Goal: Use online tool/utility

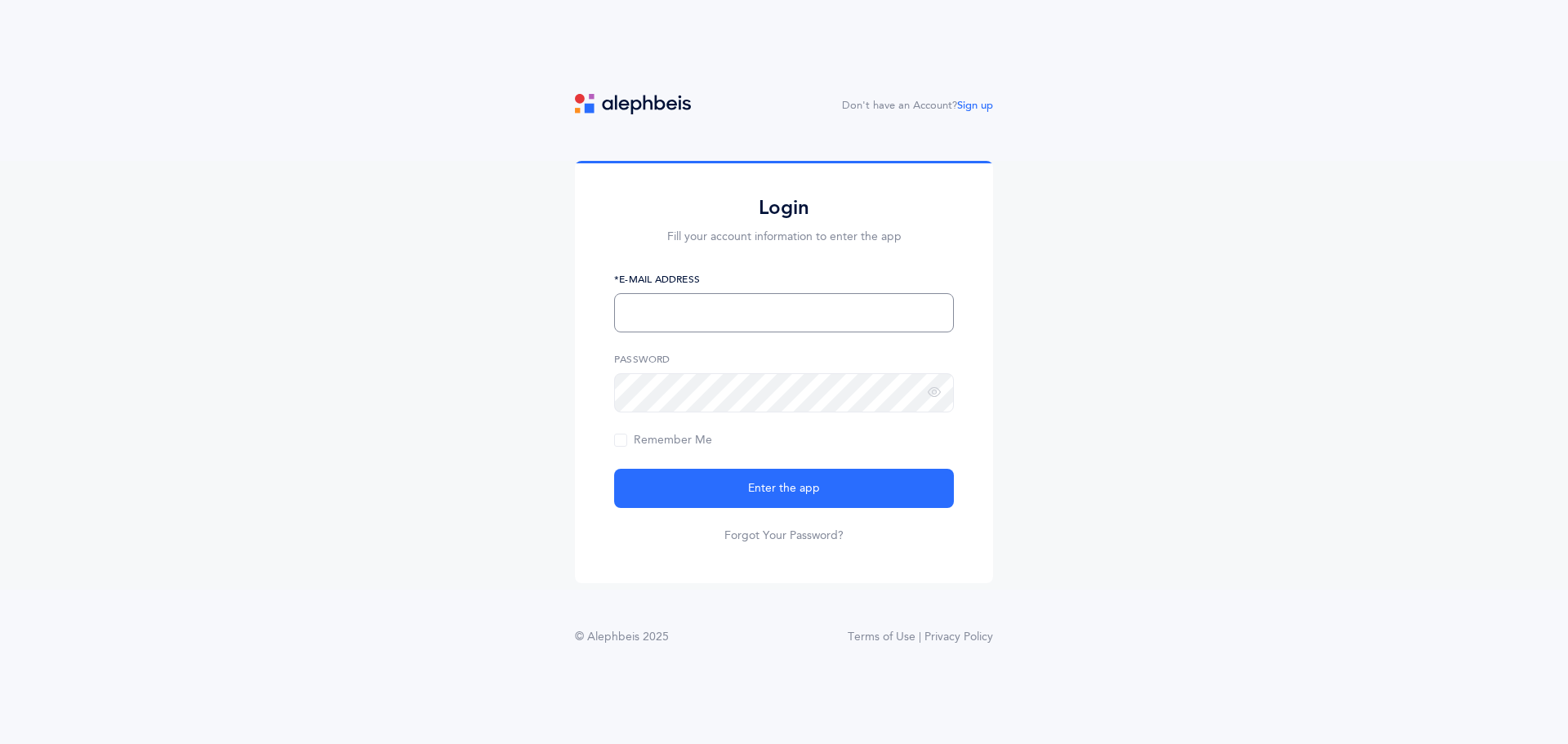
click at [690, 308] on input "text" at bounding box center [784, 312] width 340 height 39
click at [694, 309] on input "text" at bounding box center [784, 312] width 340 height 39
type input "[EMAIL_ADDRESS][DOMAIN_NAME]"
click at [621, 437] on span "Remember Me" at bounding box center [663, 440] width 98 height 13
click at [0, 0] on input "Remember Me" at bounding box center [0, 0] width 0 height 0
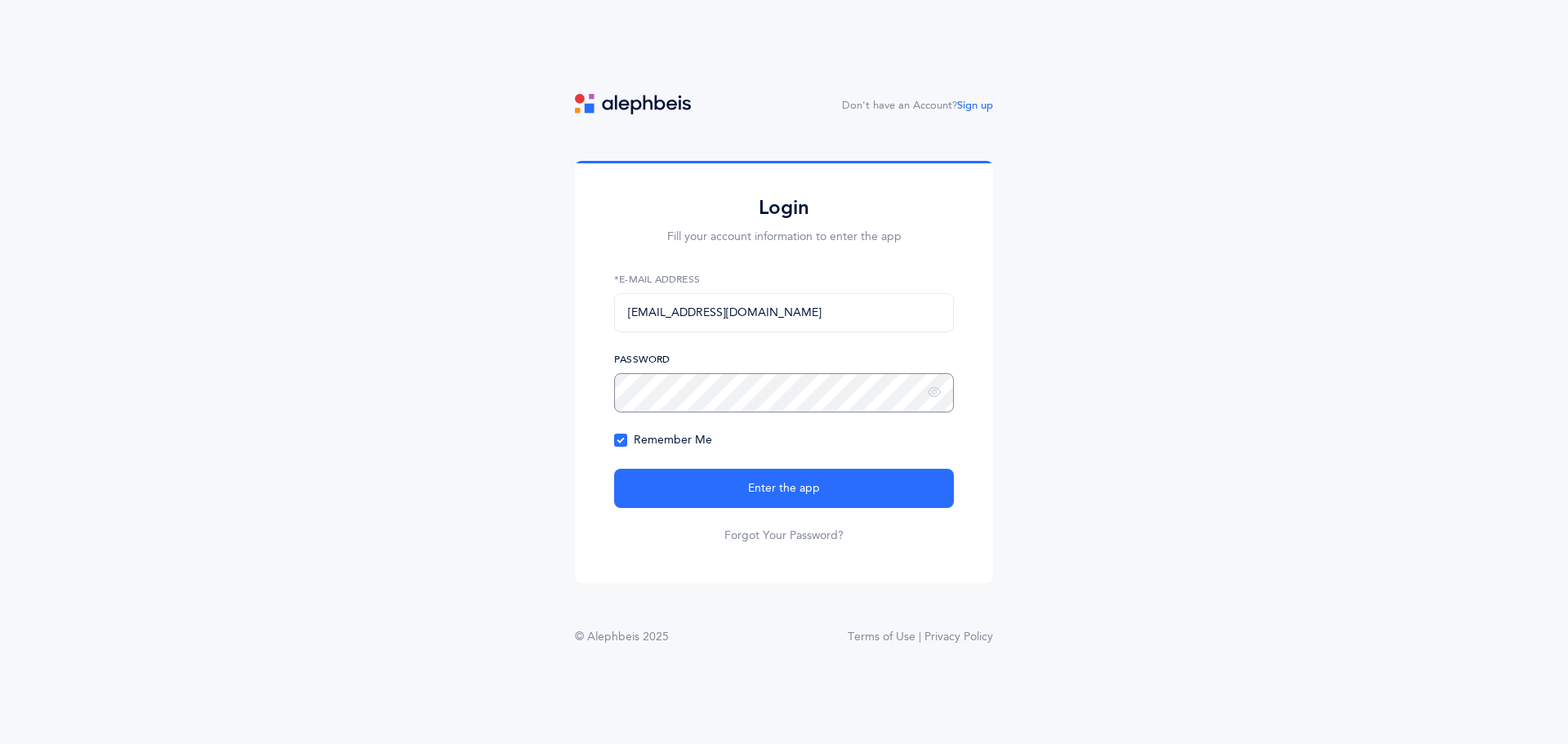
click at [0, 743] on com-1password-button at bounding box center [0, 744] width 0 height 0
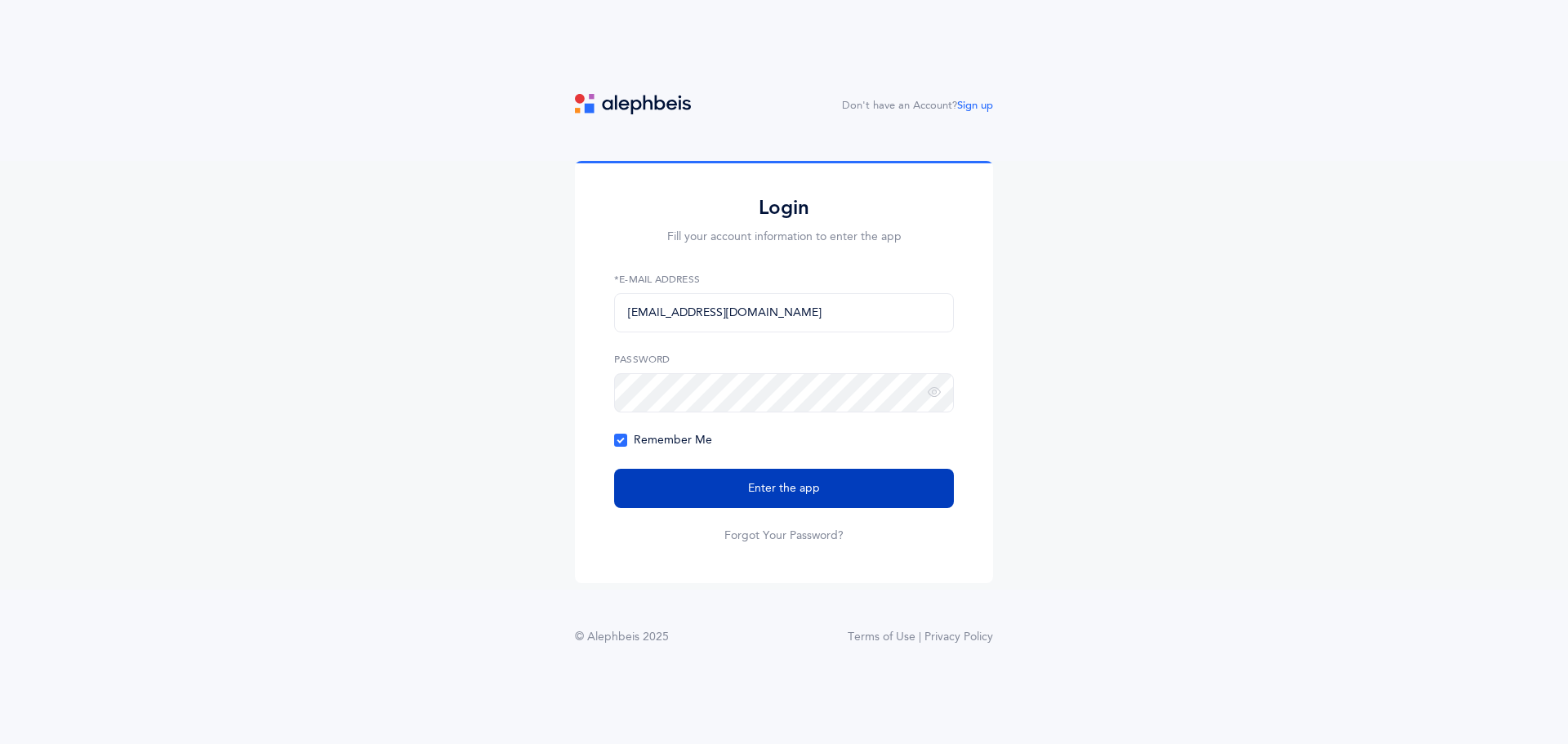
click at [813, 494] on span "Enter the app" at bounding box center [784, 489] width 72 height 17
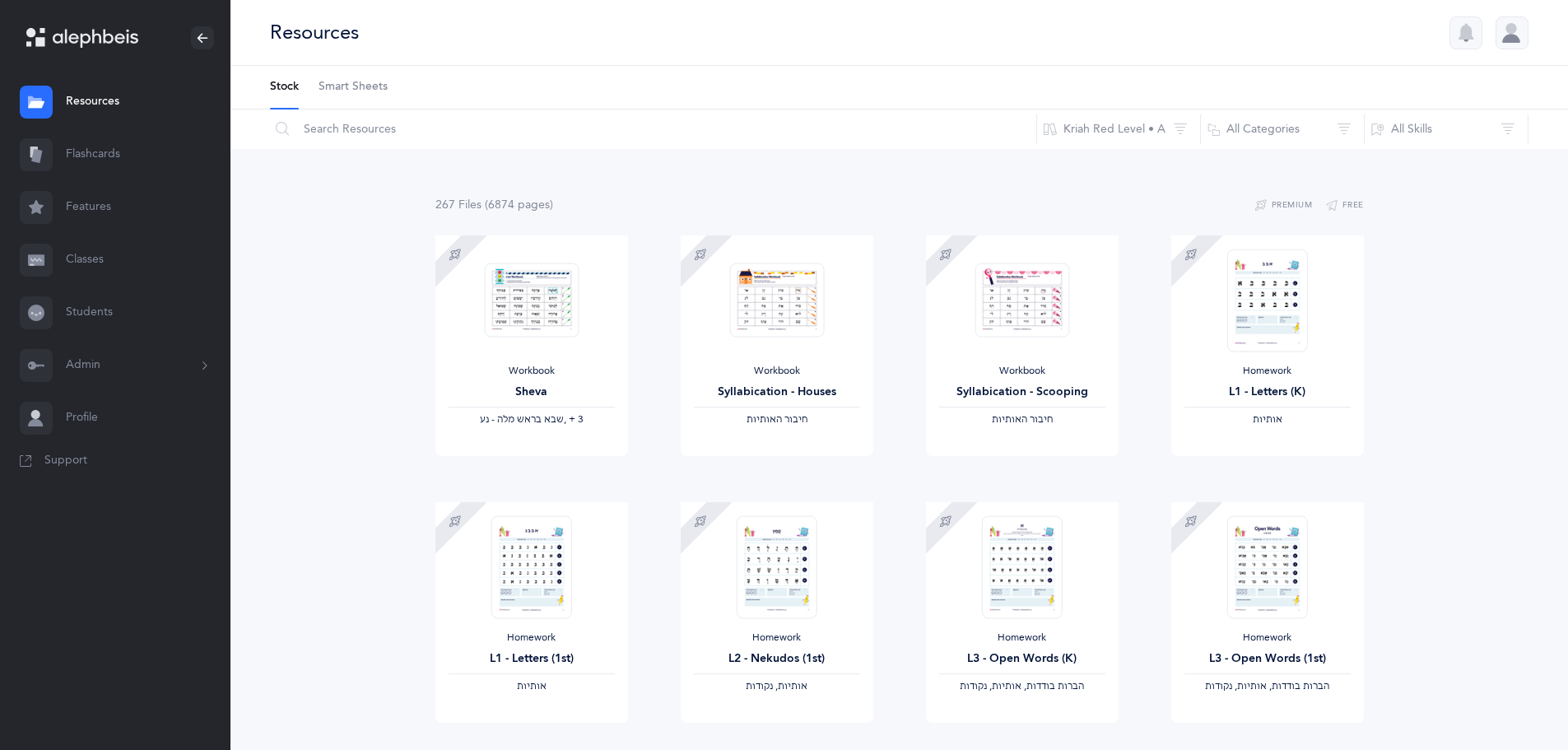
click at [350, 92] on span "Smart Sheets" at bounding box center [353, 88] width 69 height 17
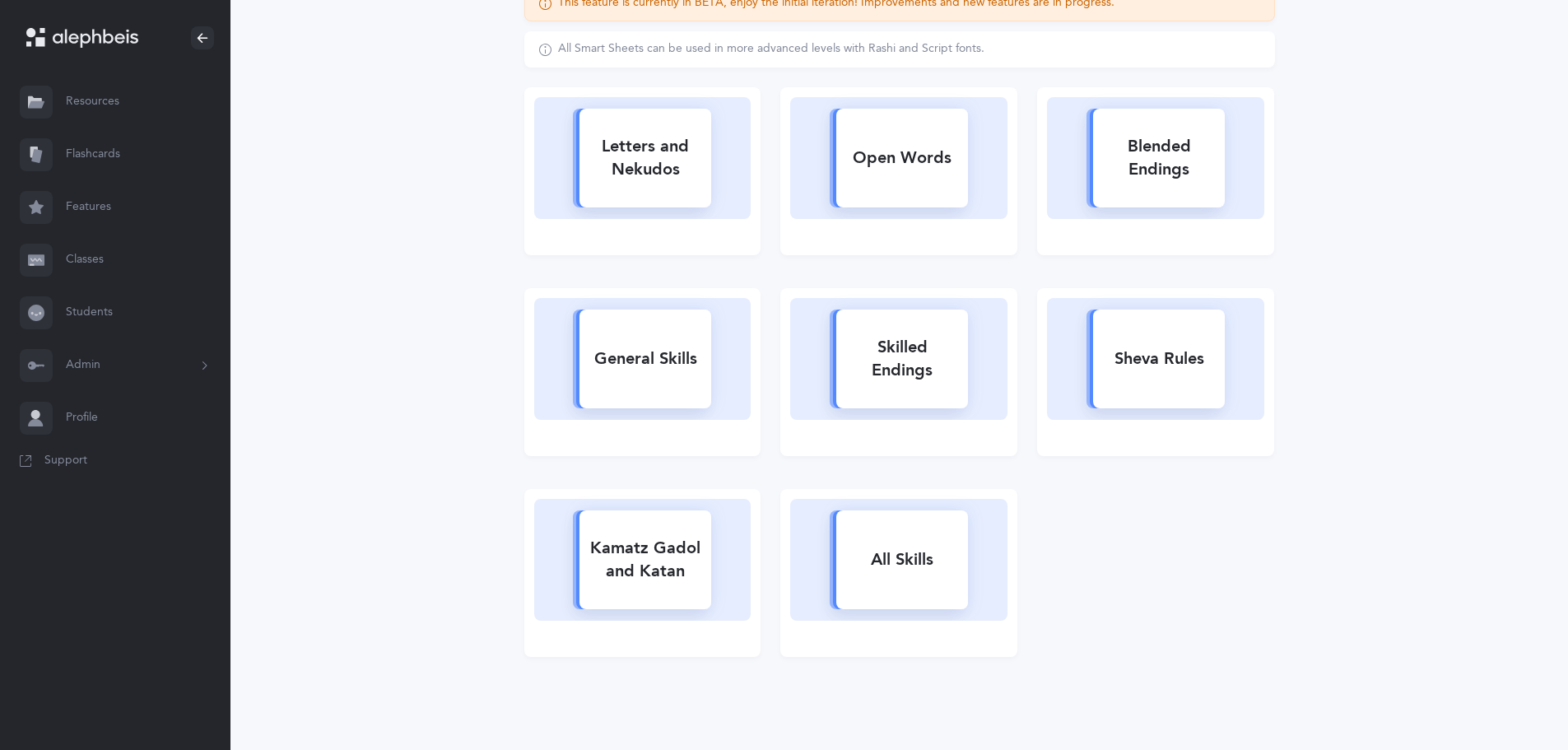
scroll to position [176, 0]
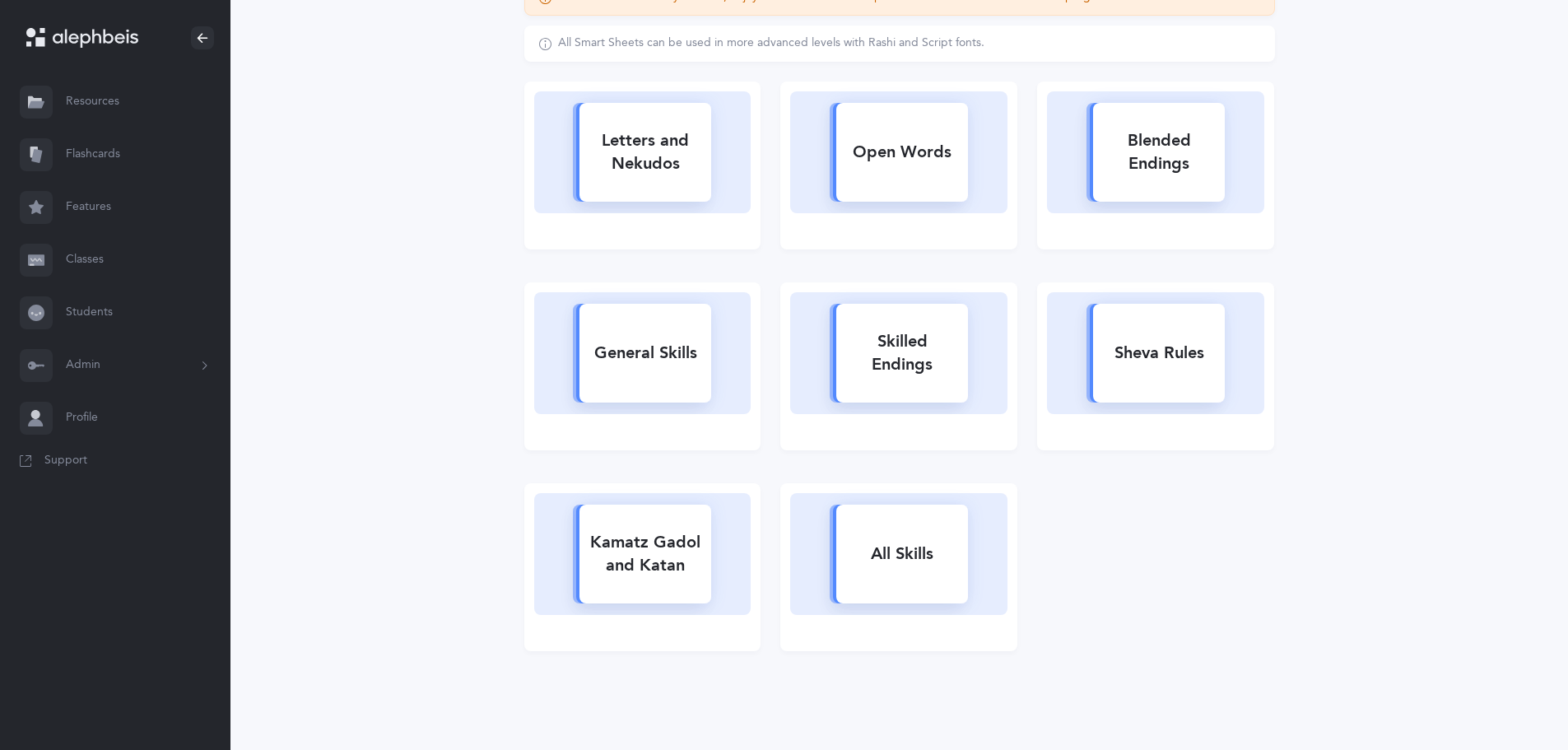
click at [1162, 360] on div "Sheva Rules" at bounding box center [1159, 353] width 132 height 43
select select
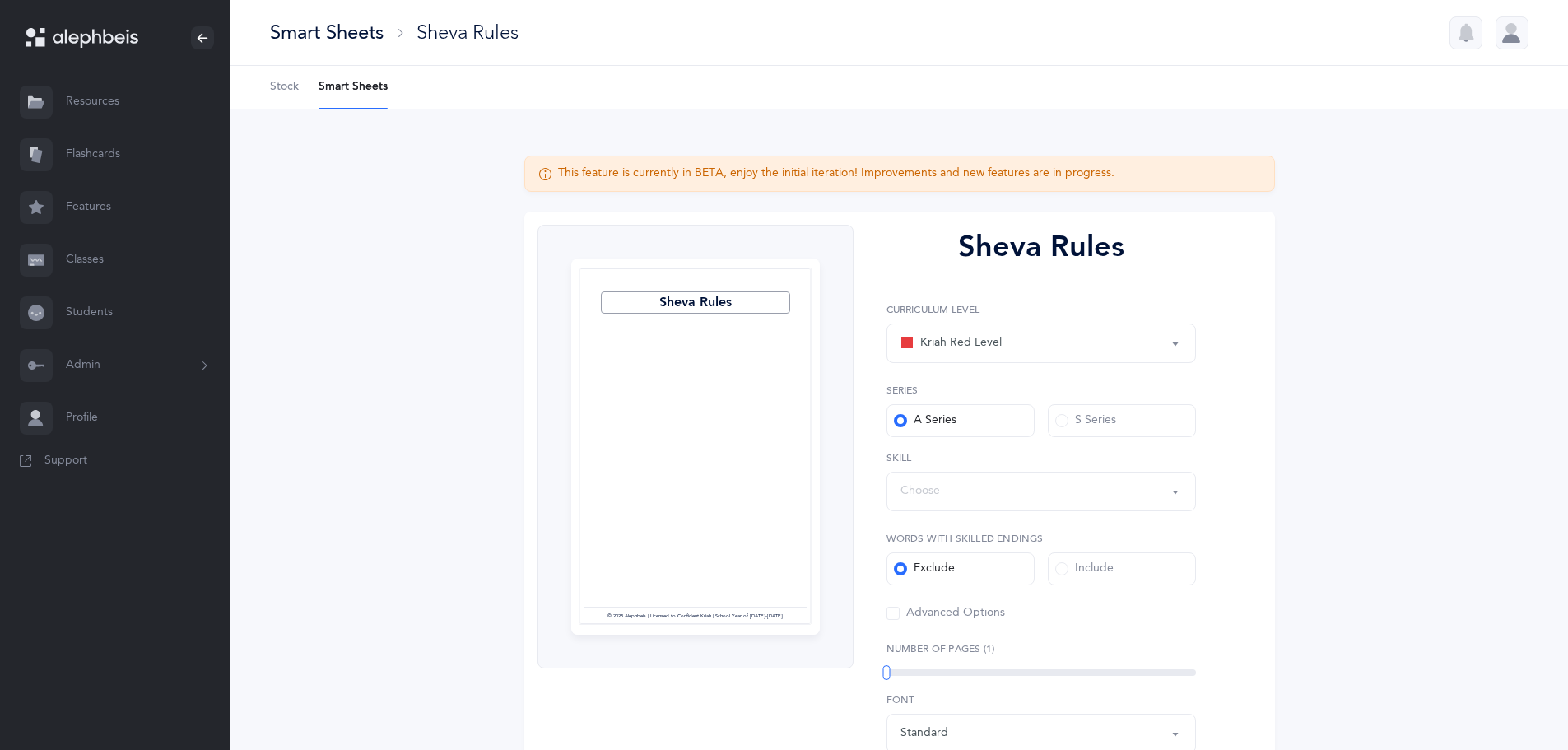
click at [1014, 344] on div "Kriah Red Level" at bounding box center [1041, 343] width 282 height 28
click at [1398, 320] on div "This feature is currently in BETA, enjoy the initial iteration! Improvements an…" at bounding box center [900, 544] width 1338 height 870
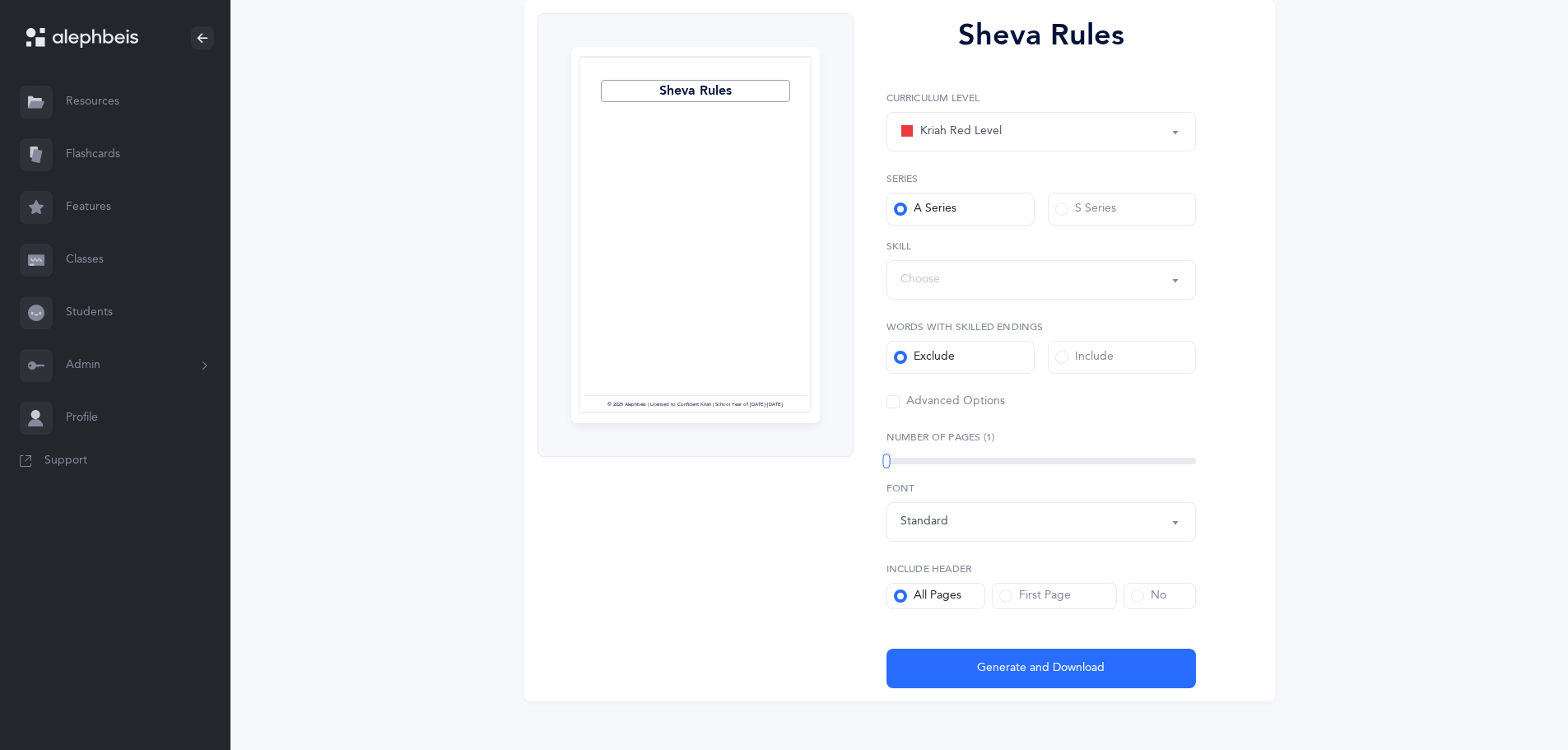
scroll to position [229, 0]
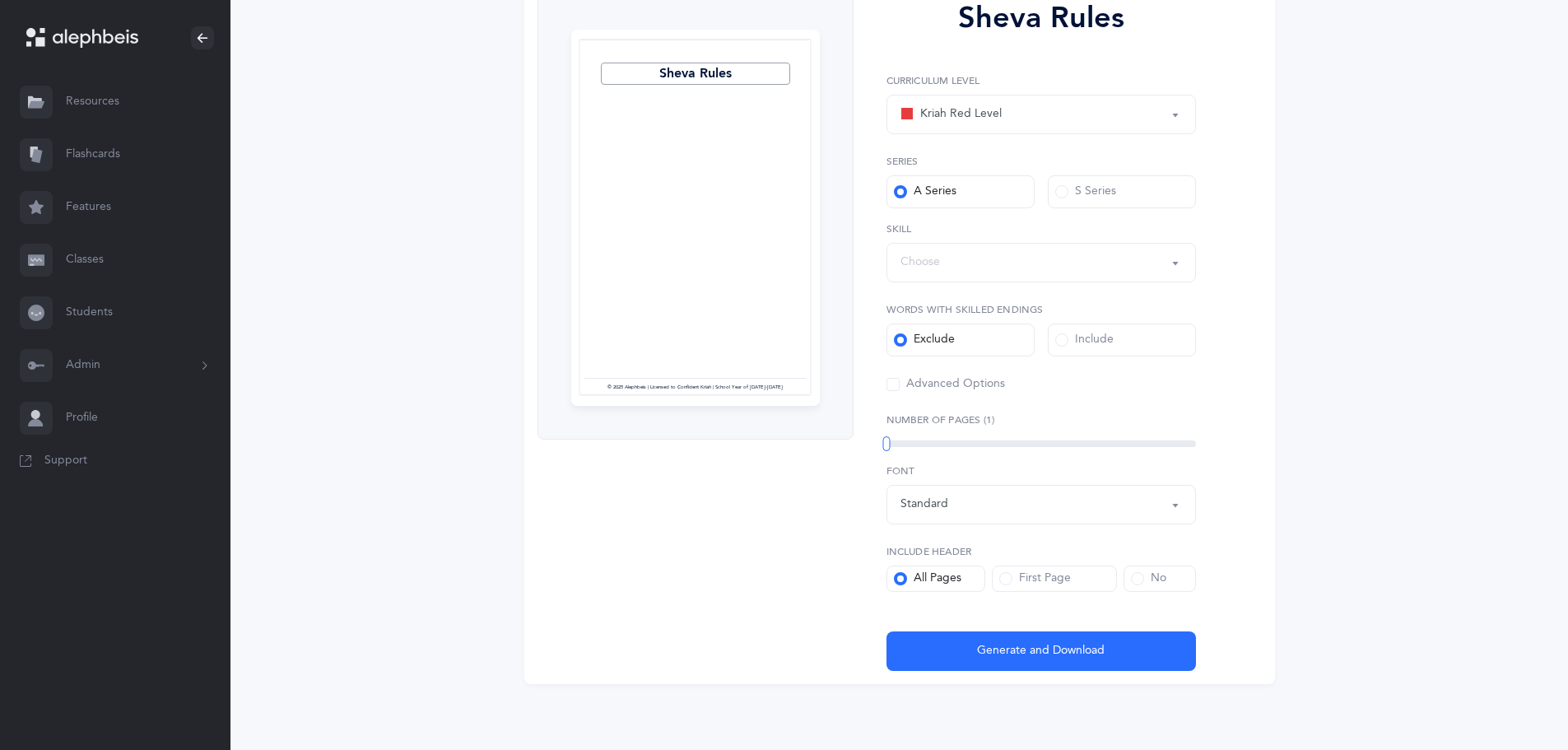
click at [932, 503] on div "Standard" at bounding box center [924, 504] width 48 height 18
click at [937, 354] on span "Script" at bounding box center [927, 354] width 30 height 15
select select "script"
click at [951, 334] on div "Exclude" at bounding box center [924, 340] width 61 height 17
click at [0, 0] on input "Exclude" at bounding box center [0, 0] width 0 height 0
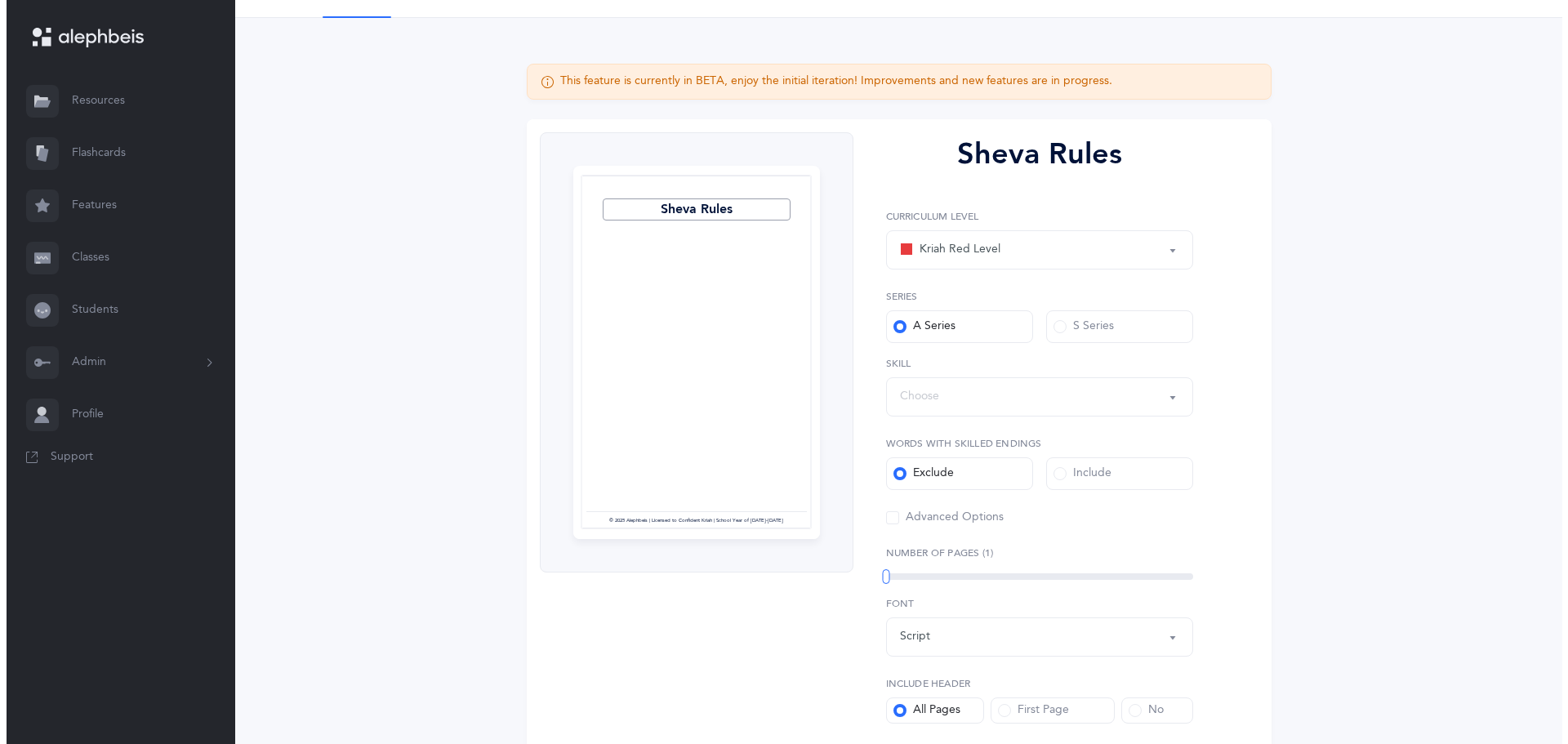
scroll to position [0, 0]
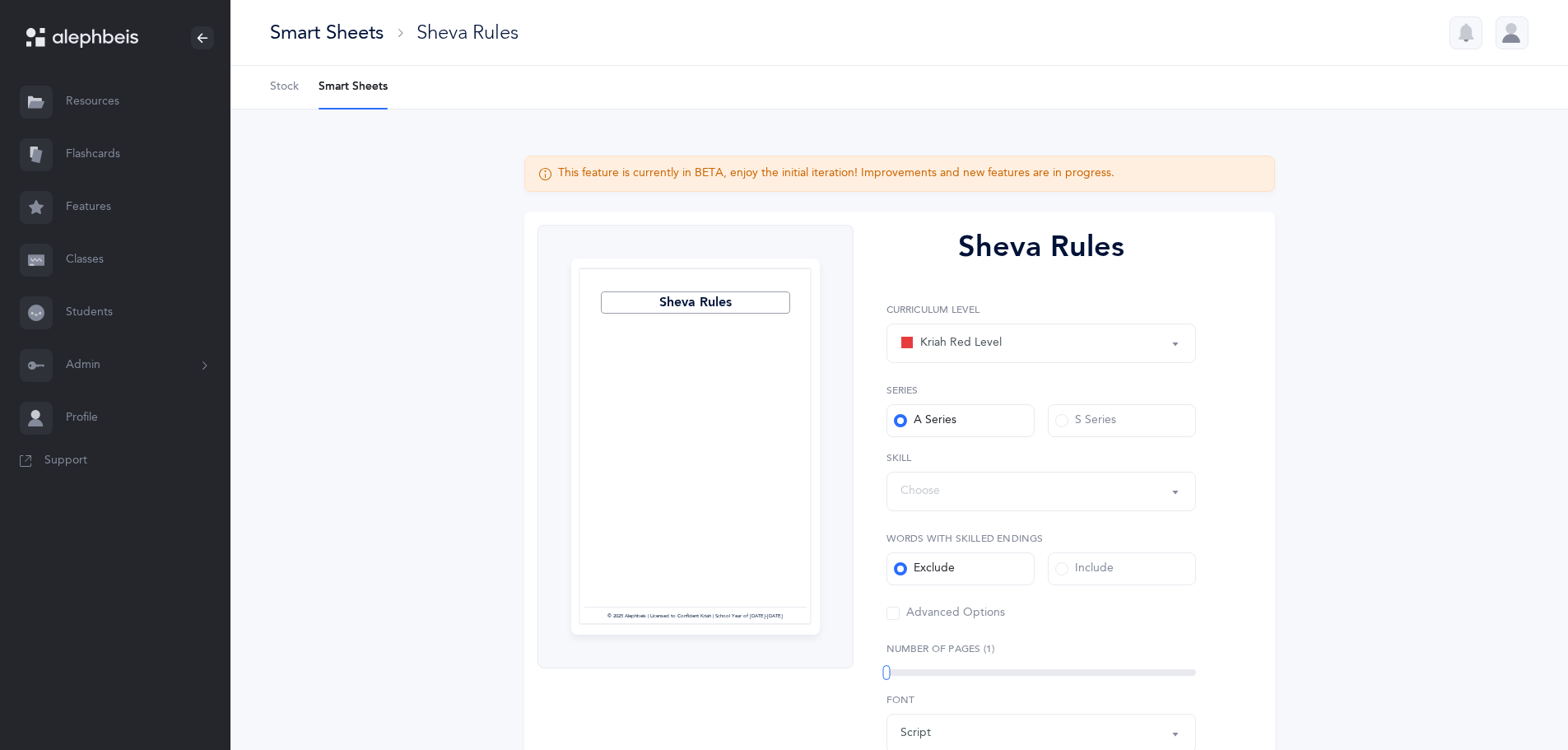
click at [961, 426] on label "A Series" at bounding box center [960, 420] width 148 height 33
click at [0, 0] on input "A Series" at bounding box center [0, 0] width 0 height 0
click at [927, 492] on div "Choose" at bounding box center [920, 491] width 39 height 18
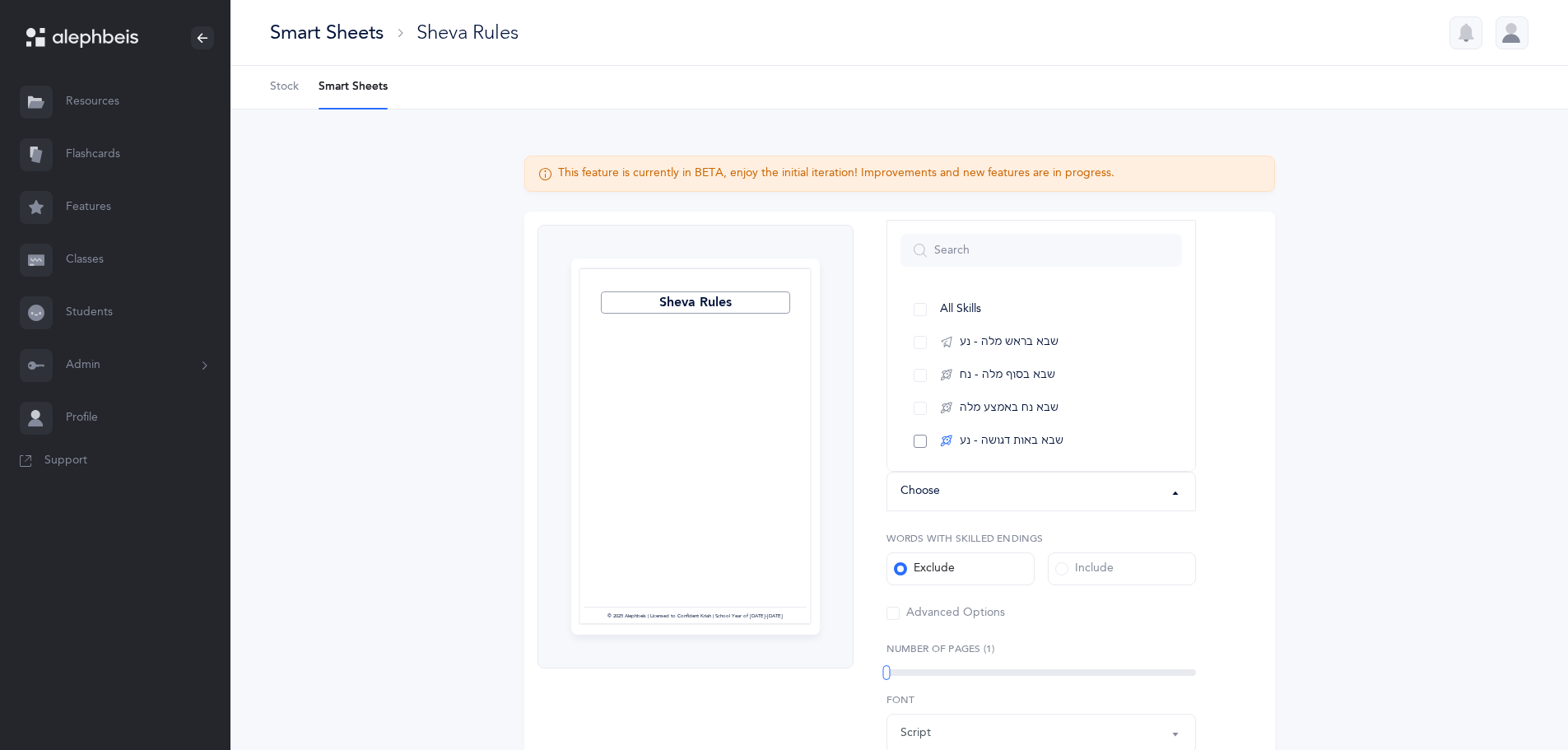
click at [1006, 442] on span "שבא באות דגושה - נע" at bounding box center [1012, 441] width 104 height 15
select select "16"
select select
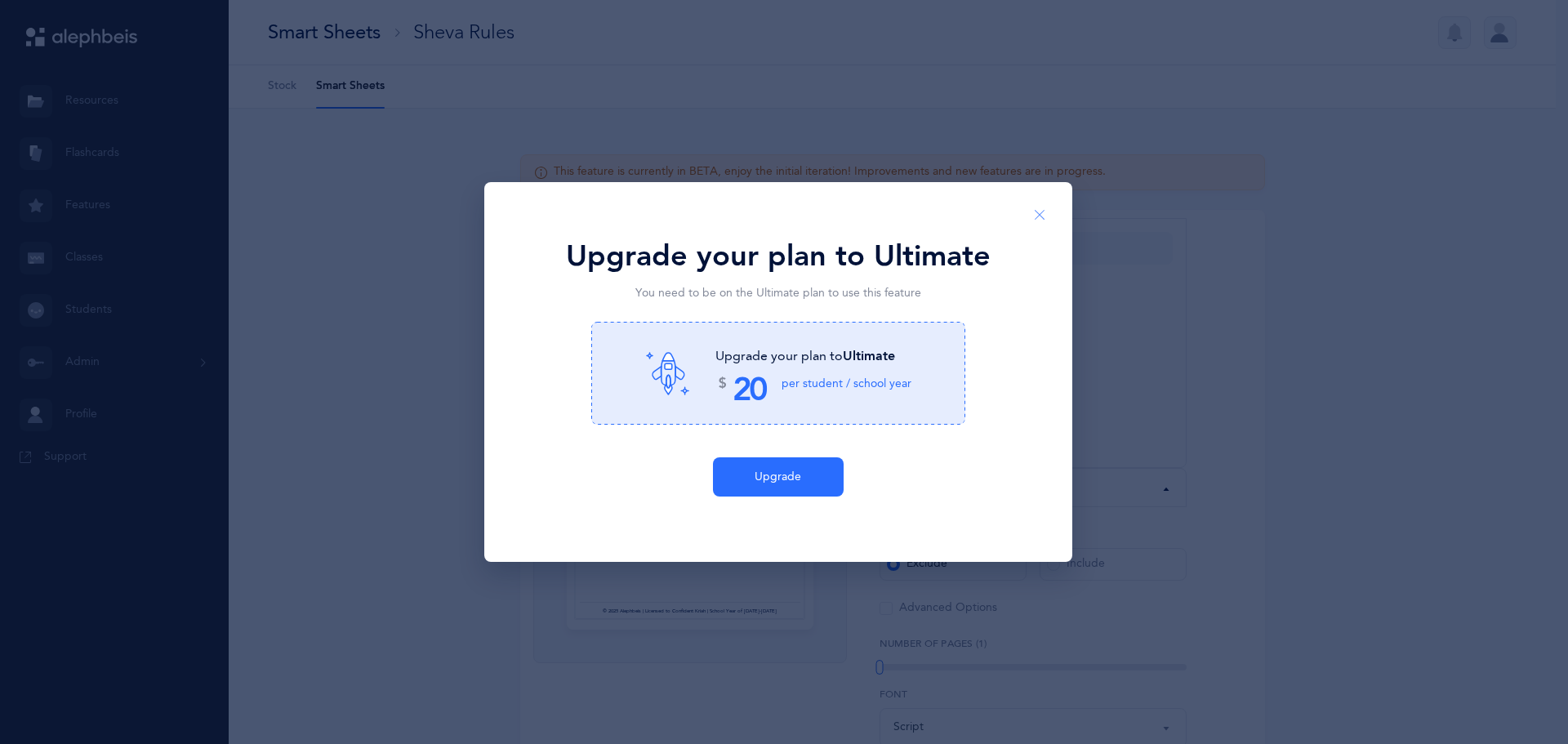
click at [1035, 212] on icon "Close" at bounding box center [1040, 216] width 13 height 15
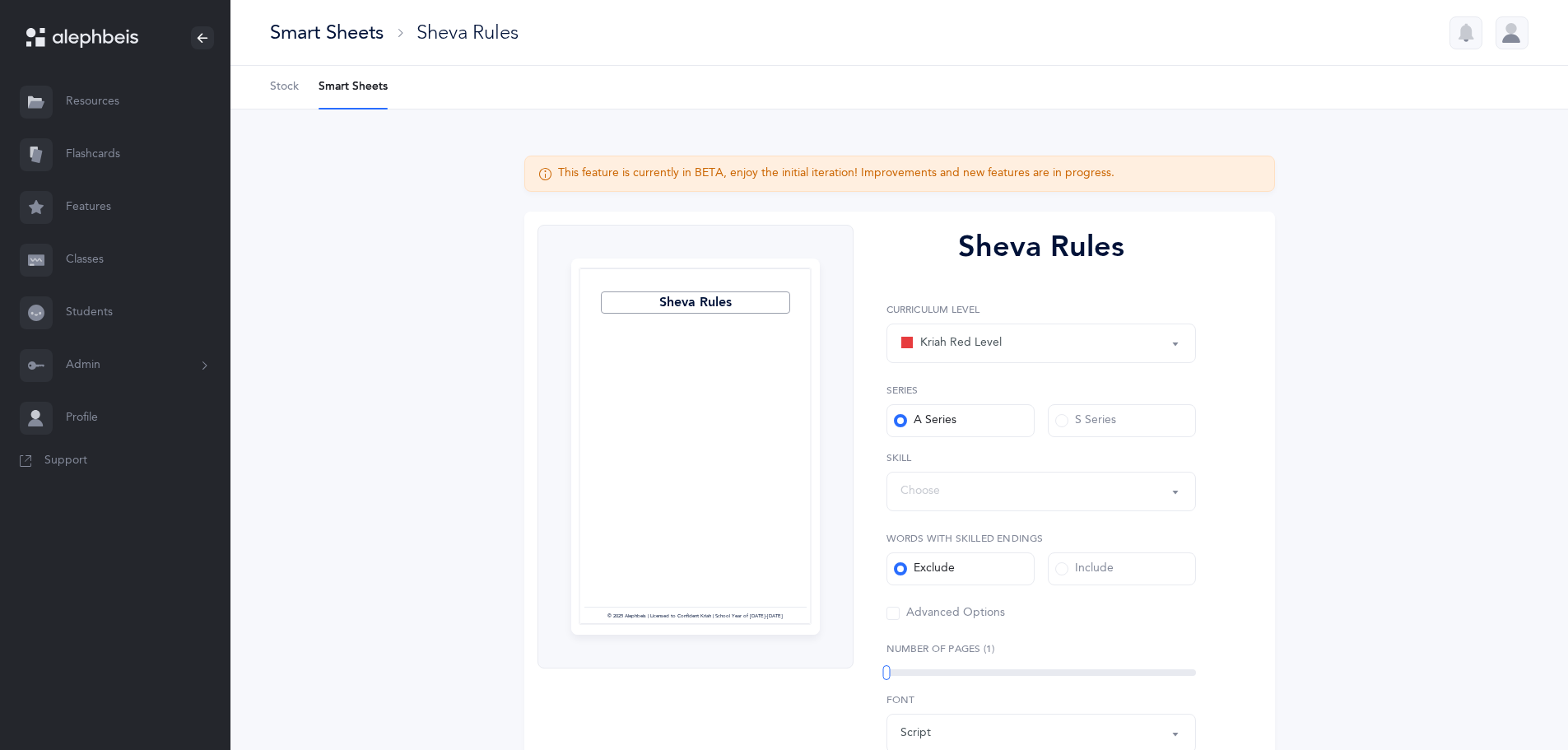
click at [1092, 416] on div "S Series" at bounding box center [1085, 421] width 61 height 17
click at [1065, 420] on span at bounding box center [1062, 421] width 13 height 13
click at [1064, 421] on span at bounding box center [1062, 421] width 13 height 13
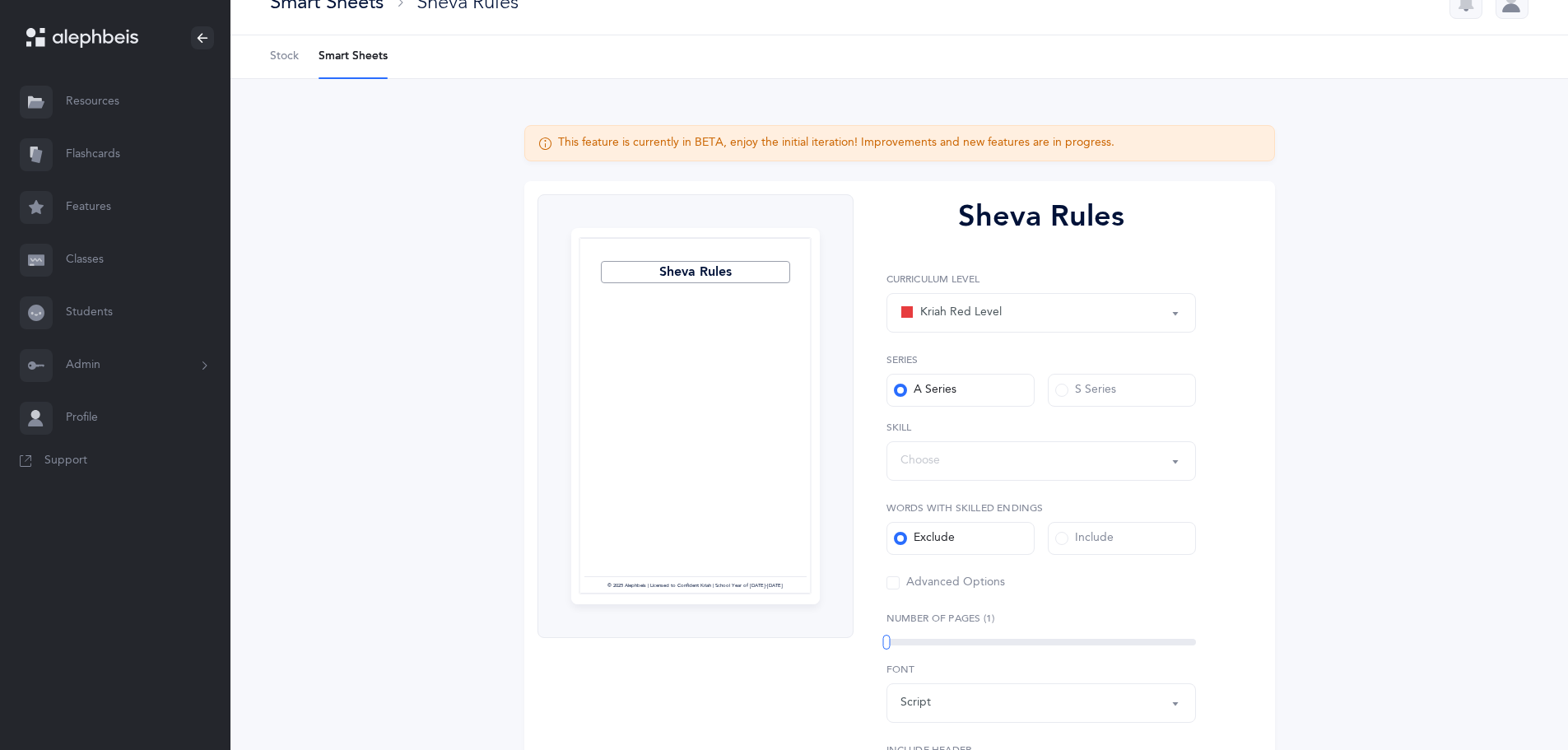
scroll to position [82, 0]
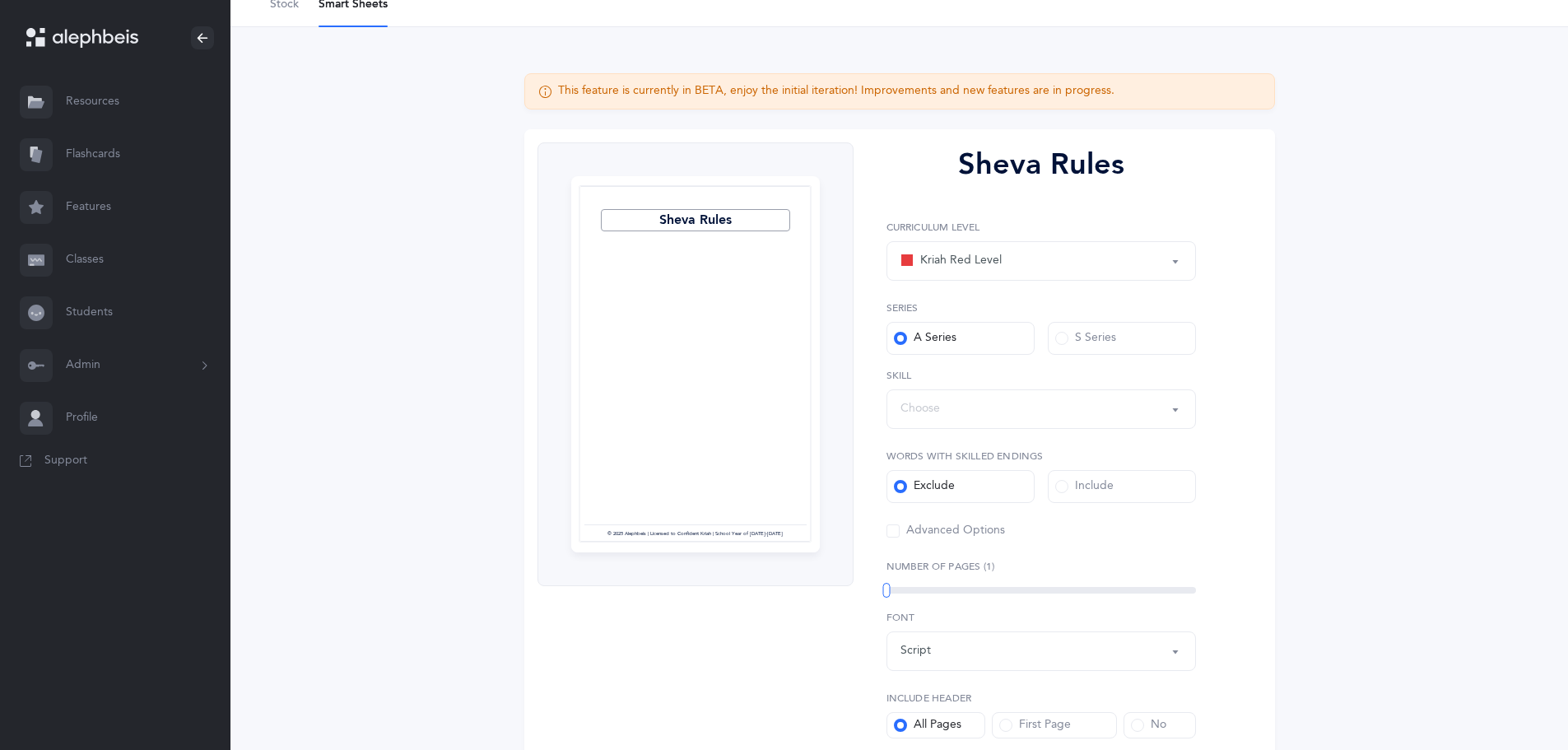
click at [1062, 485] on span at bounding box center [1062, 487] width 13 height 13
click at [0, 0] on input "Include" at bounding box center [0, 0] width 0 height 0
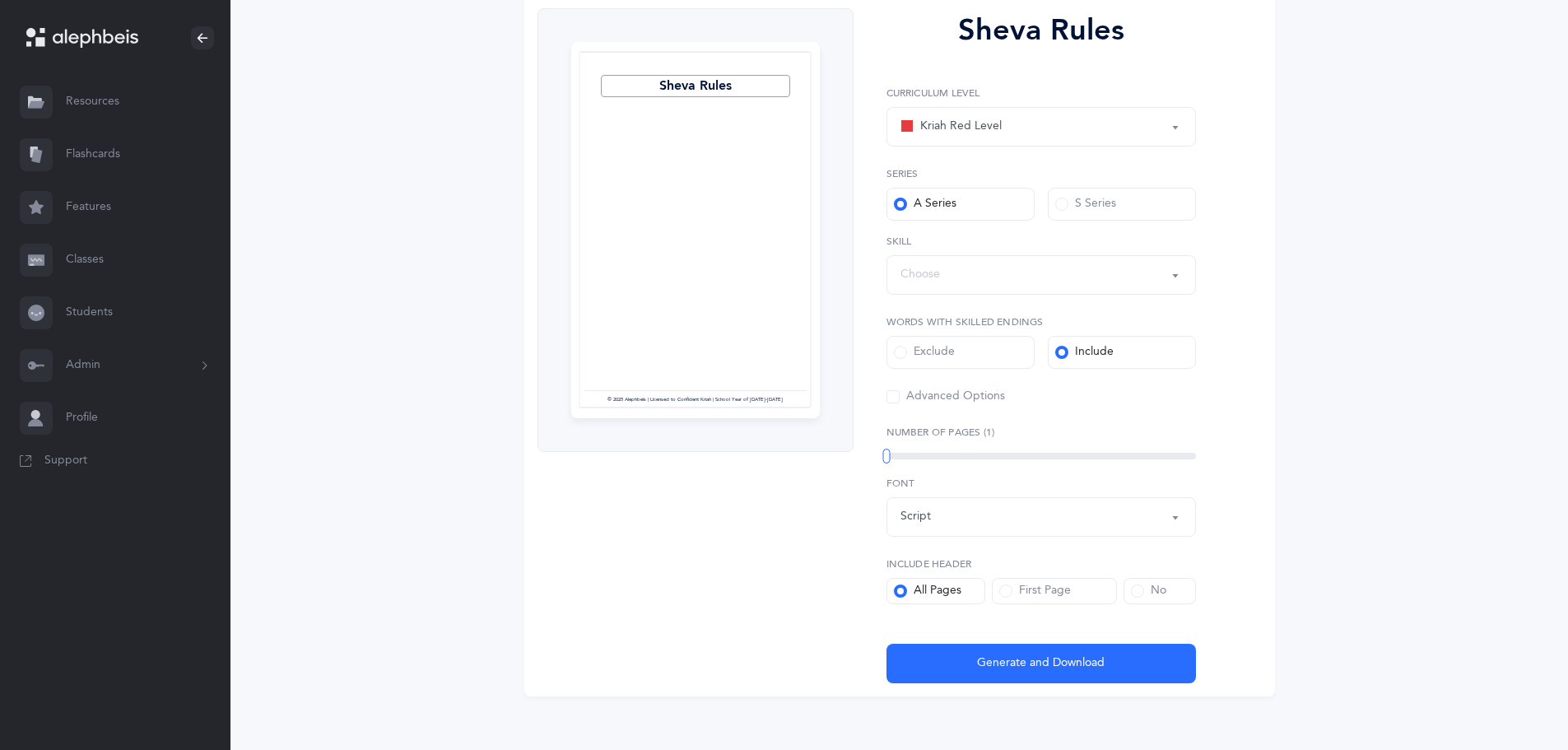
scroll to position [229, 0]
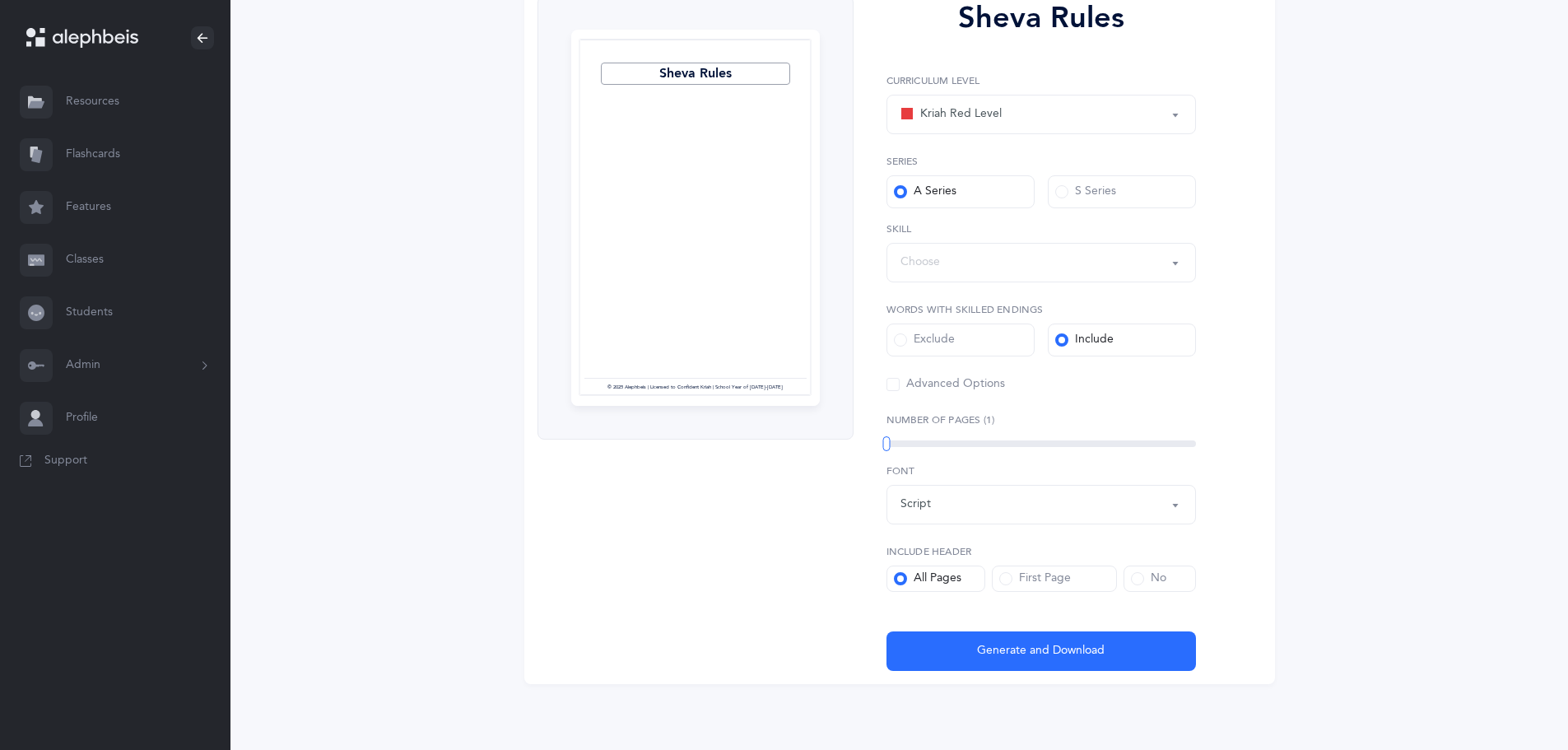
click at [1155, 505] on div "Script" at bounding box center [1041, 504] width 282 height 28
click at [943, 452] on span "Dyslexia" at bounding box center [959, 453] width 94 height 15
select select "dyslexia"
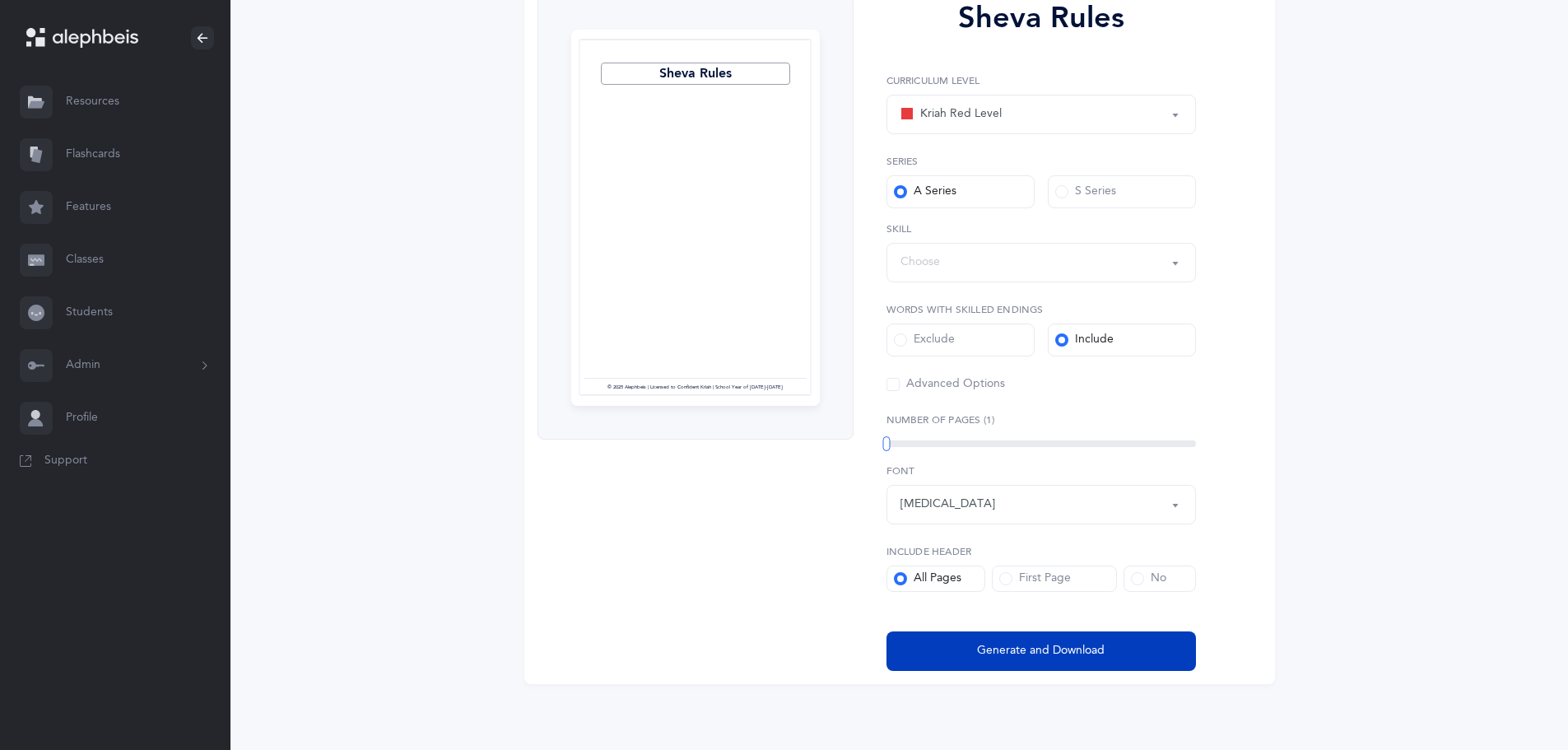
click at [958, 651] on button "Generate and Download" at bounding box center [1041, 651] width 309 height 39
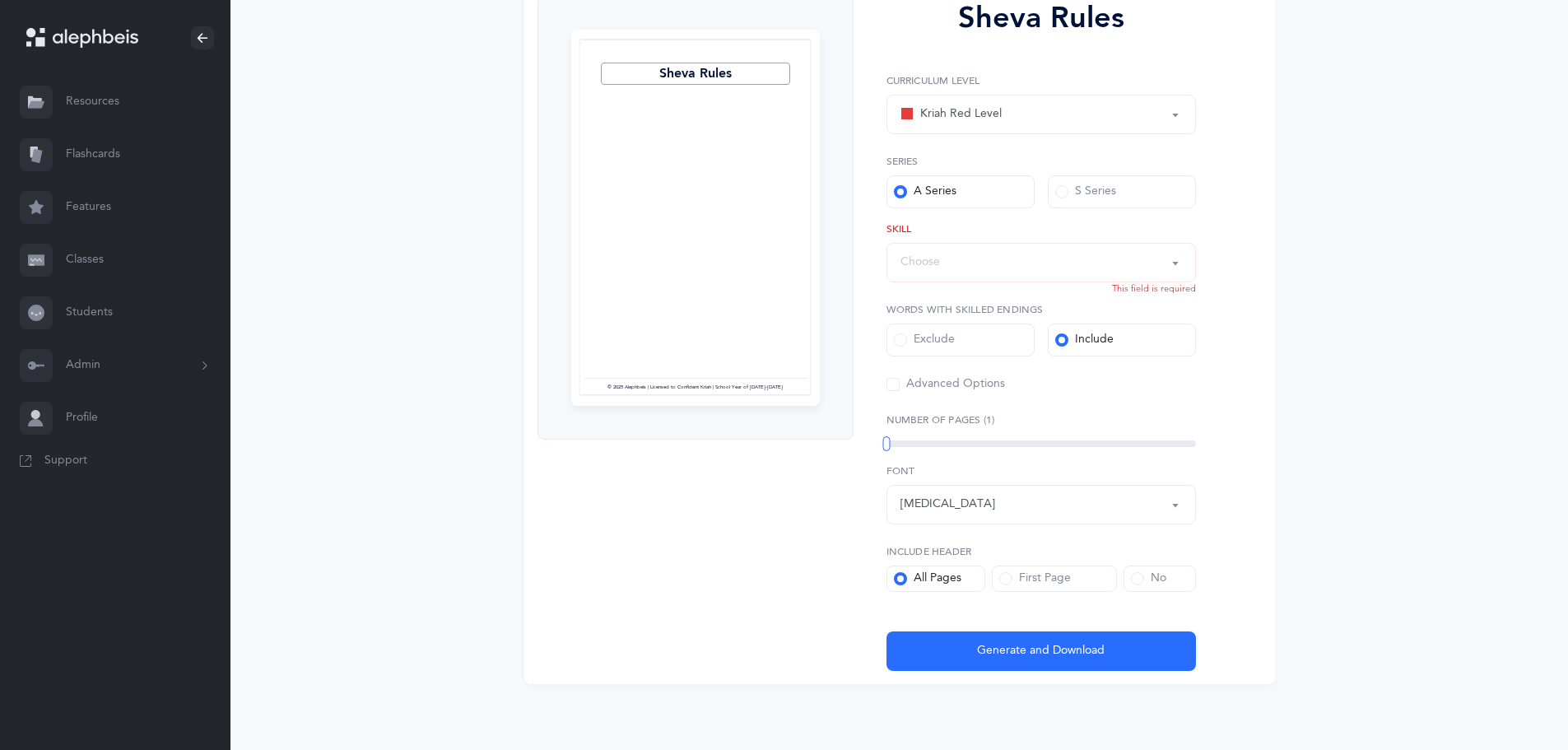
click at [979, 269] on div "Choose" at bounding box center [1041, 262] width 282 height 28
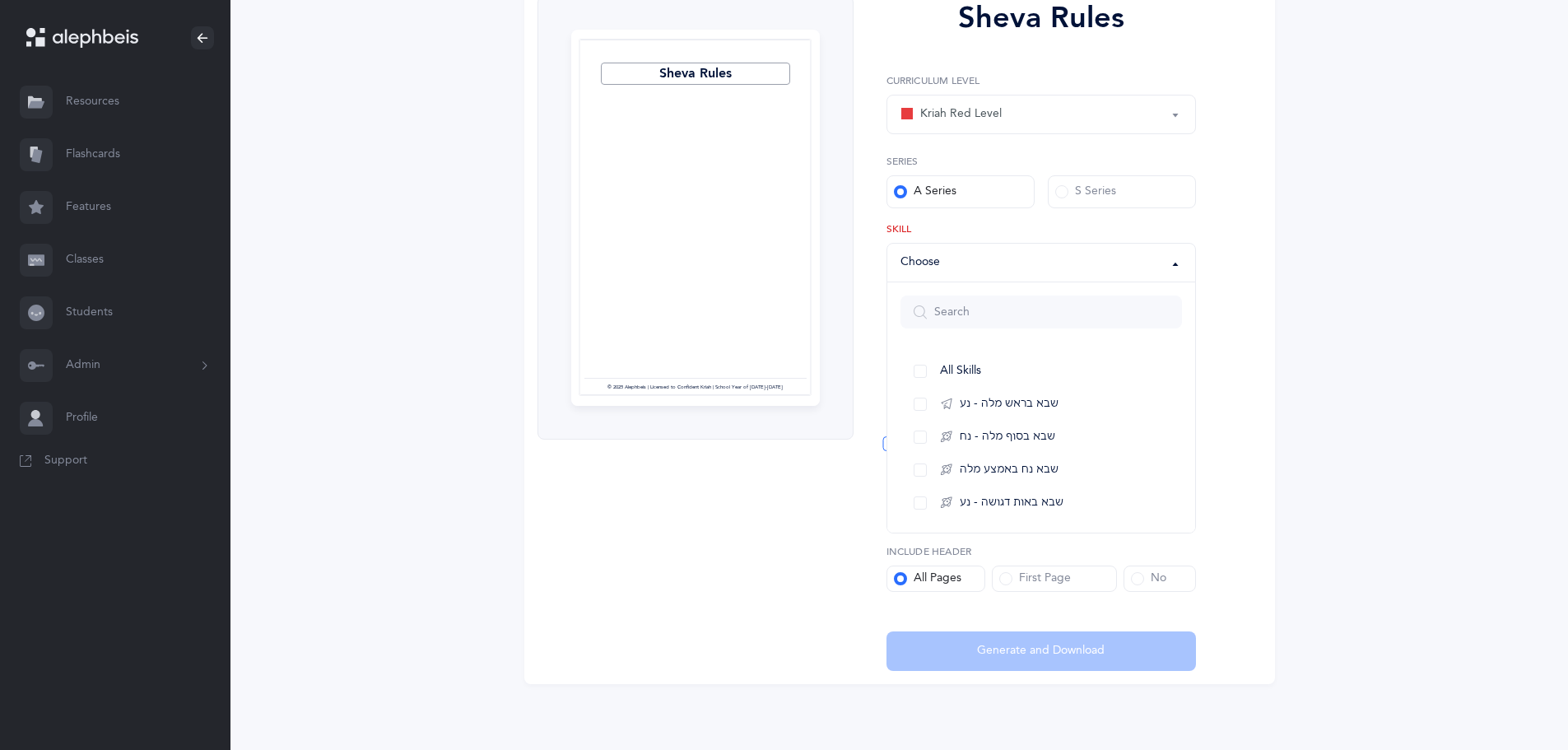
click at [960, 370] on span "All Skills" at bounding box center [960, 371] width 41 height 15
select select "all"
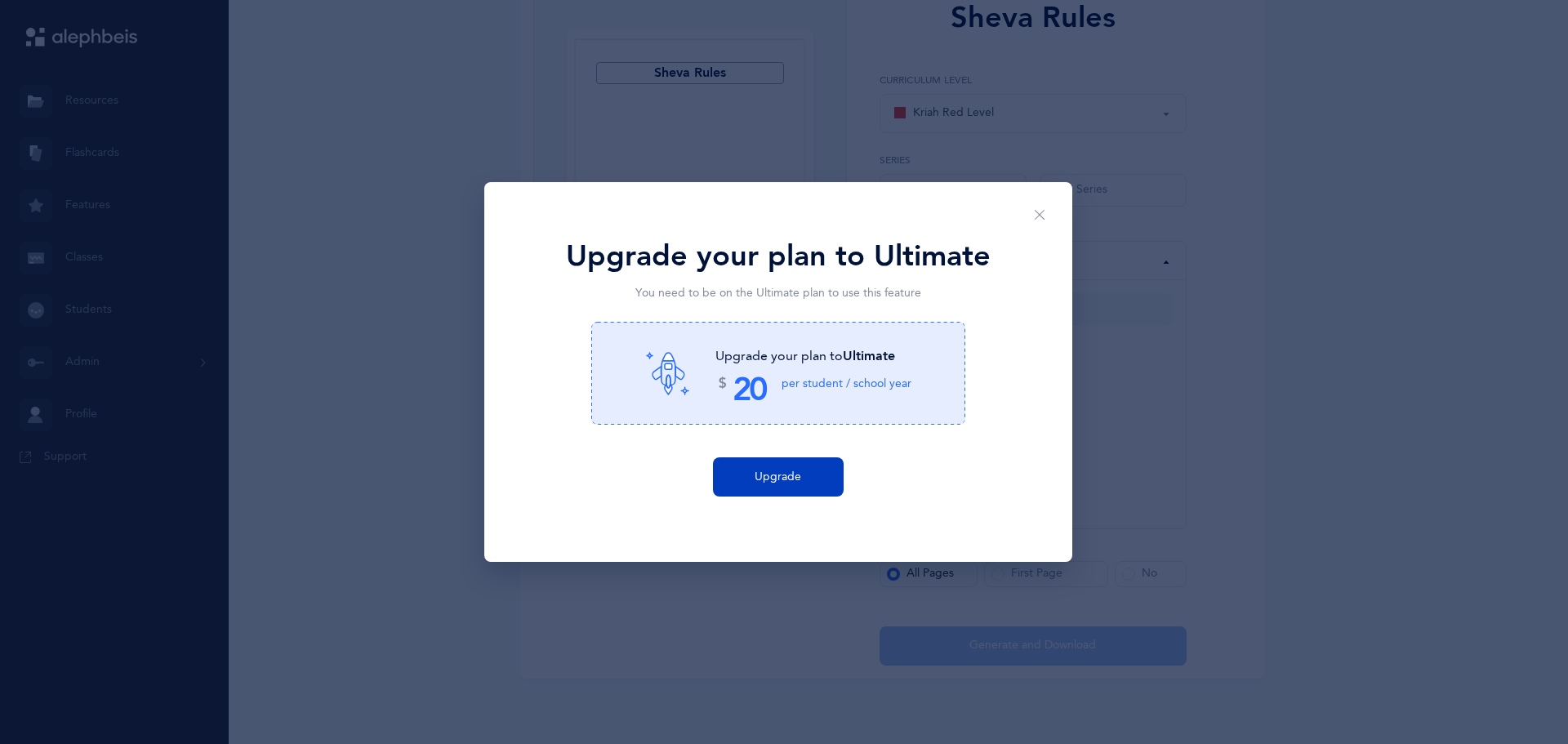
click at [765, 477] on span "Upgrade" at bounding box center [778, 477] width 46 height 17
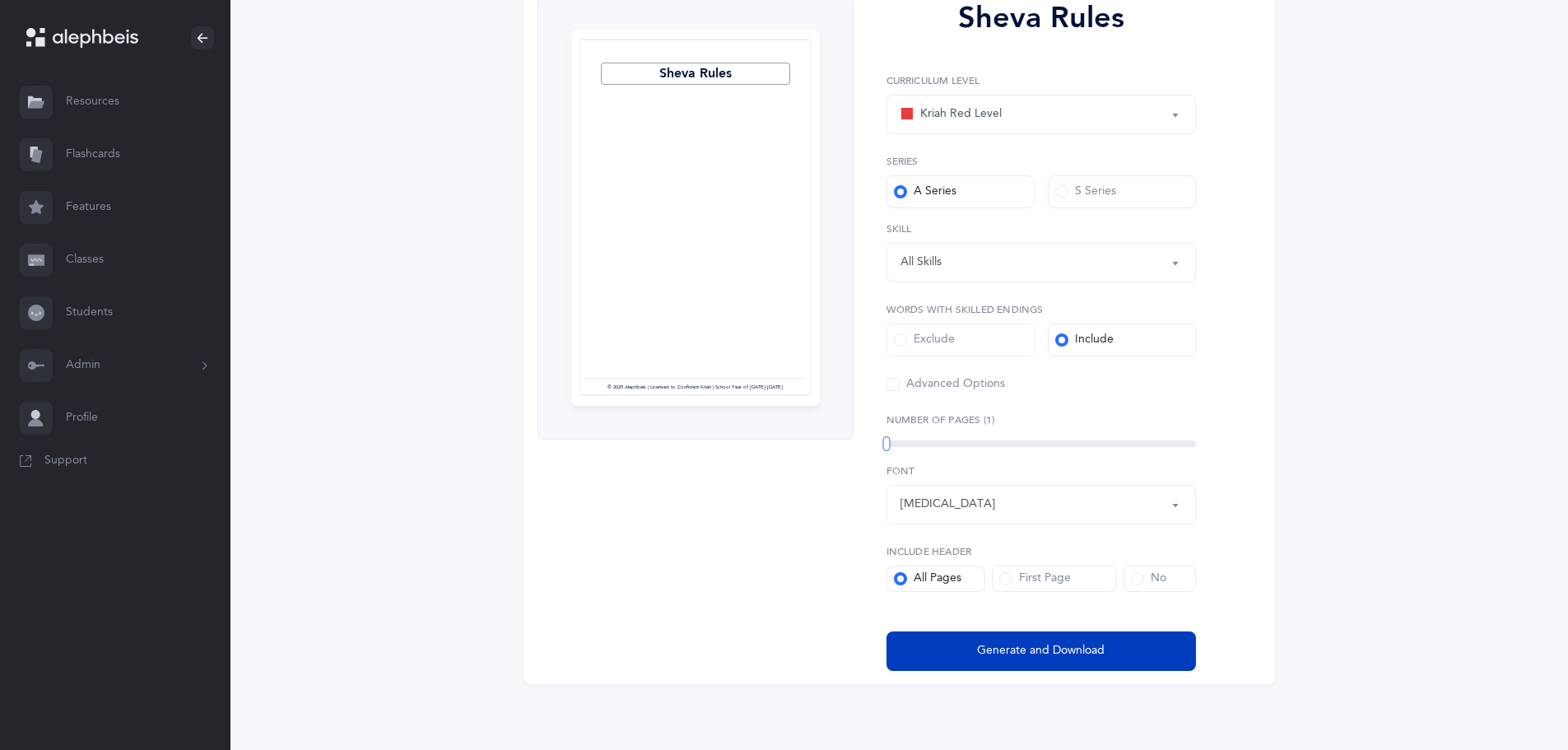
click at [996, 648] on span "Generate and Download" at bounding box center [1041, 651] width 128 height 18
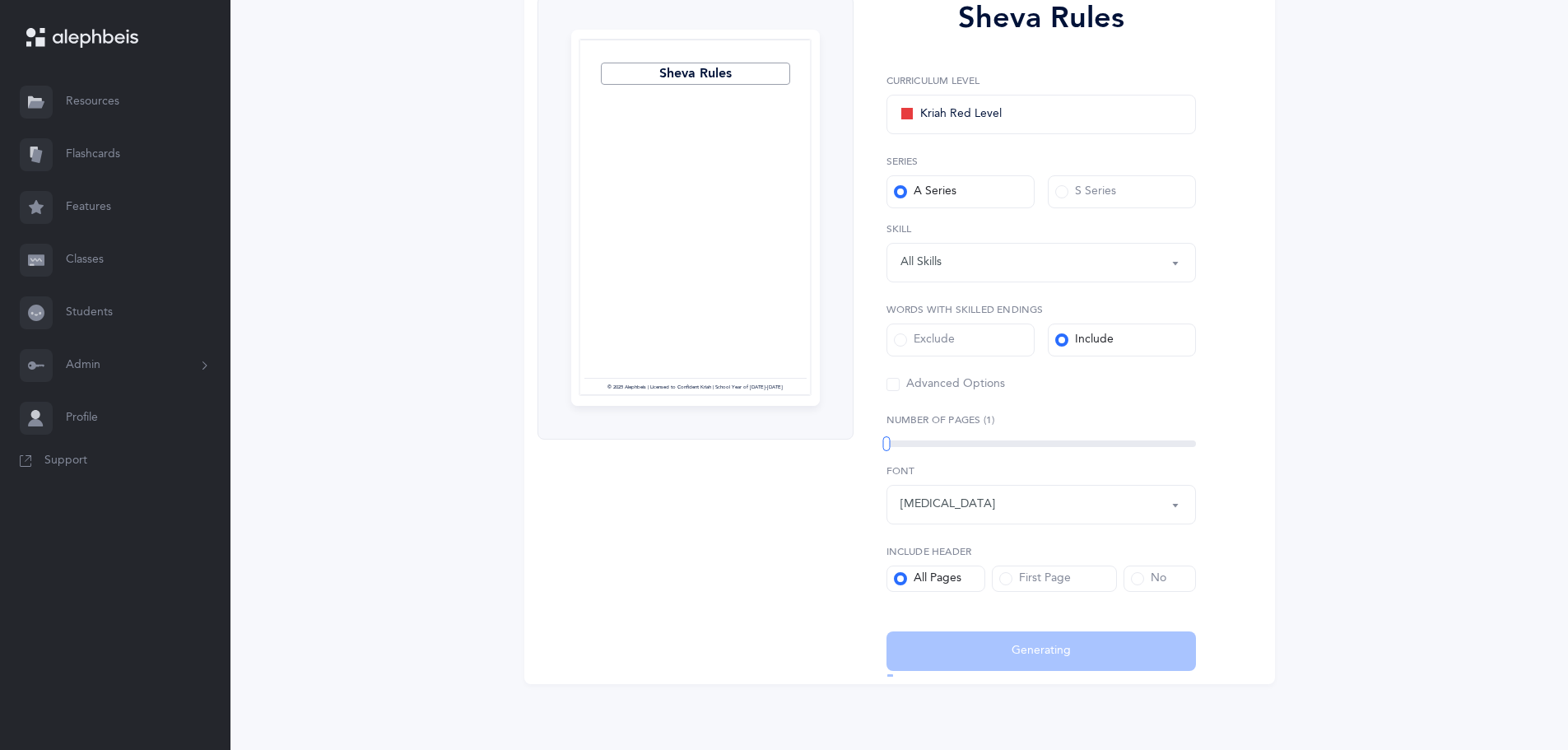
select select "dyslexia"
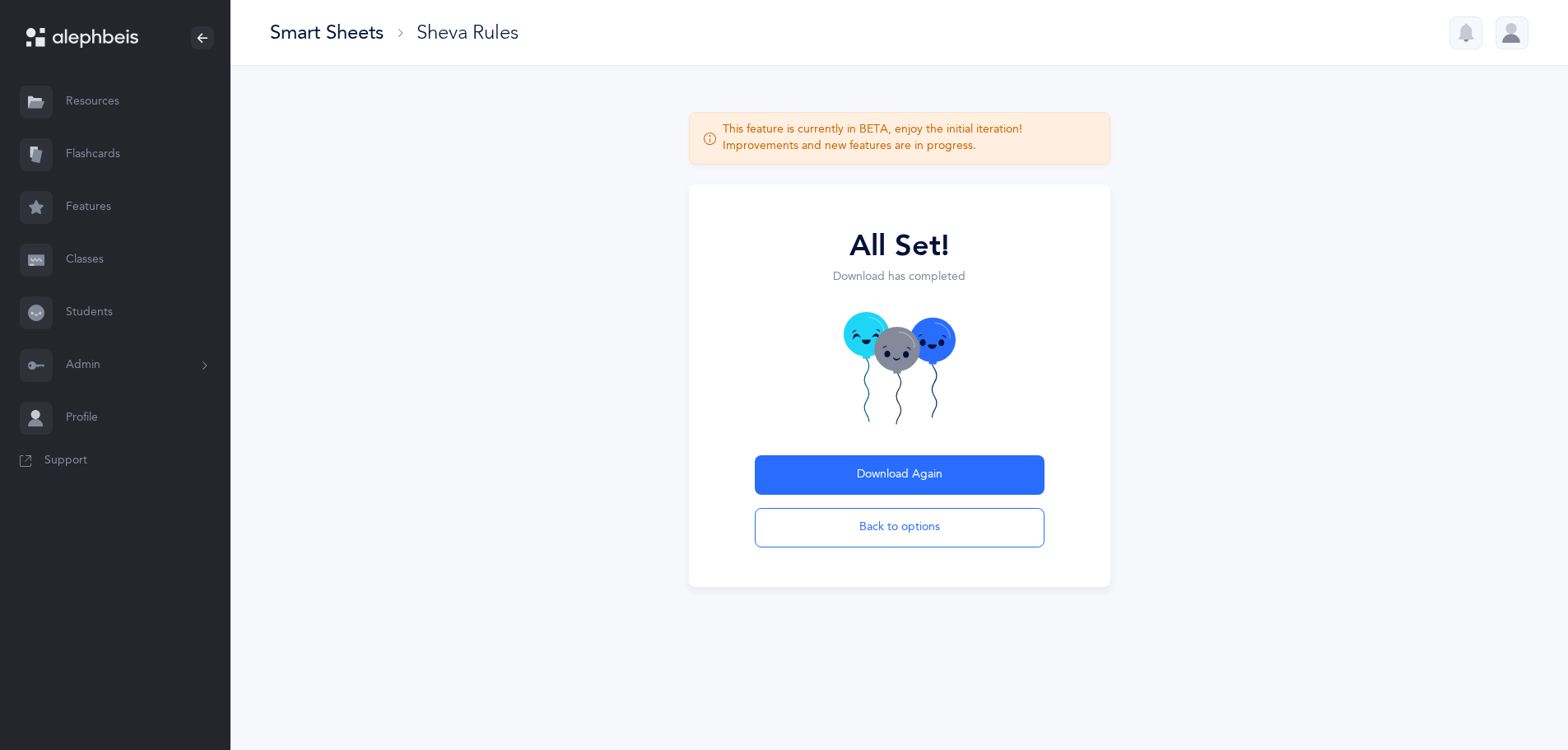
scroll to position [0, 0]
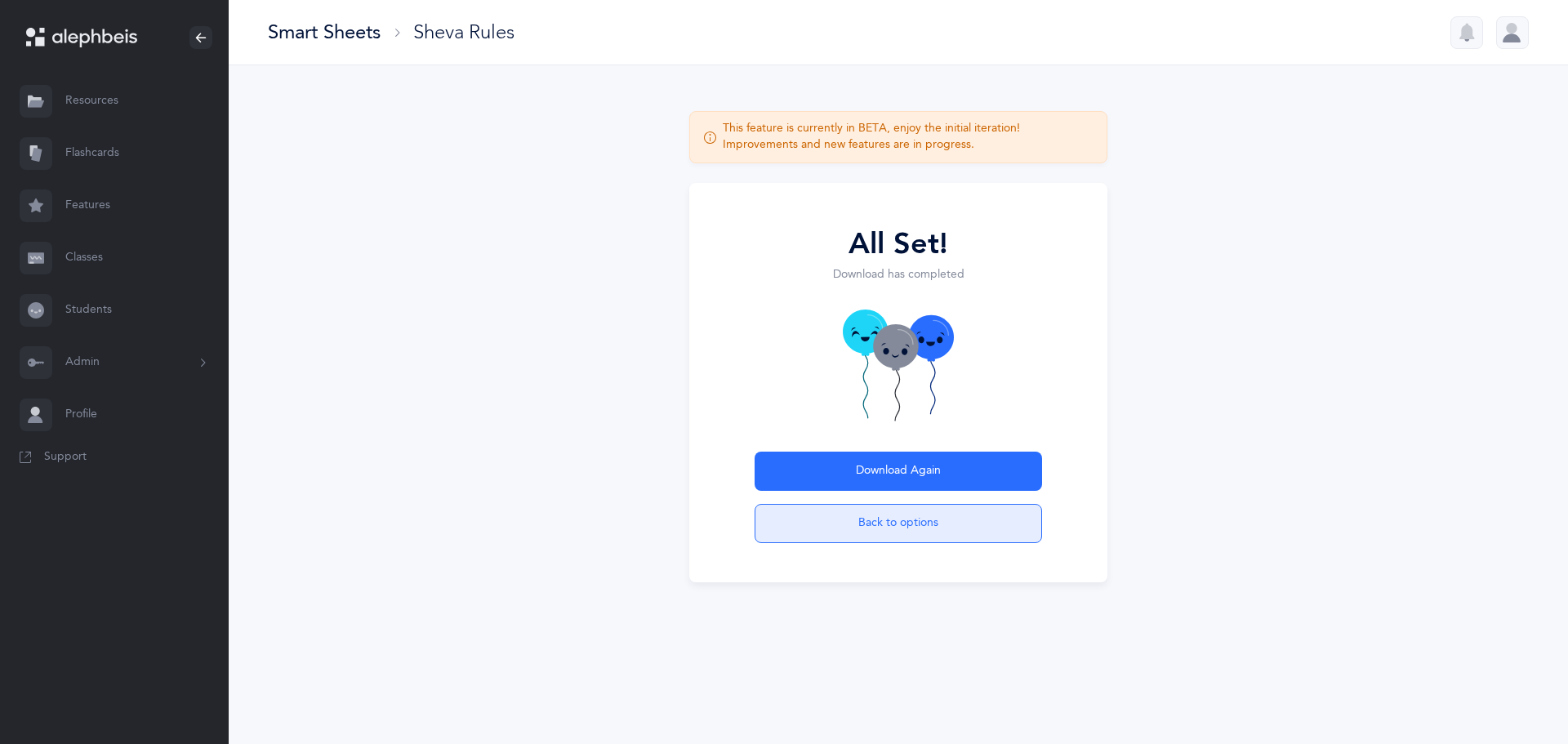
click at [896, 528] on button "Back to options" at bounding box center [898, 523] width 288 height 39
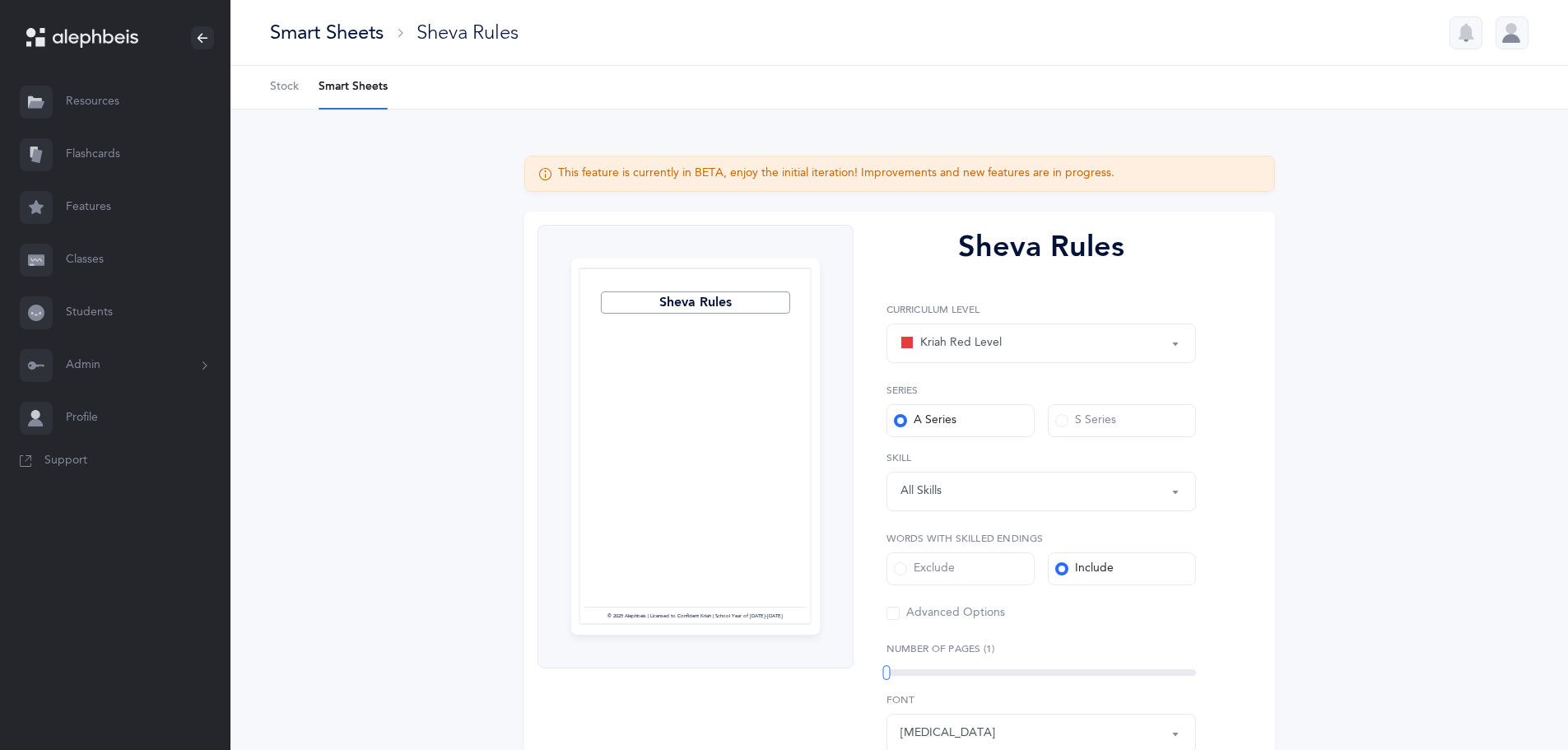
click at [1059, 424] on span at bounding box center [1062, 421] width 13 height 13
click at [1060, 424] on span at bounding box center [1062, 421] width 13 height 13
click at [960, 349] on div "Kriah Red Level" at bounding box center [951, 344] width 101 height 20
click at [960, 421] on span "Kriah Orange Level" at bounding box center [982, 426] width 100 height 15
select select "2"
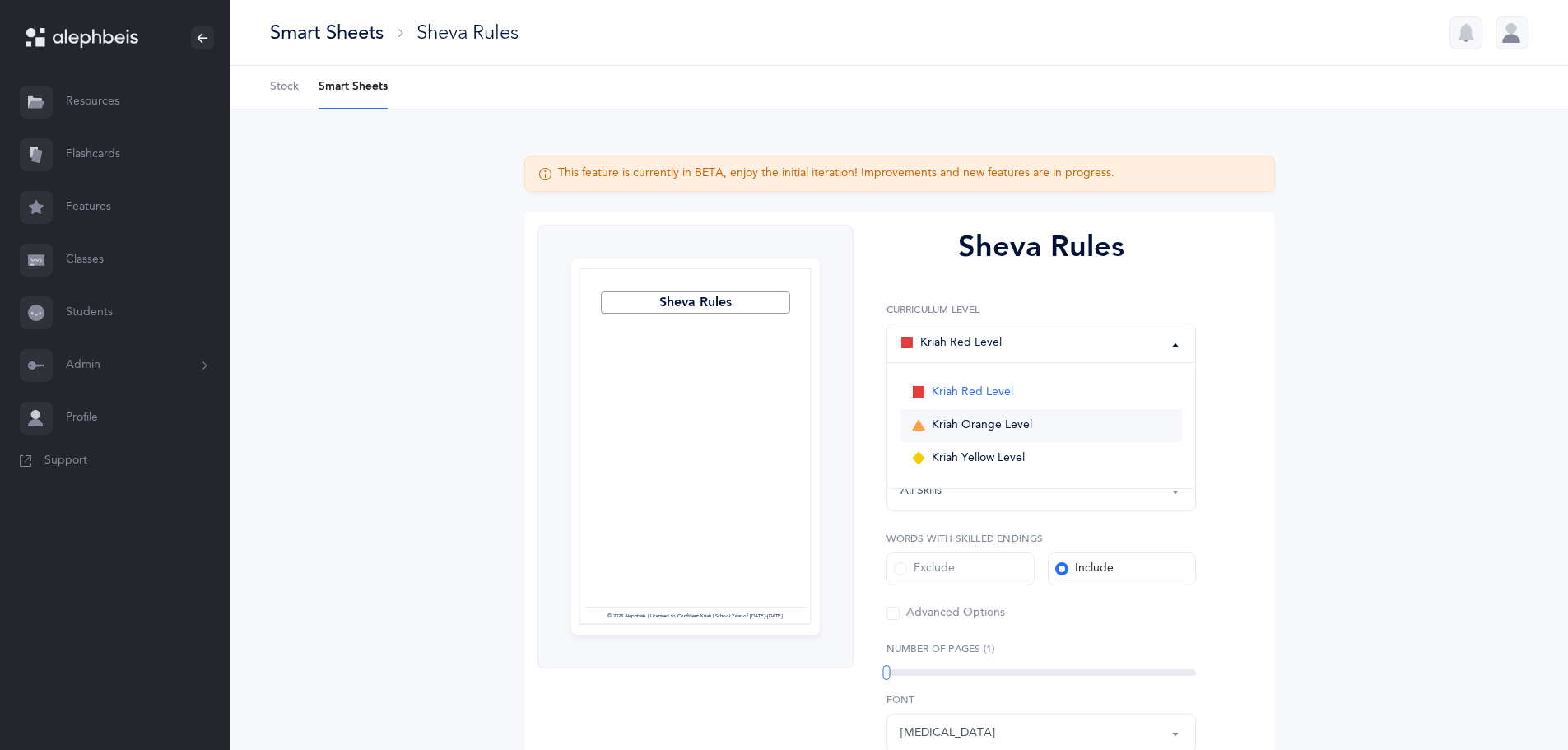
select select
click at [104, 101] on link "Resources" at bounding box center [115, 102] width 231 height 53
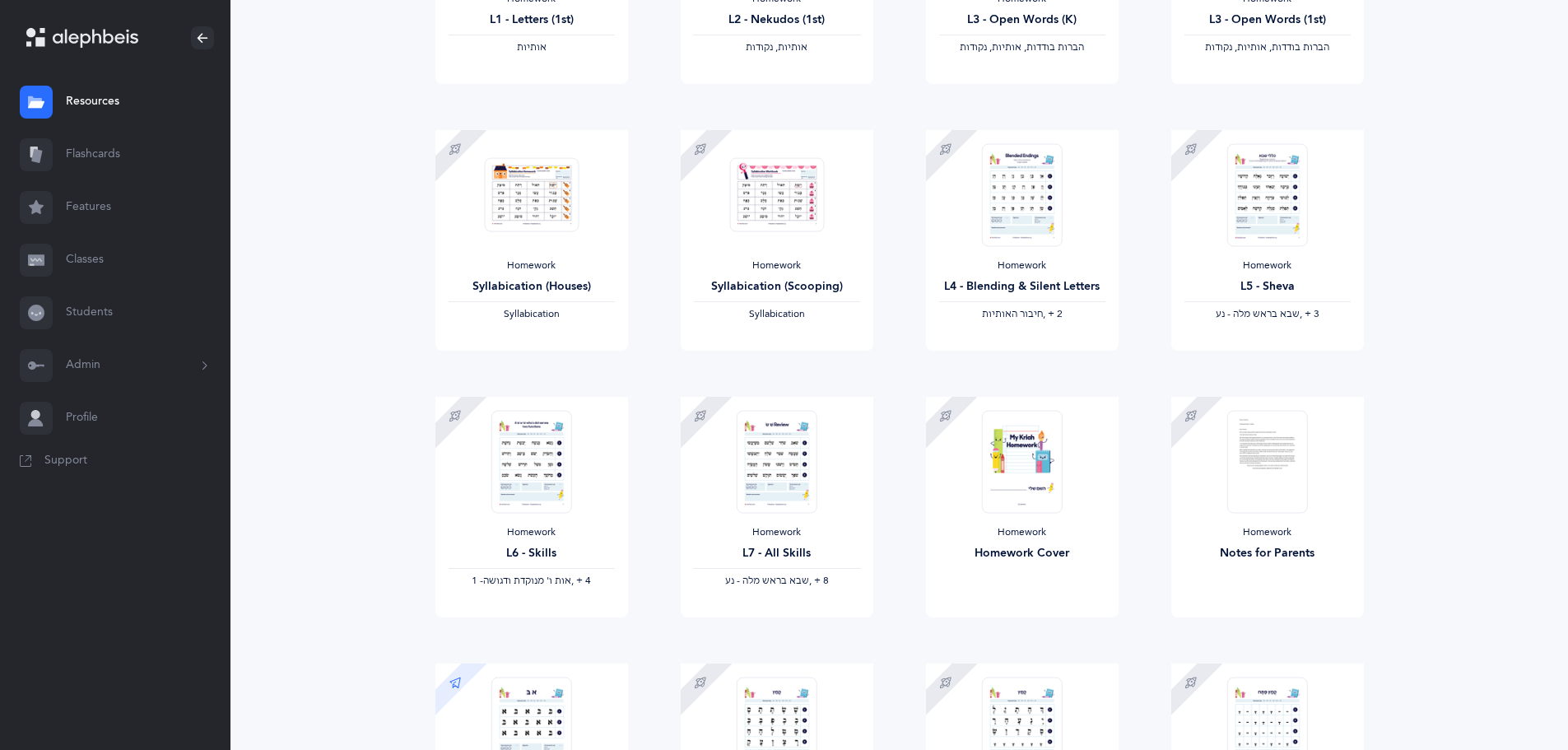
scroll to position [388, 0]
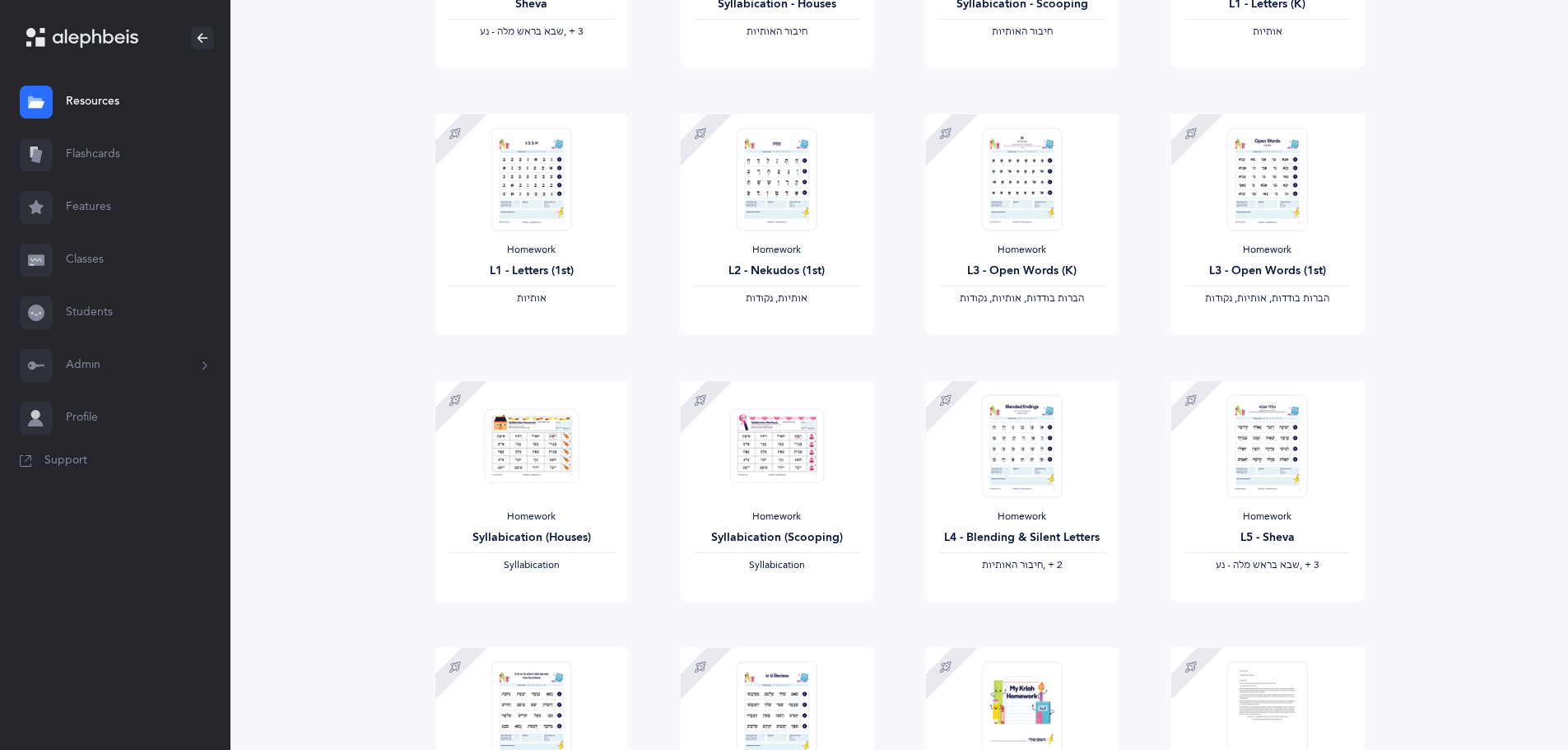
click at [75, 261] on link "Classes" at bounding box center [115, 260] width 231 height 53
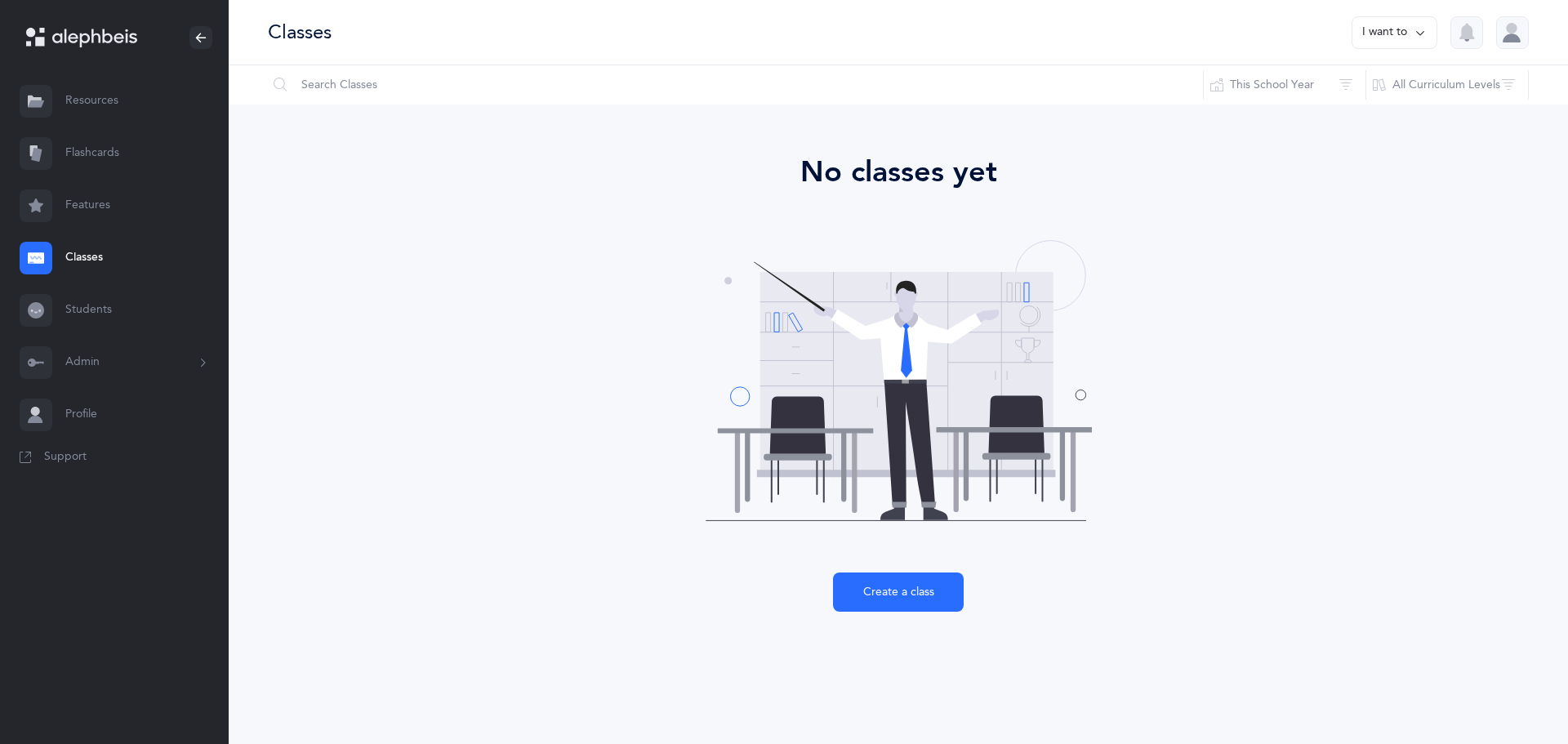
click at [79, 309] on link "Students" at bounding box center [114, 310] width 229 height 52
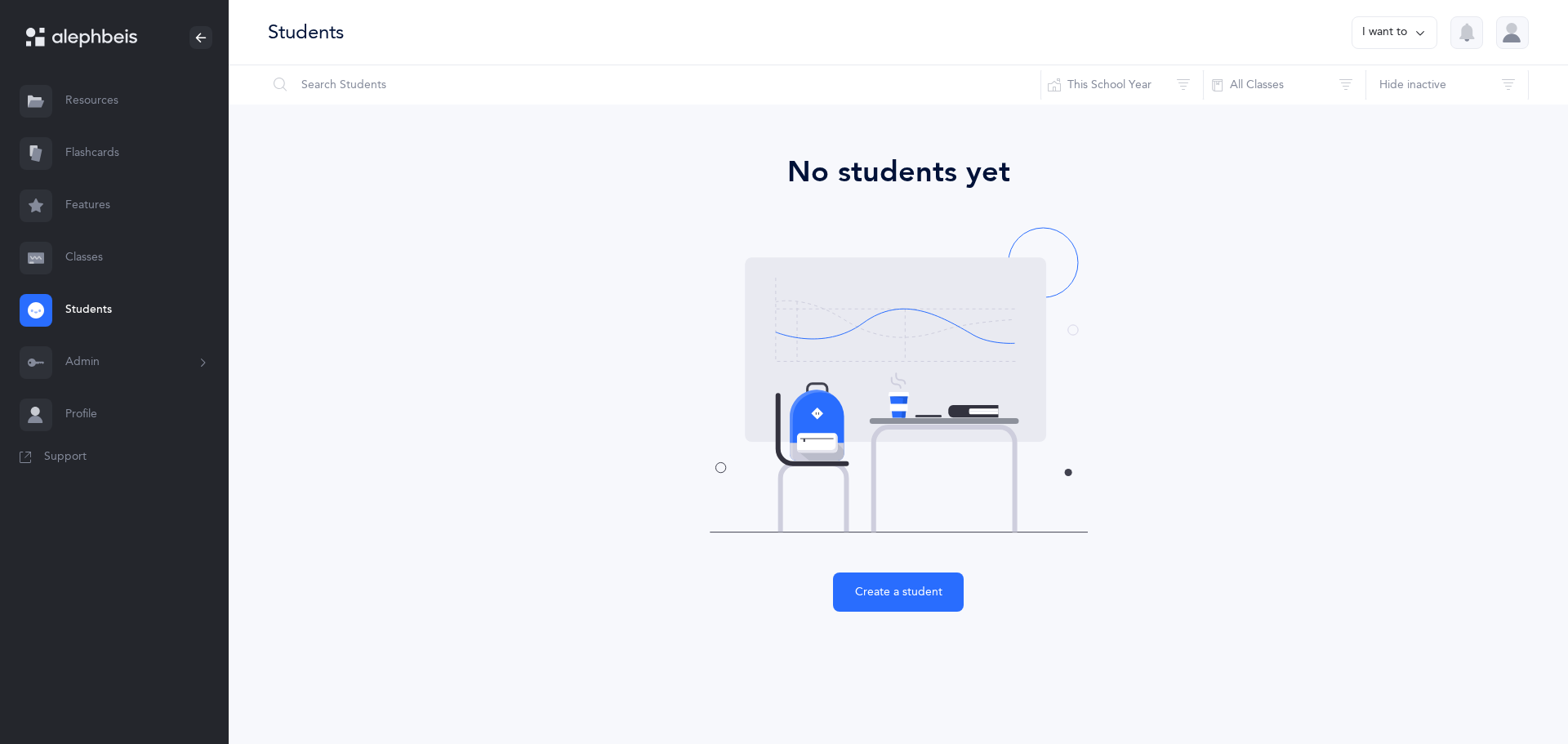
click at [87, 262] on link "Classes" at bounding box center [114, 258] width 229 height 52
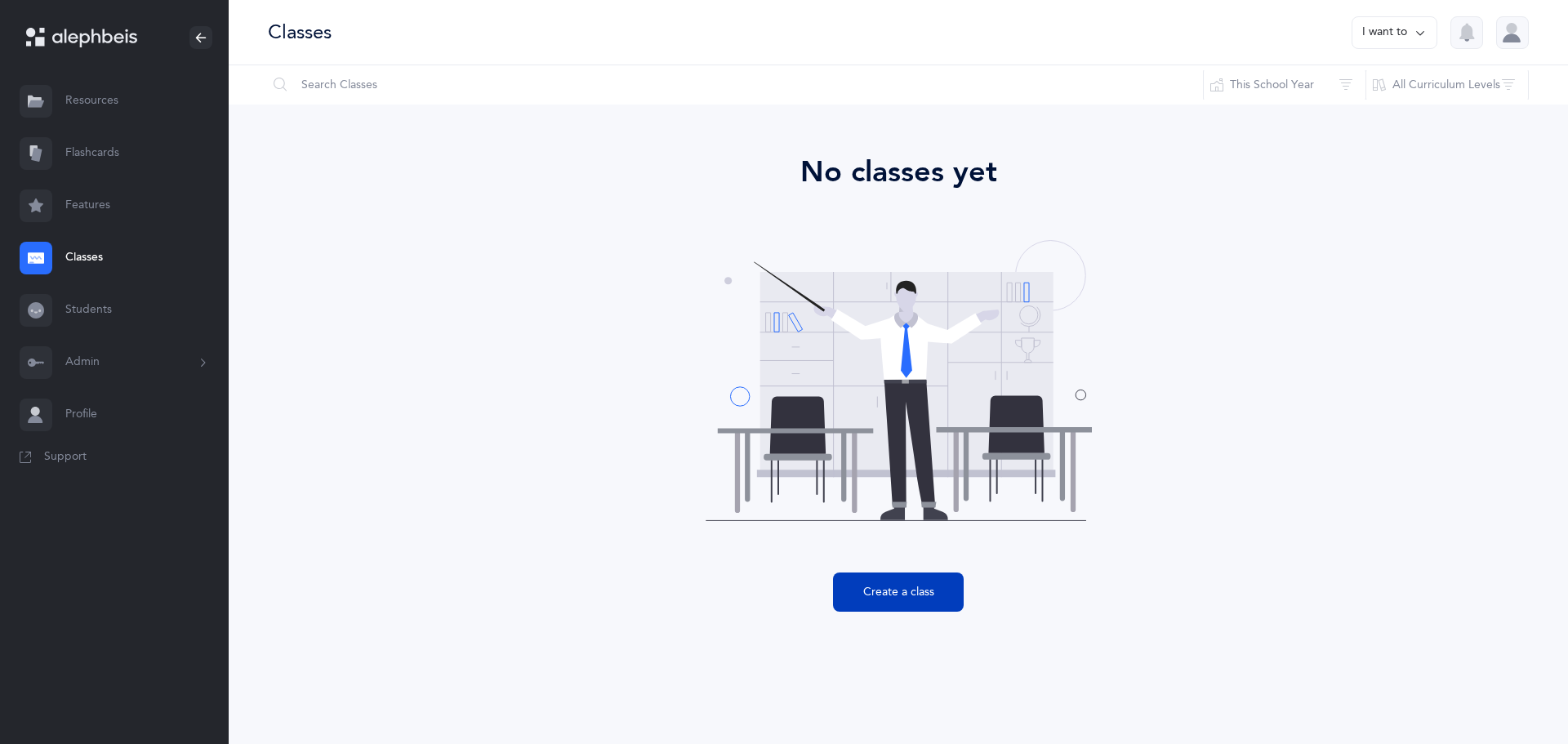
click at [893, 589] on button "Create a class" at bounding box center [898, 591] width 131 height 39
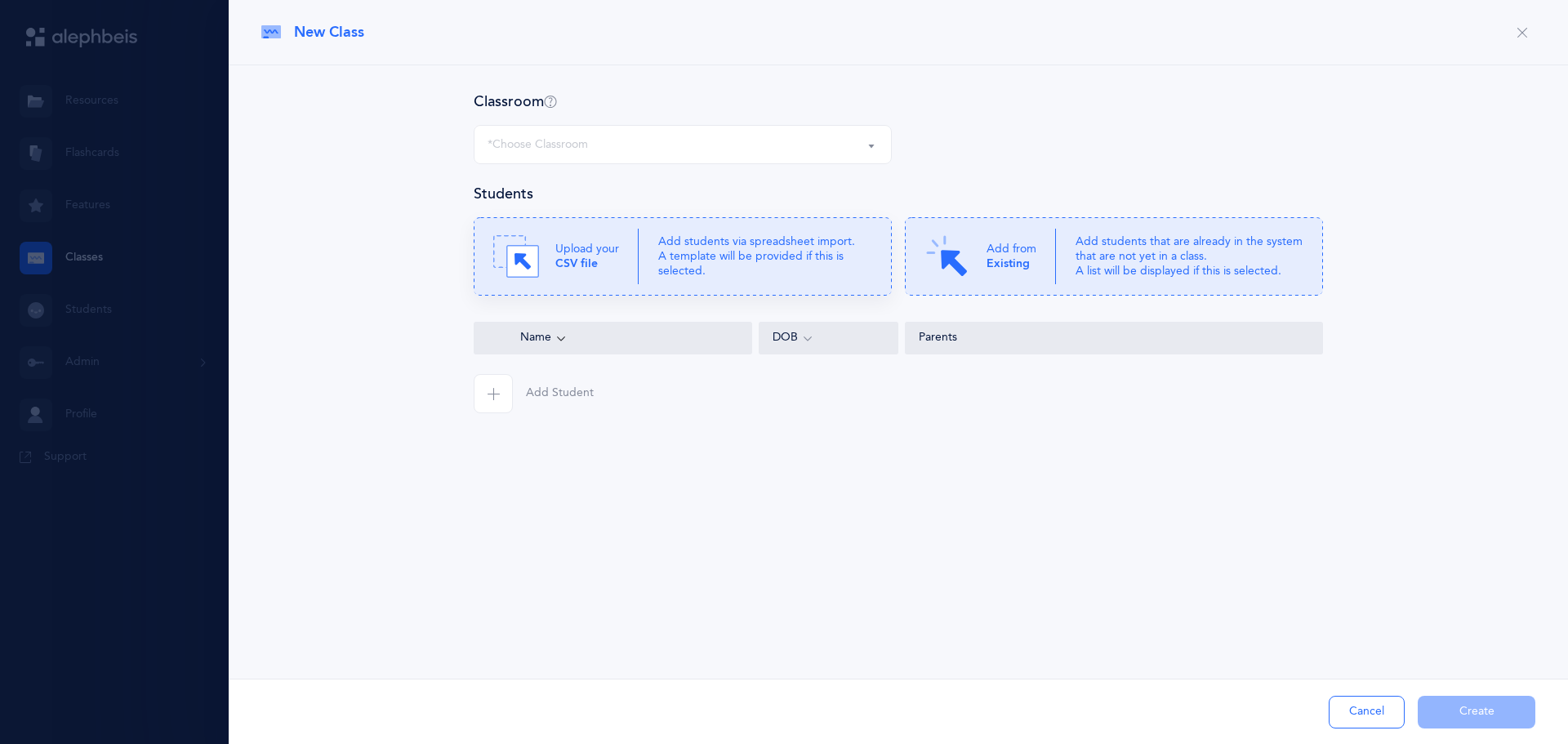
select select
click at [90, 39] on div at bounding box center [784, 372] width 1568 height 744
click at [550, 149] on div "*Choose Classroom" at bounding box center [538, 144] width 100 height 17
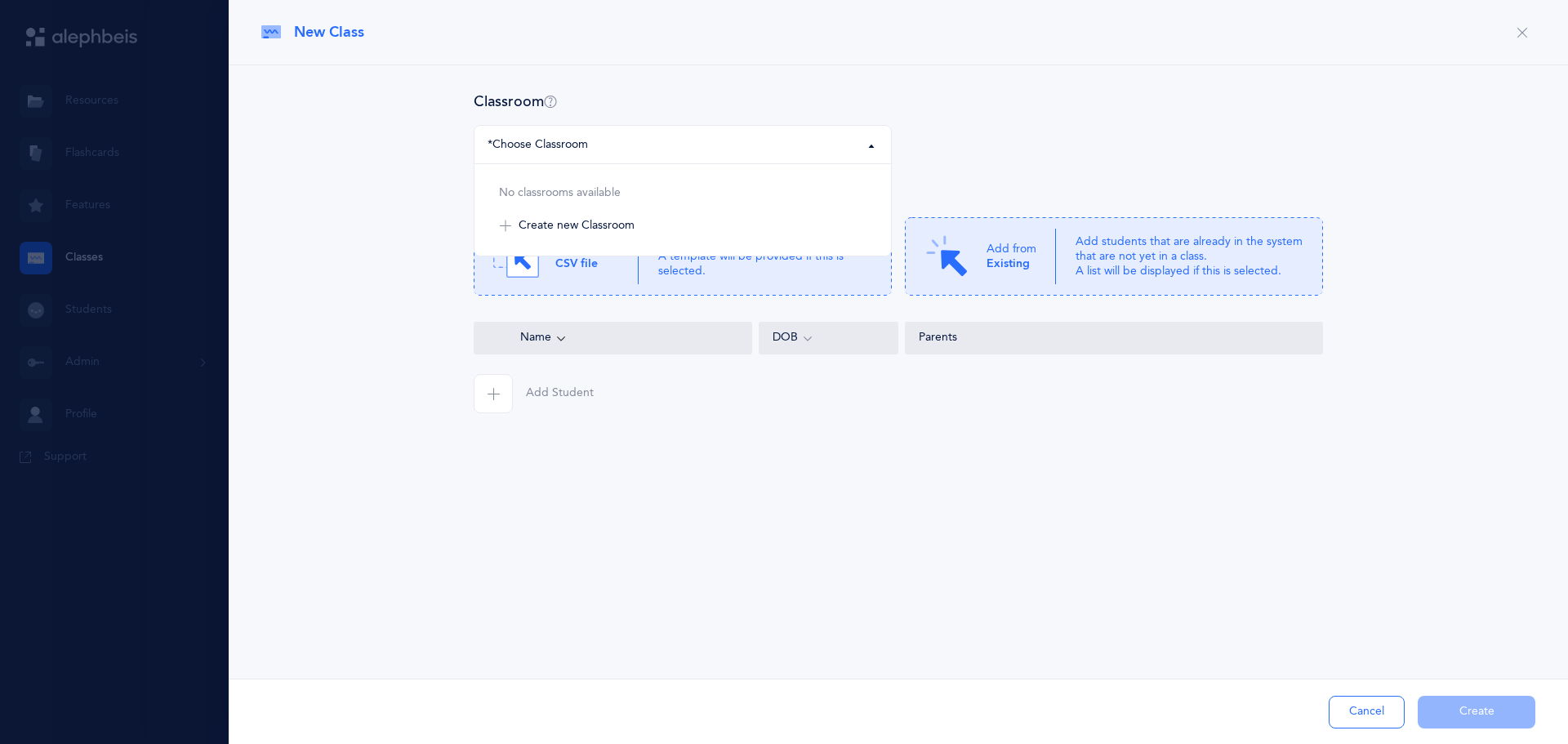
click at [572, 150] on div "*Choose Classroom" at bounding box center [538, 144] width 100 height 17
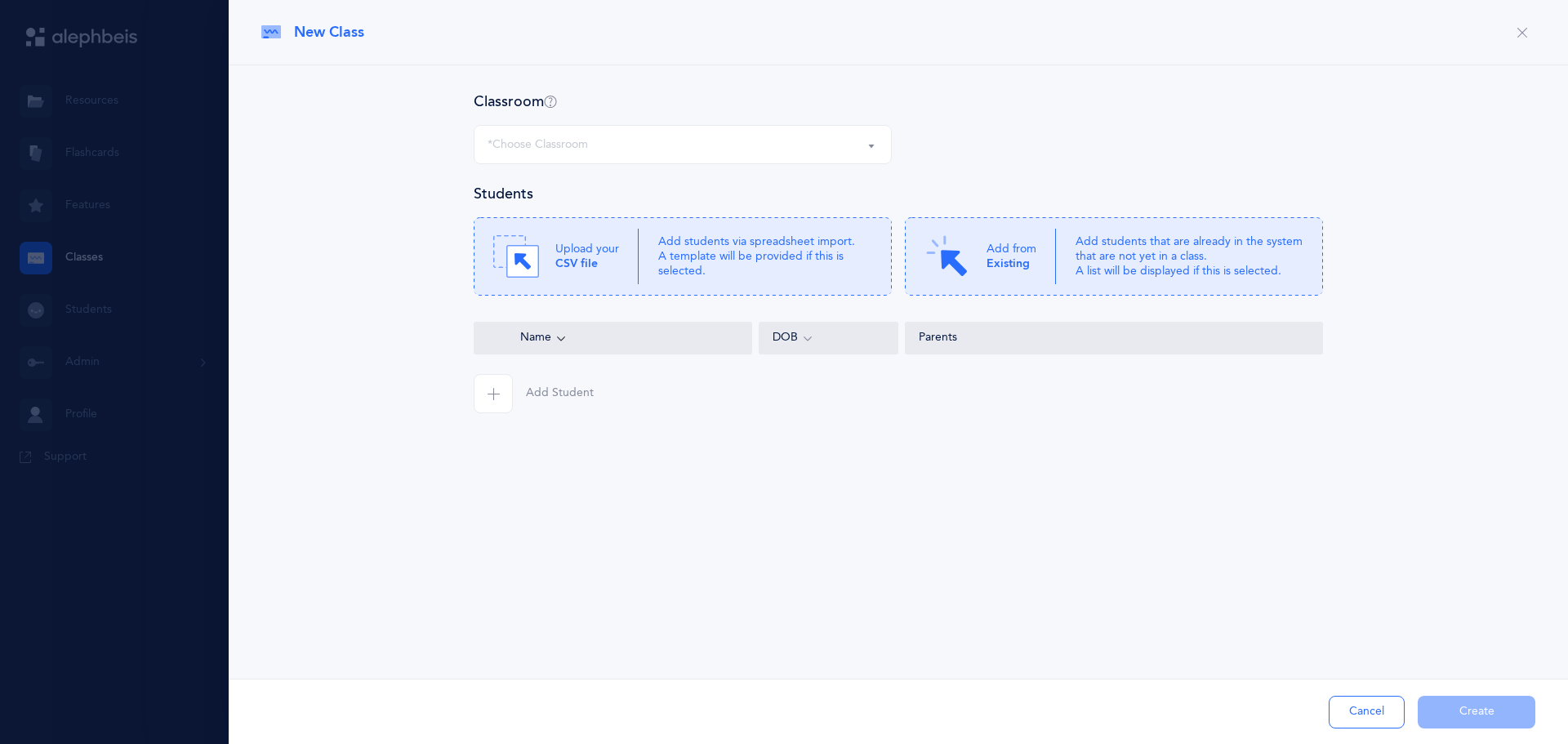
click at [632, 573] on div "New Class Classroom No classrooms available Create new Classroom *Choose Classr…" at bounding box center [898, 372] width 1339 height 744
click at [1366, 716] on button "Cancel" at bounding box center [1367, 712] width 76 height 32
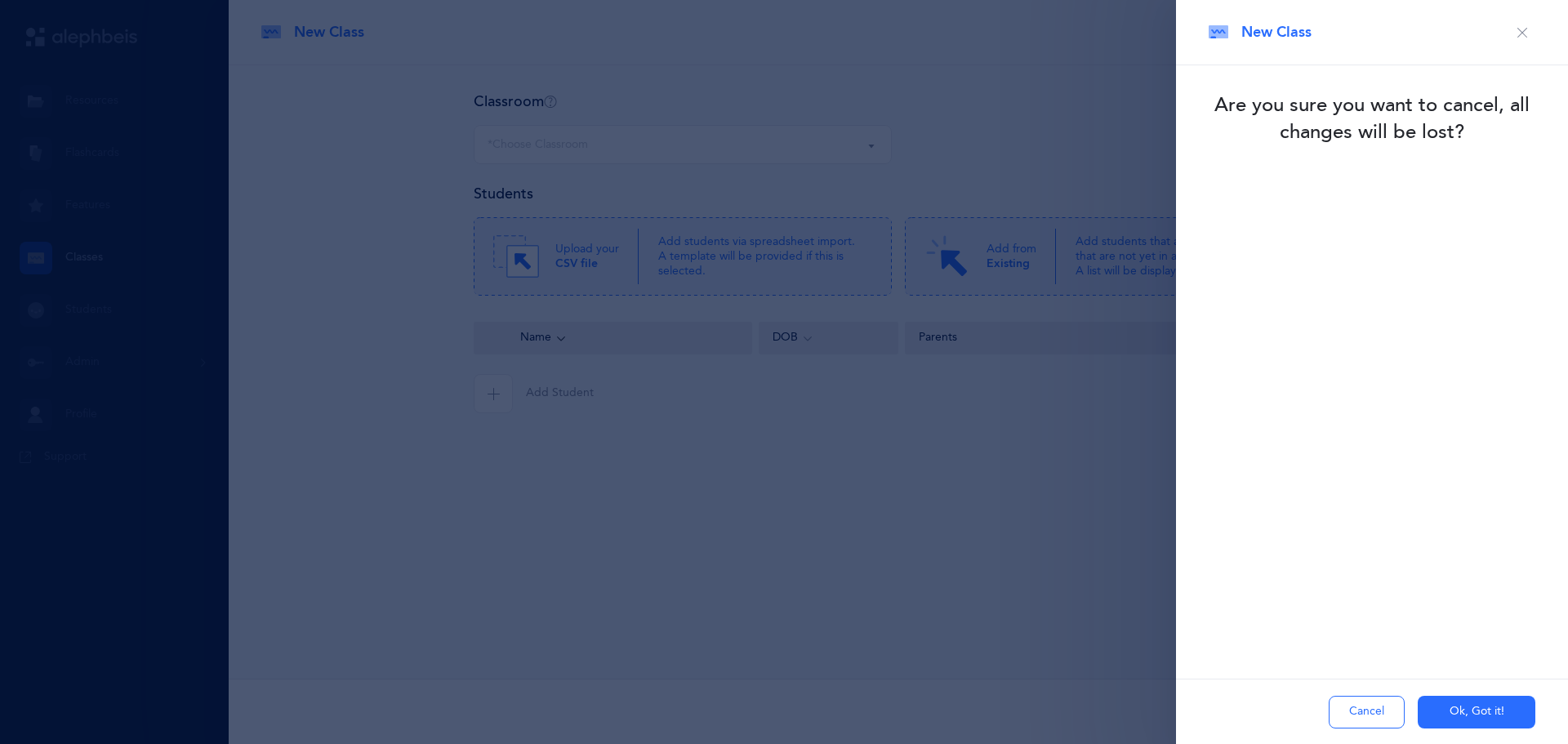
click at [1366, 717] on button "Cancel" at bounding box center [1367, 712] width 76 height 32
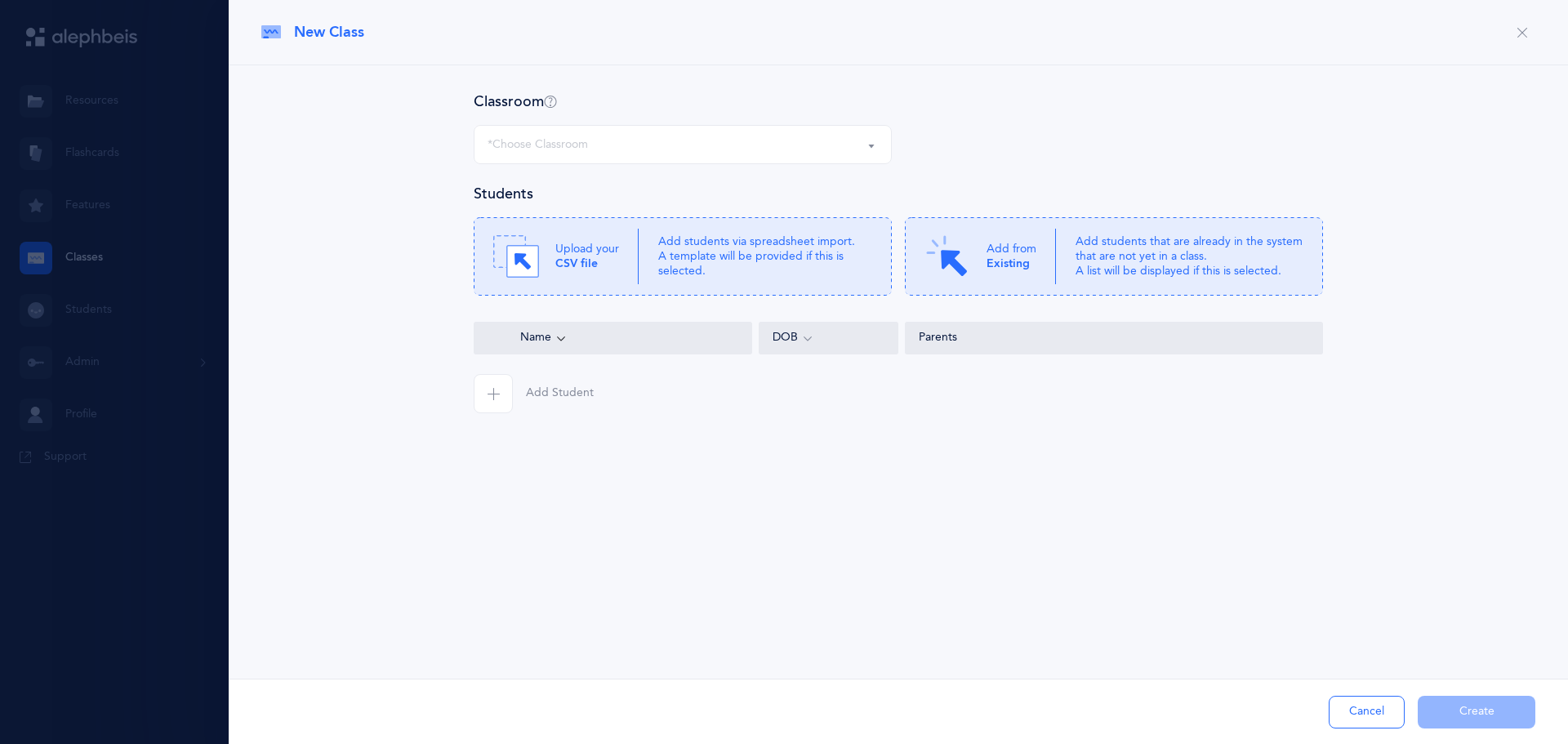
click at [1365, 717] on button "Cancel" at bounding box center [1367, 712] width 76 height 32
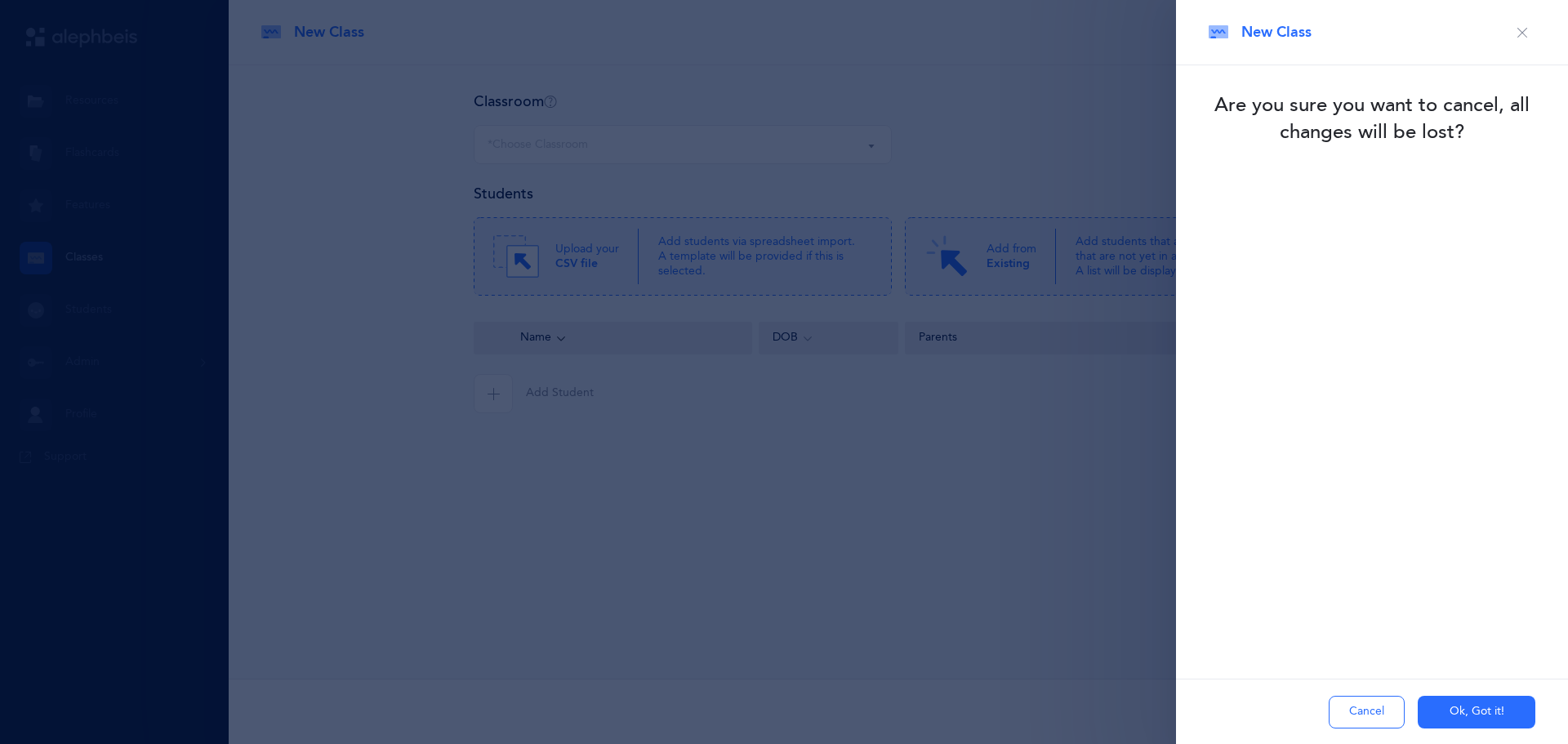
click at [1472, 708] on button "Ok, Got it!" at bounding box center [1477, 712] width 118 height 32
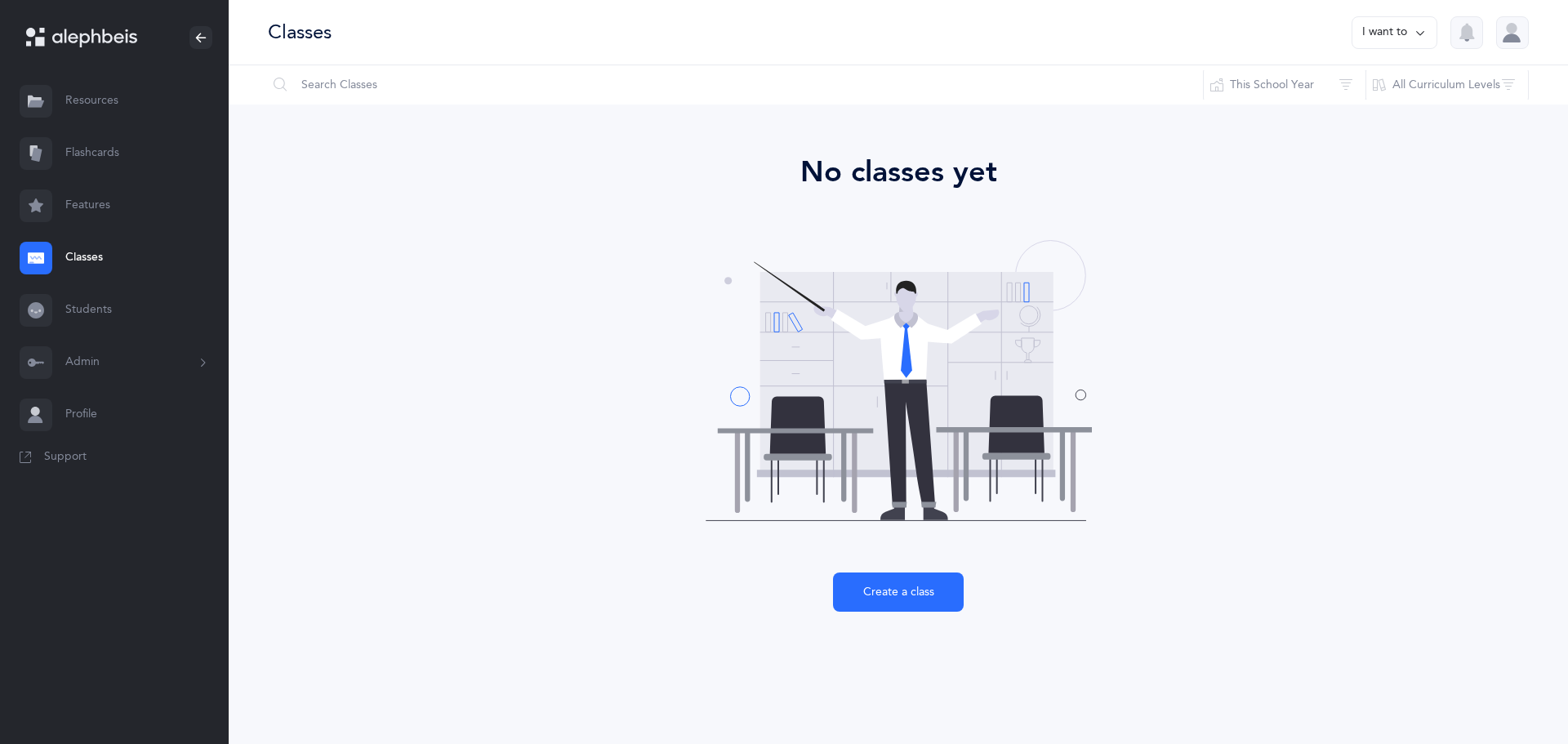
click at [92, 207] on link "Features" at bounding box center [114, 206] width 229 height 52
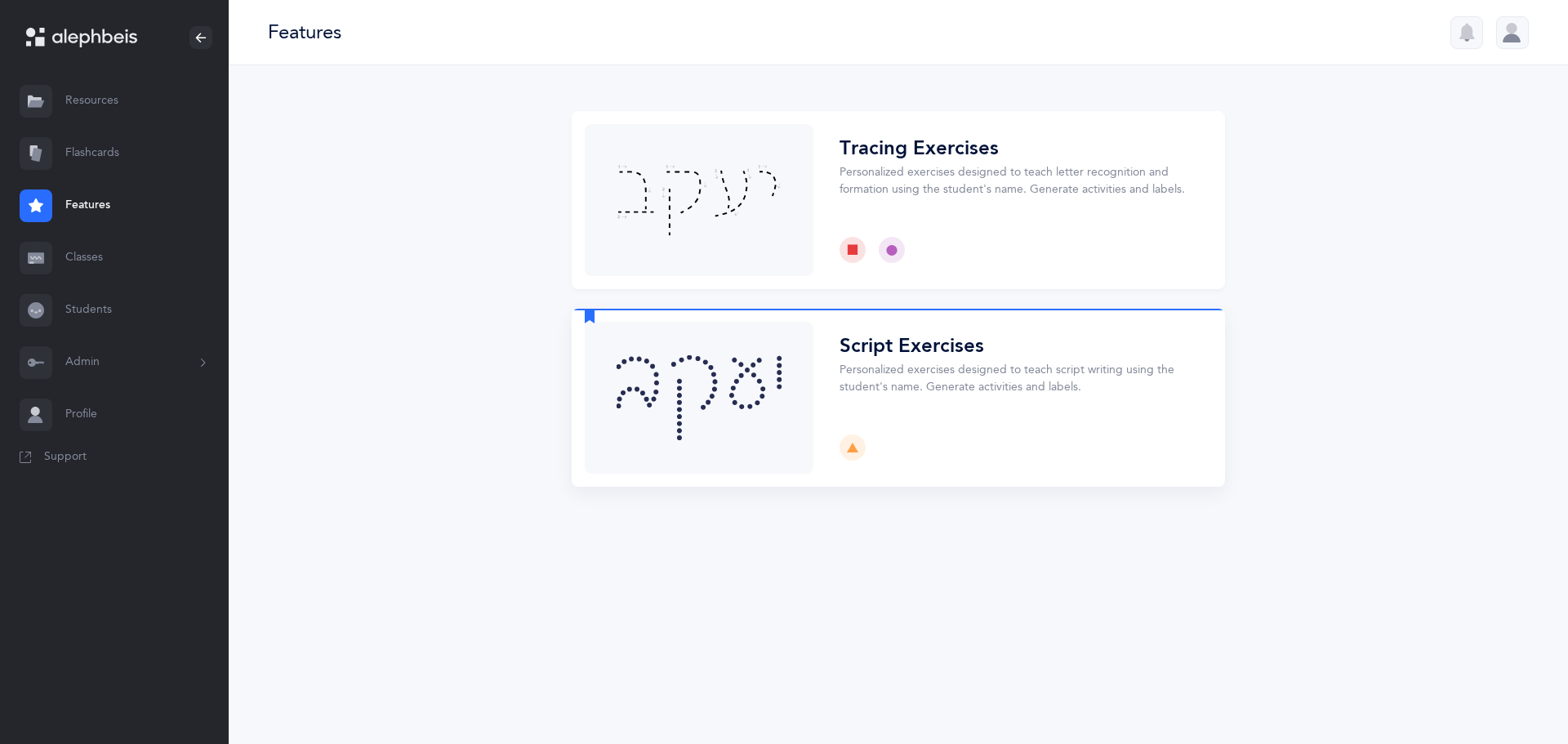
drag, startPoint x: 590, startPoint y: 313, endPoint x: 611, endPoint y: 319, distance: 21.8
click at [611, 319] on div "Script Exercises Personalized exercises designed to teach script writing using …" at bounding box center [898, 397] width 654 height 178
click at [696, 395] on button "Choose" at bounding box center [898, 397] width 654 height 178
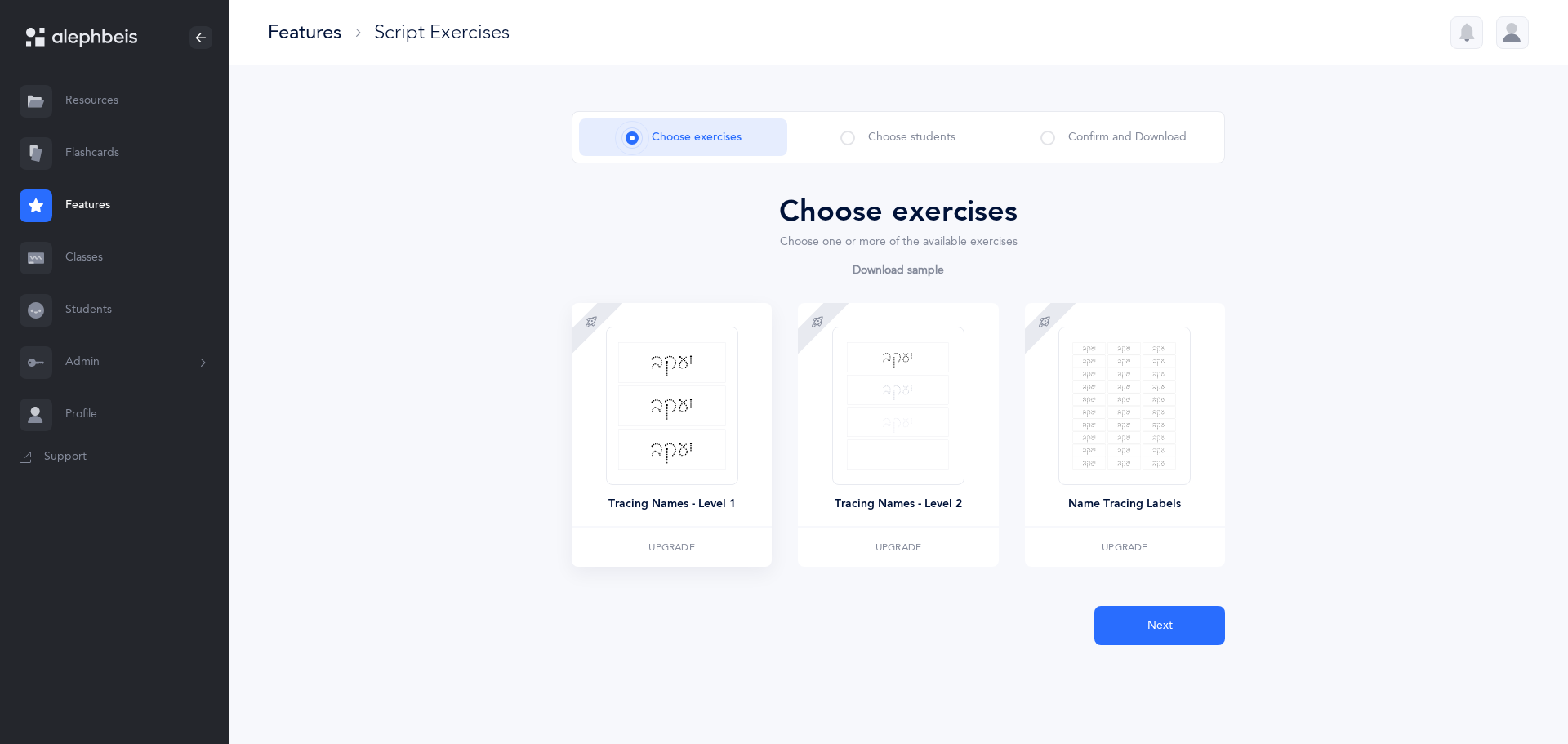
click at [670, 503] on div "Tracing Names - Level 1" at bounding box center [672, 504] width 128 height 17
click at [650, 405] on img at bounding box center [672, 406] width 108 height 128
click at [852, 140] on span at bounding box center [848, 139] width 15 height 15
click at [1100, 140] on span "Confirm and Download" at bounding box center [1127, 138] width 119 height 17
click at [710, 138] on span "Choose exercises" at bounding box center [697, 138] width 90 height 17
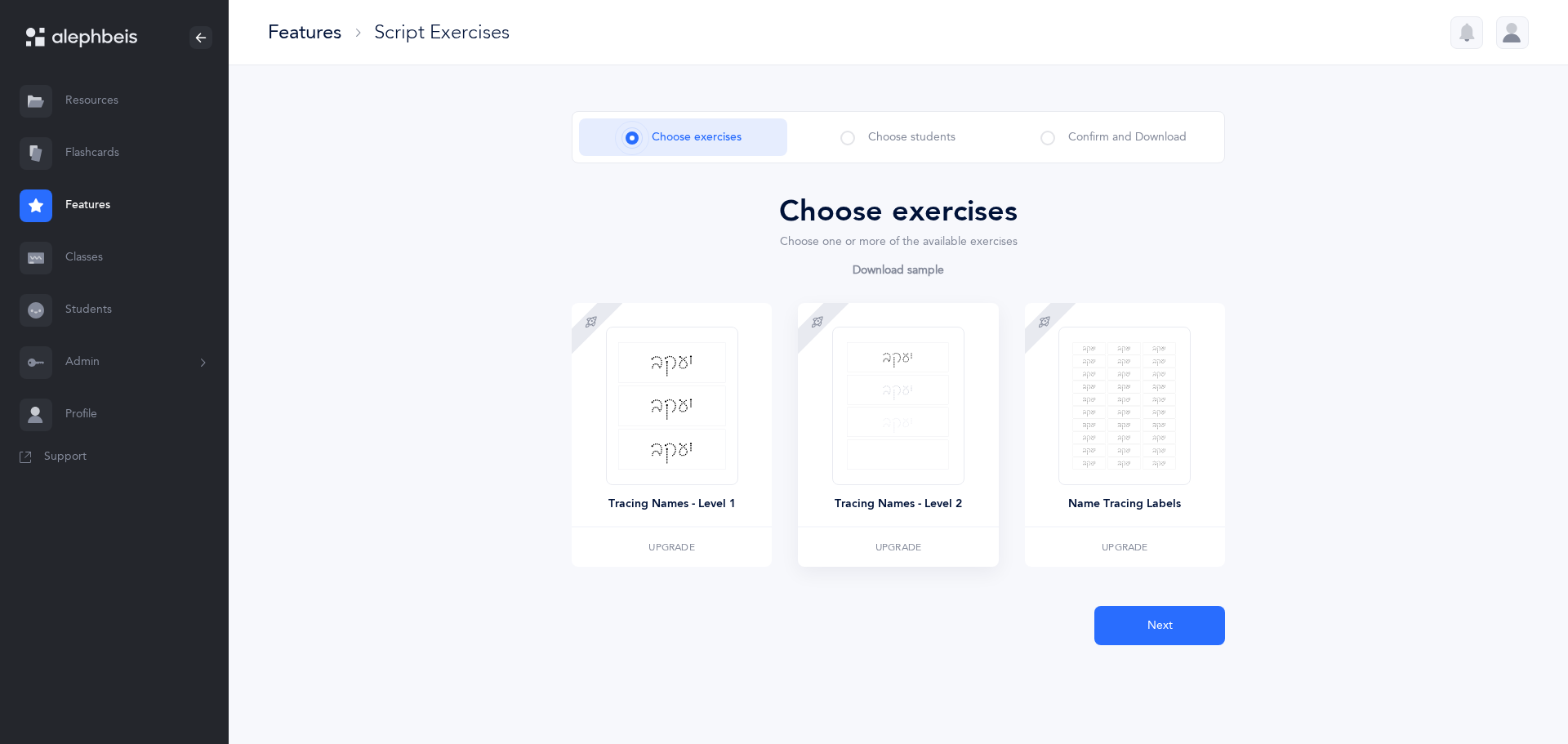
click at [860, 357] on img at bounding box center [898, 406] width 102 height 128
click at [881, 270] on link "Download sample" at bounding box center [898, 274] width 93 height 20
click at [927, 139] on span "Choose students" at bounding box center [911, 138] width 87 height 17
click at [1059, 134] on div "Confirm and Download" at bounding box center [1113, 137] width 208 height 37
click at [1146, 630] on button "Next" at bounding box center [1160, 625] width 131 height 39
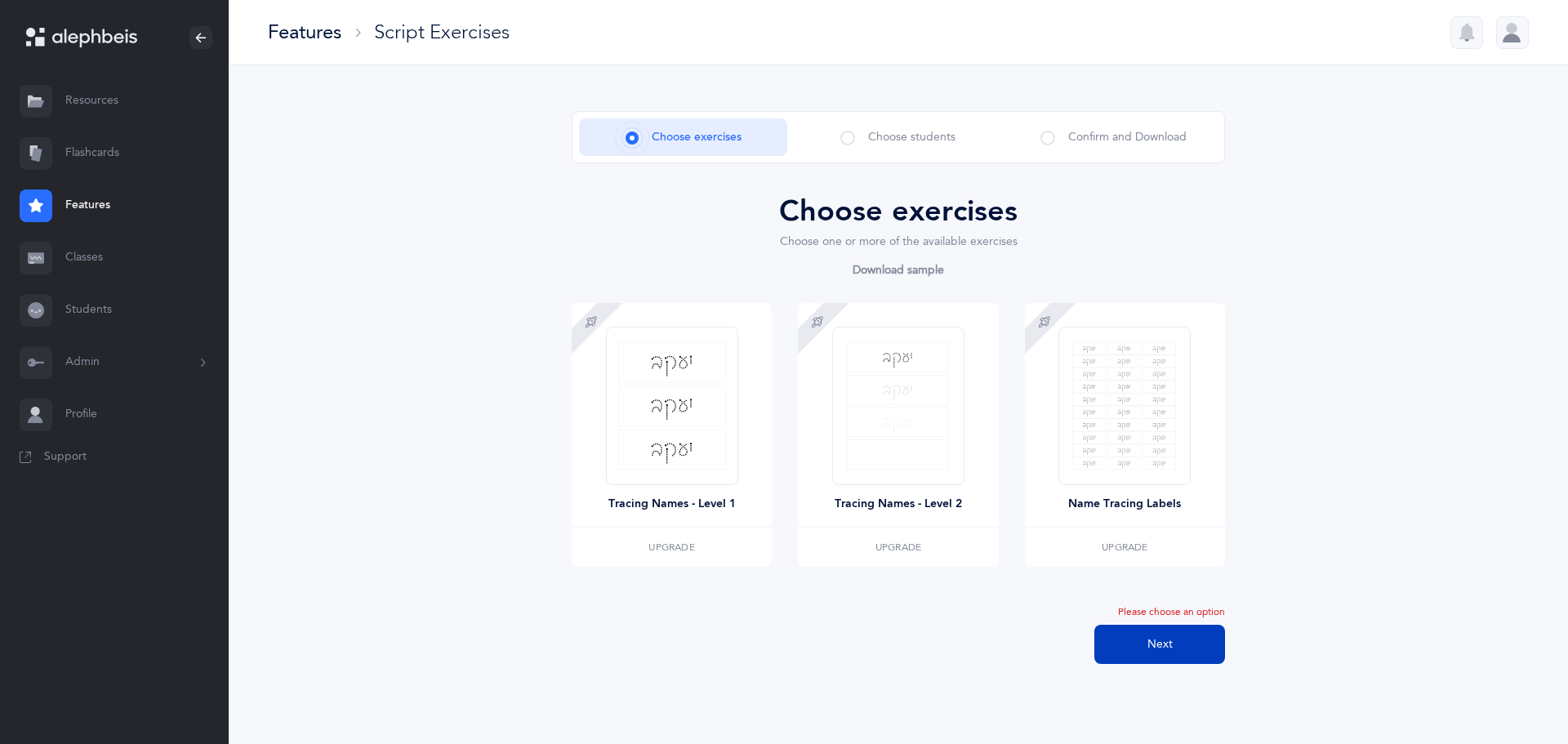
click at [1144, 643] on button "Next" at bounding box center [1160, 644] width 131 height 39
click at [1117, 545] on button "Upgrade" at bounding box center [1124, 547] width 200 height 39
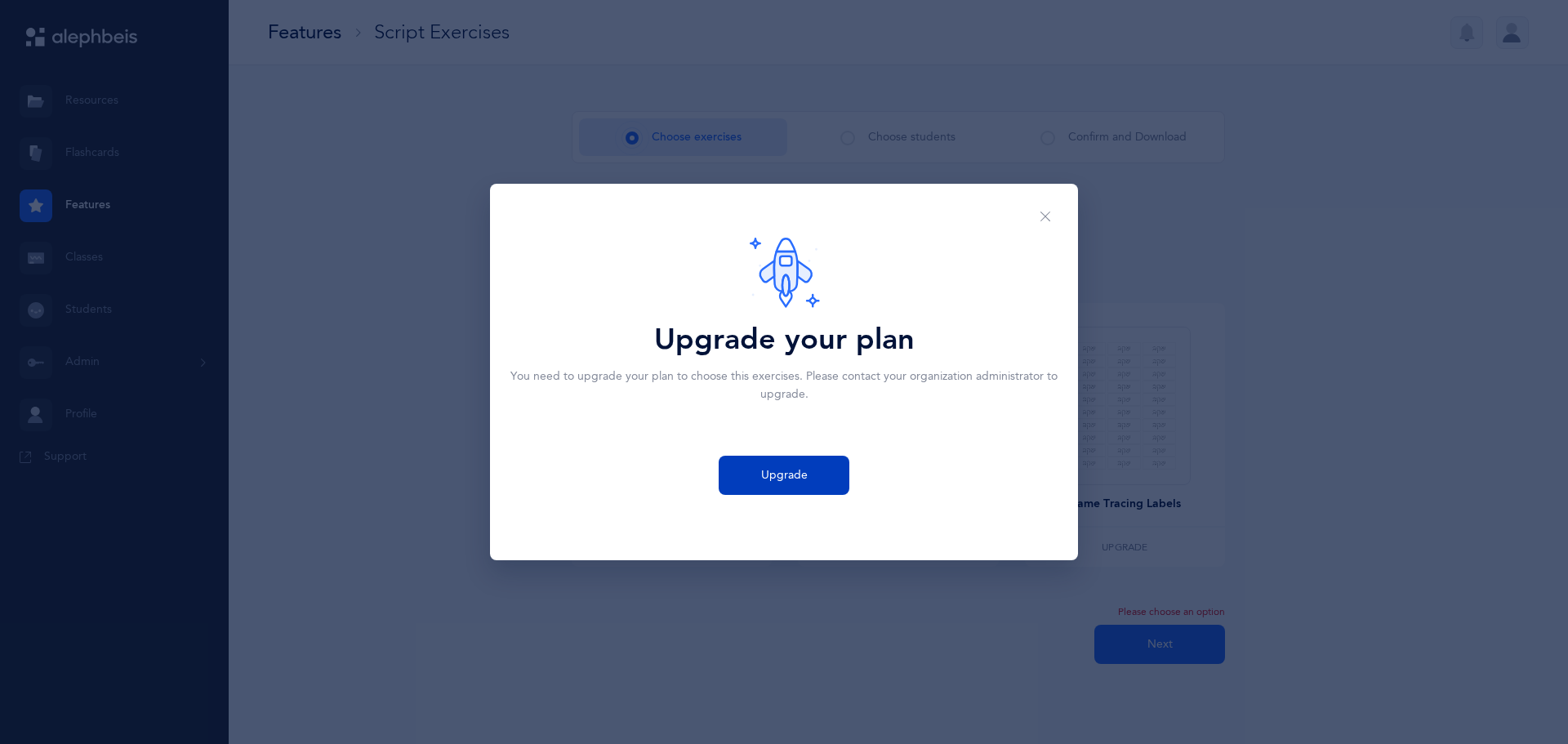
click at [784, 478] on span "Upgrade" at bounding box center [784, 475] width 46 height 17
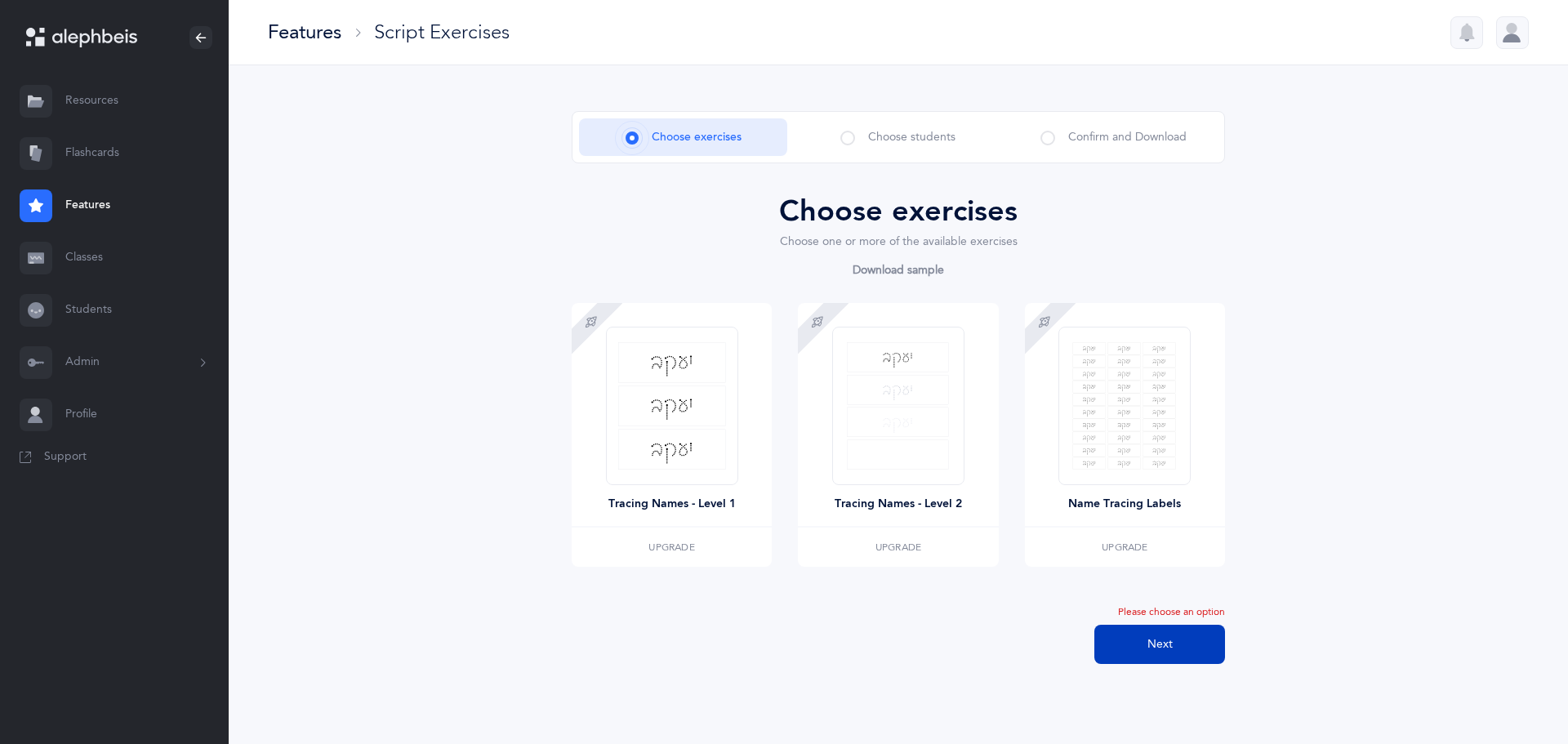
click at [1161, 649] on span "Next" at bounding box center [1160, 644] width 26 height 17
click at [910, 448] on img at bounding box center [898, 406] width 102 height 128
click at [893, 556] on button "Upgrade" at bounding box center [898, 547] width 200 height 39
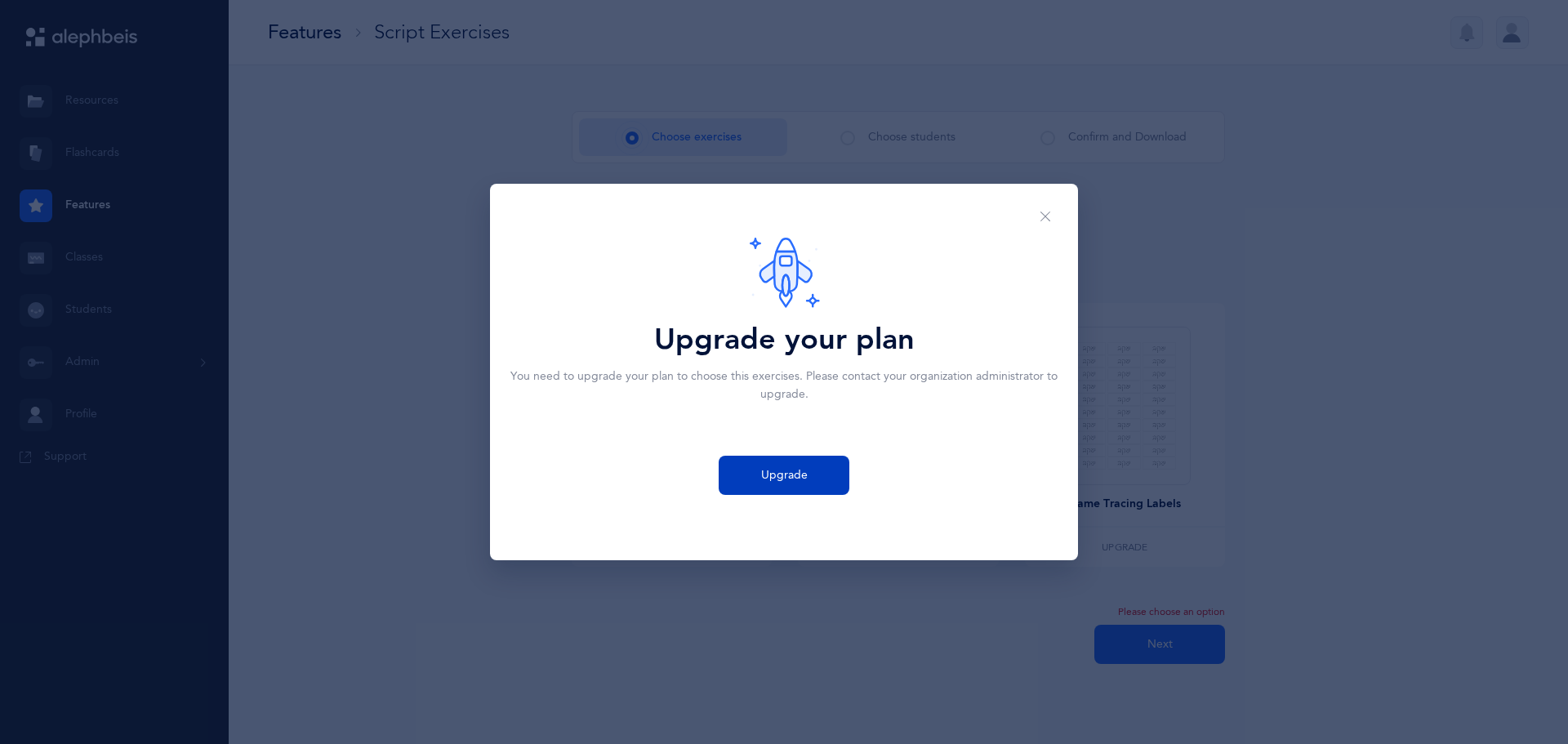
click at [788, 475] on span "Upgrade" at bounding box center [784, 475] width 46 height 17
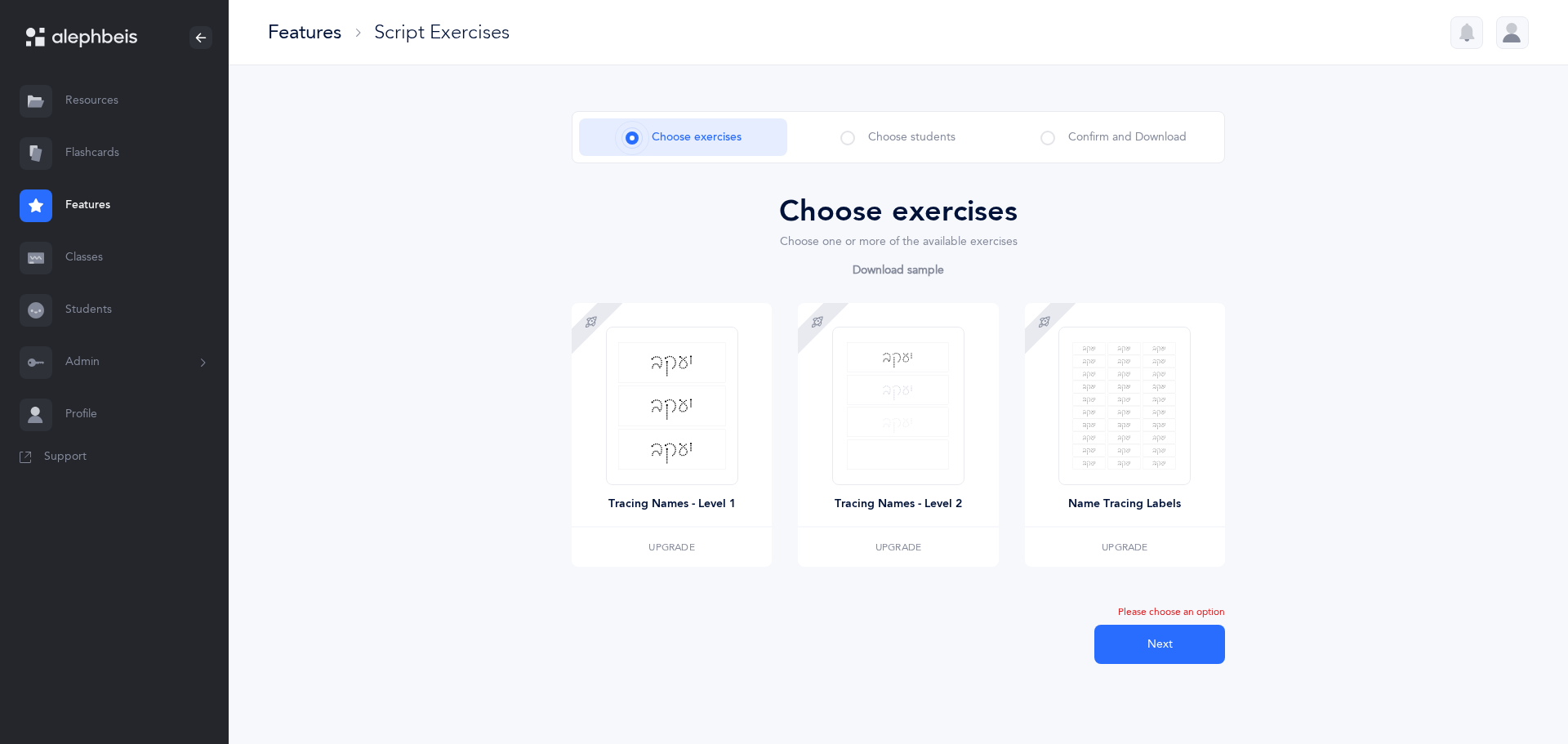
click at [101, 159] on link "Flashcards" at bounding box center [114, 153] width 229 height 52
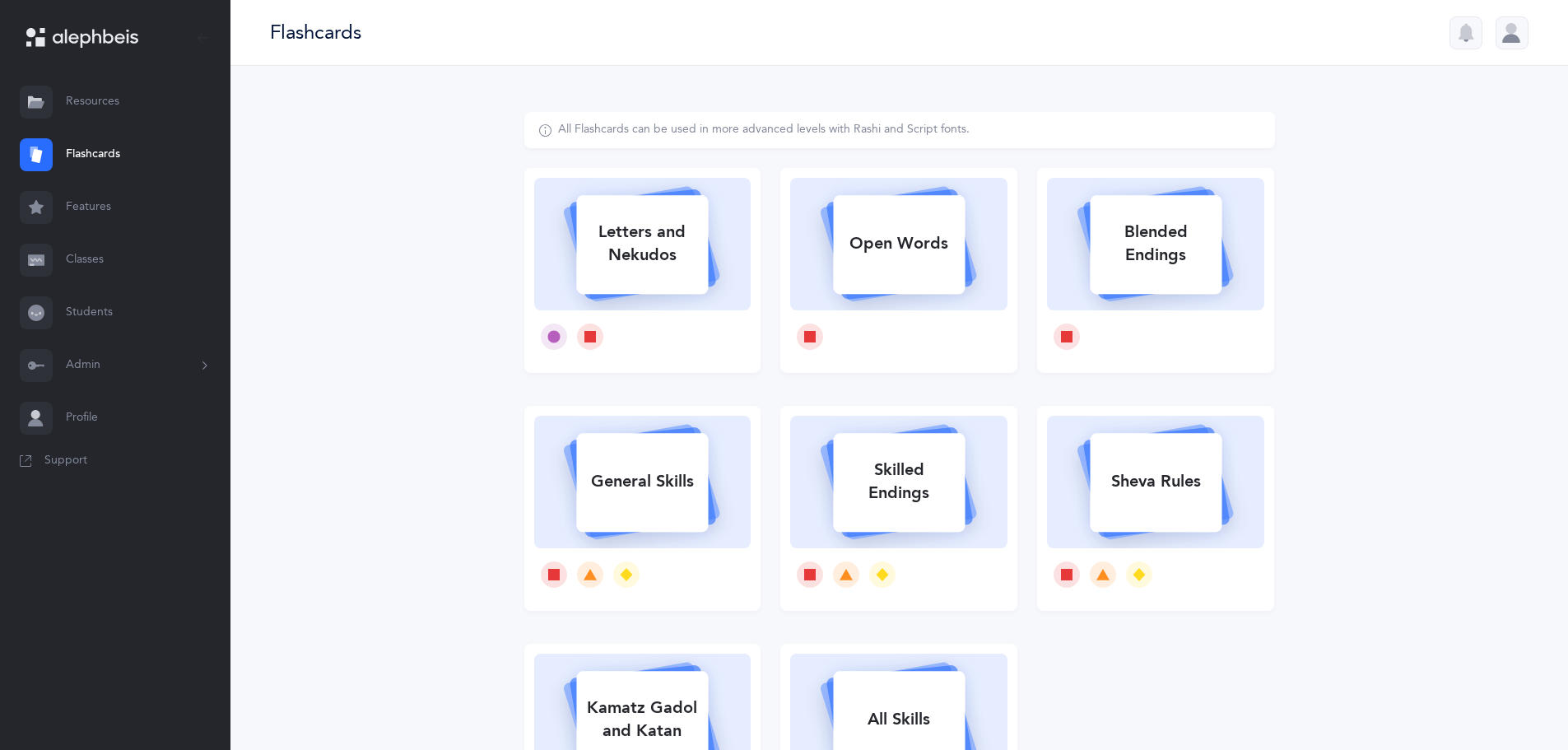
click at [670, 260] on div "Letters and Nekudos" at bounding box center [642, 243] width 132 height 66
select select
select select "single"
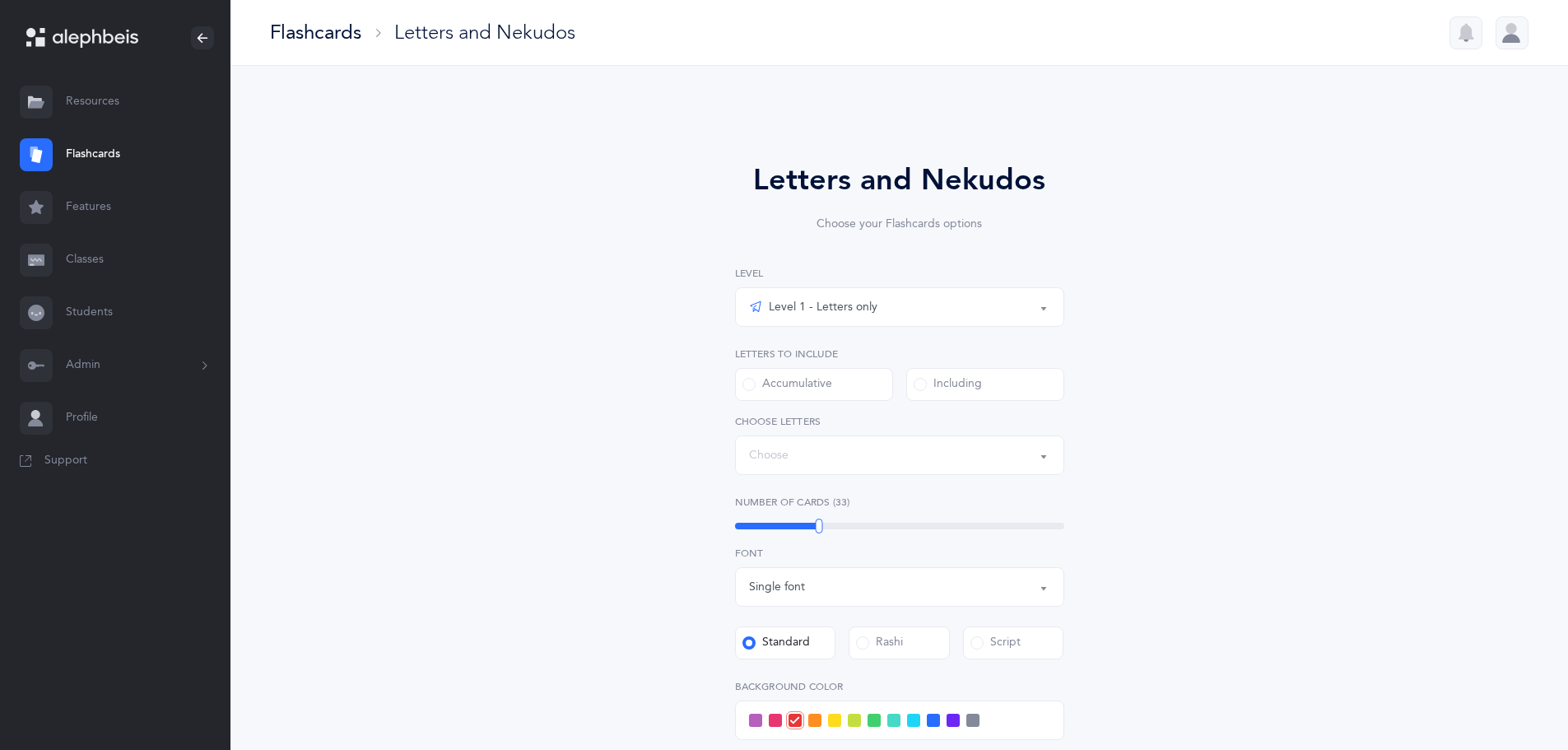
select select "27"
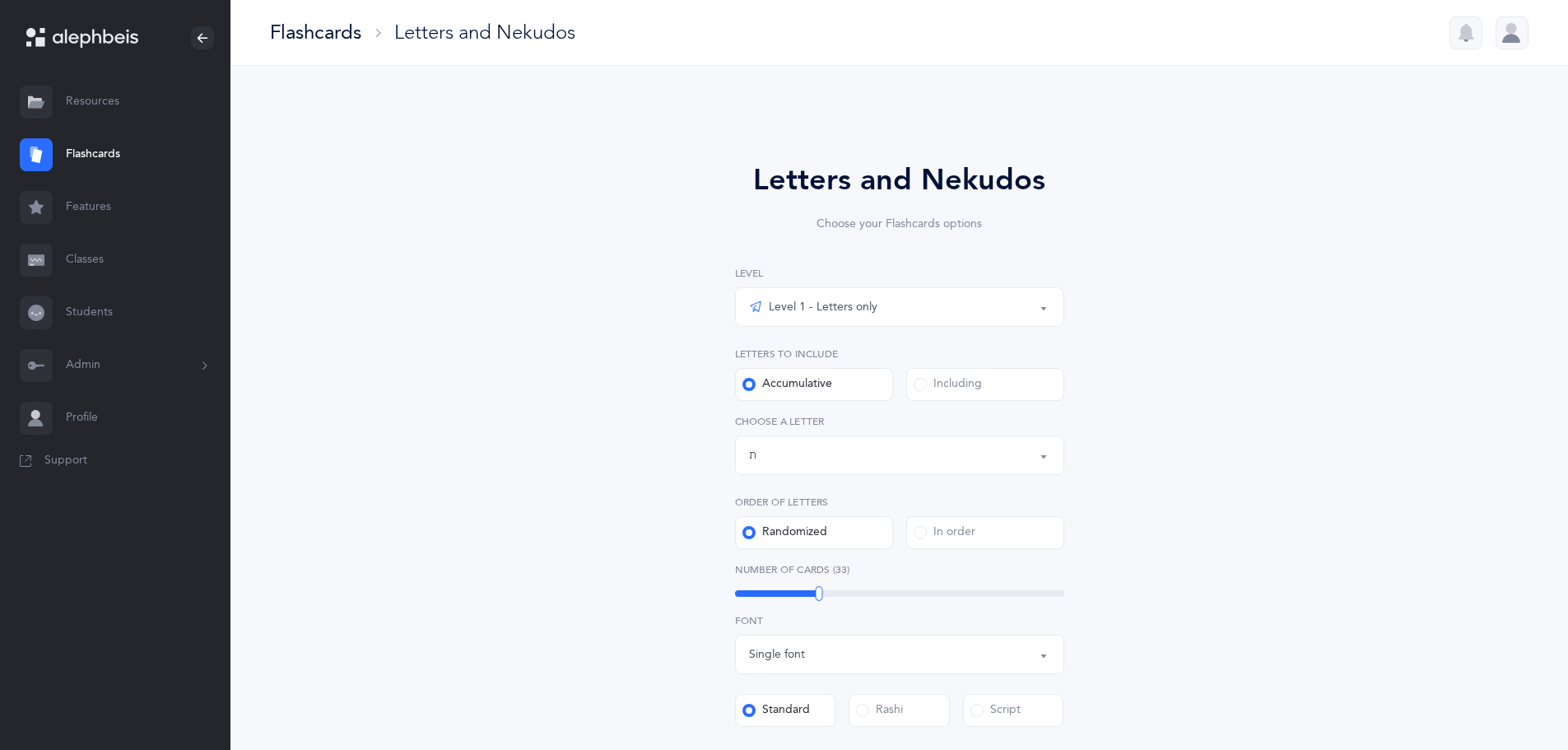
click at [820, 385] on div "Accumulative" at bounding box center [787, 385] width 89 height 17
click at [0, 0] on input "Accumulative" at bounding box center [0, 0] width 0 height 0
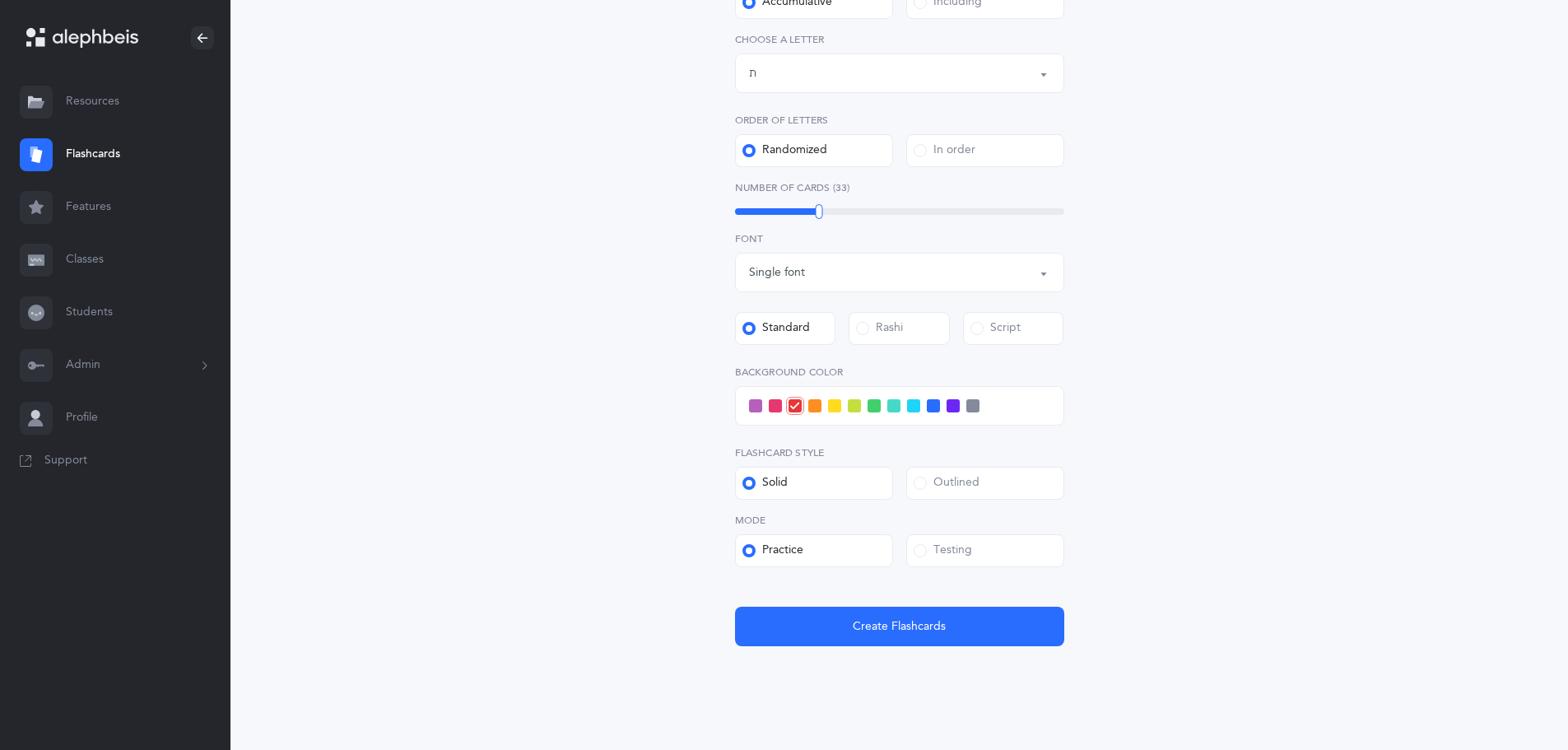
scroll to position [410, 0]
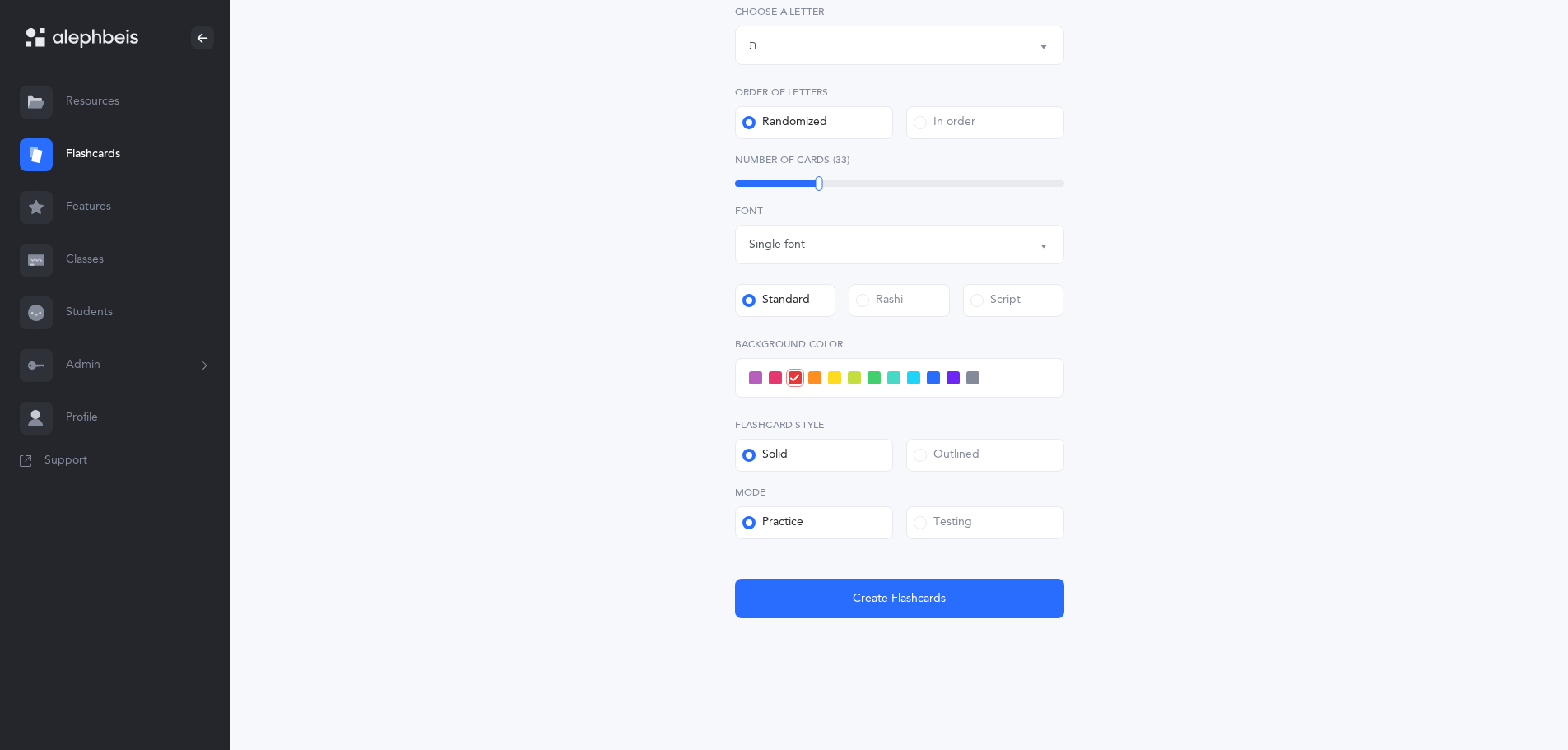
click at [922, 455] on span at bounding box center [921, 456] width 13 height 13
click at [0, 0] on input "Outlined" at bounding box center [0, 0] width 0 height 0
click at [923, 523] on span at bounding box center [921, 523] width 13 height 13
click at [0, 0] on input "Testing" at bounding box center [0, 0] width 0 height 0
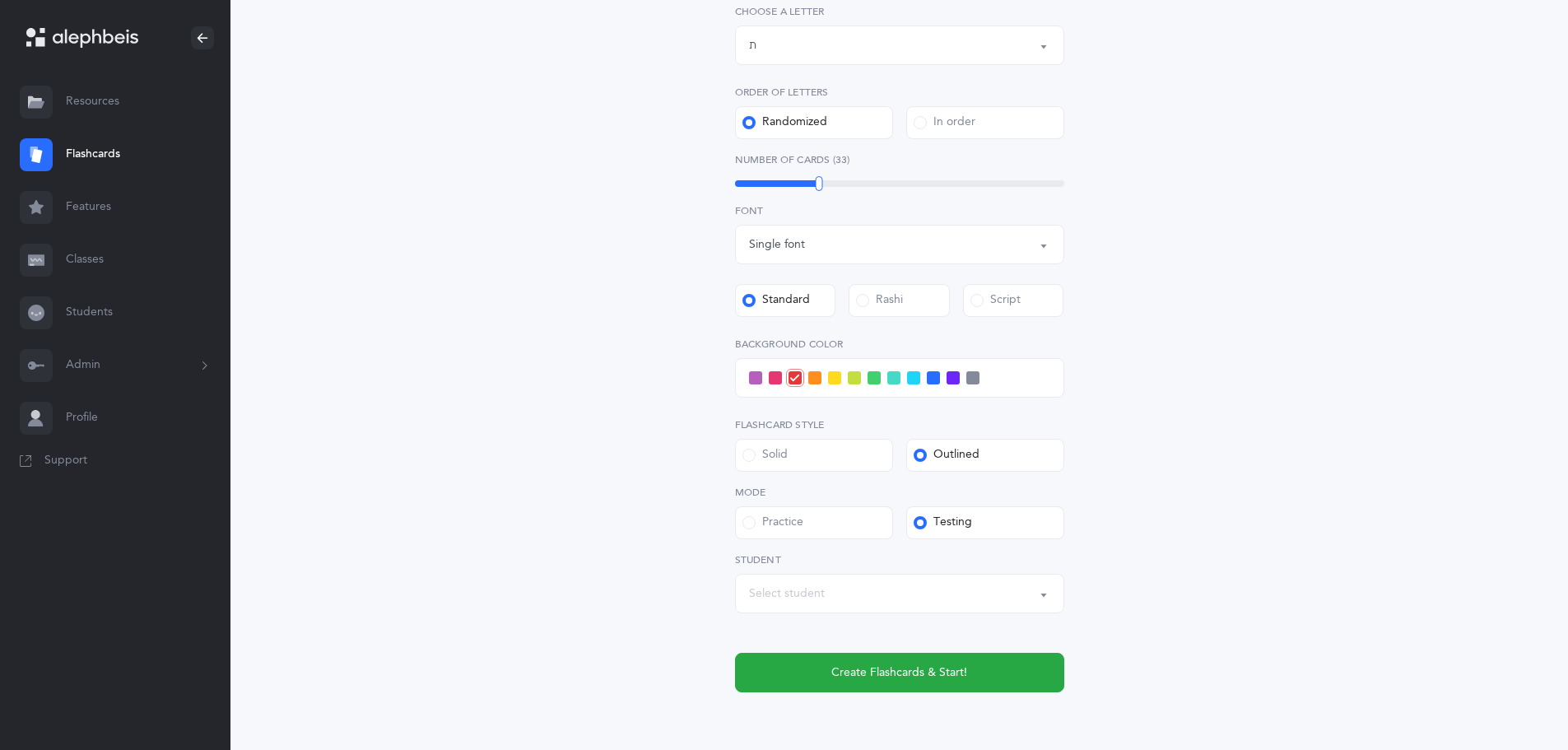
click at [831, 596] on div "Select student" at bounding box center [900, 593] width 301 height 28
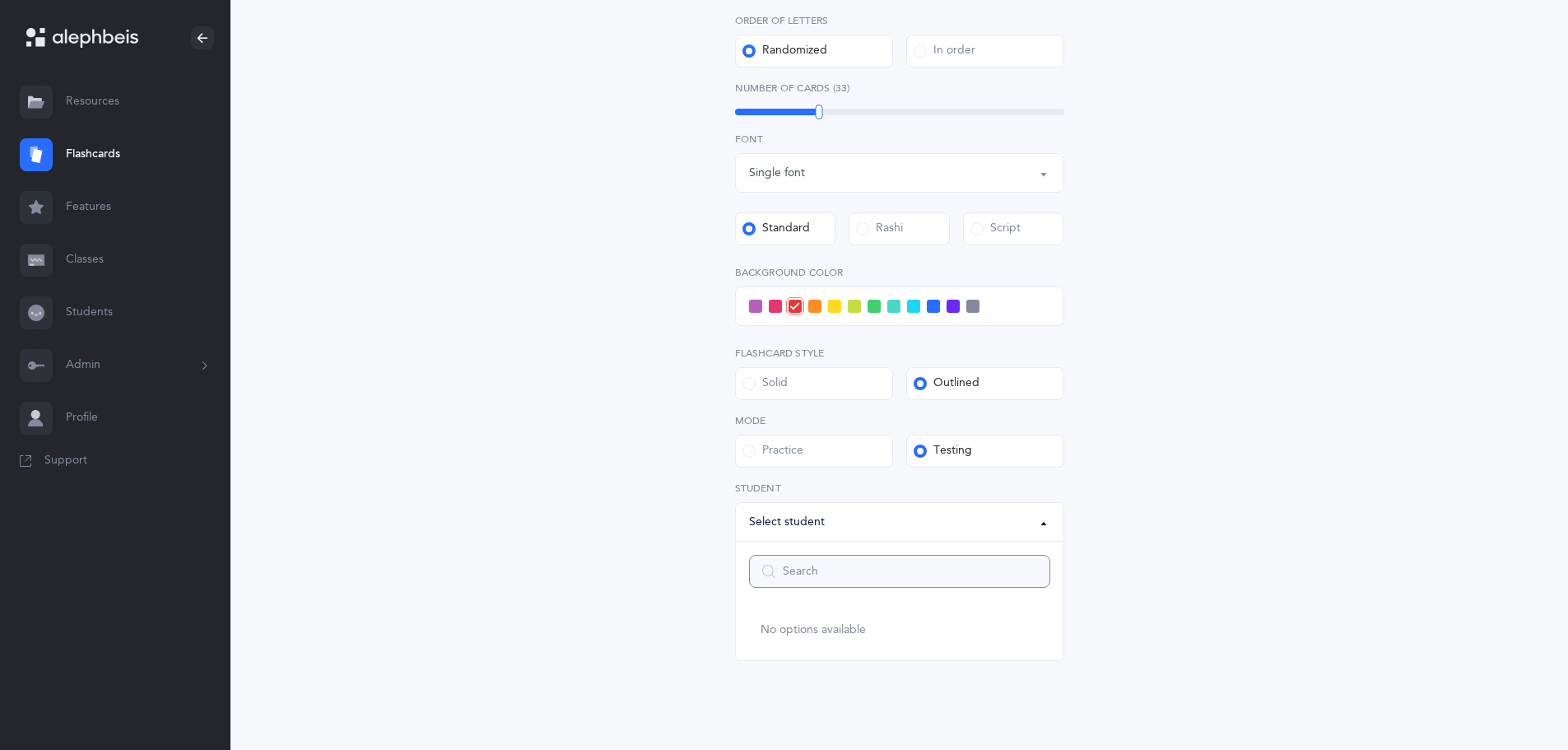
scroll to position [484, 0]
click at [87, 368] on button "Admin" at bounding box center [115, 365] width 231 height 53
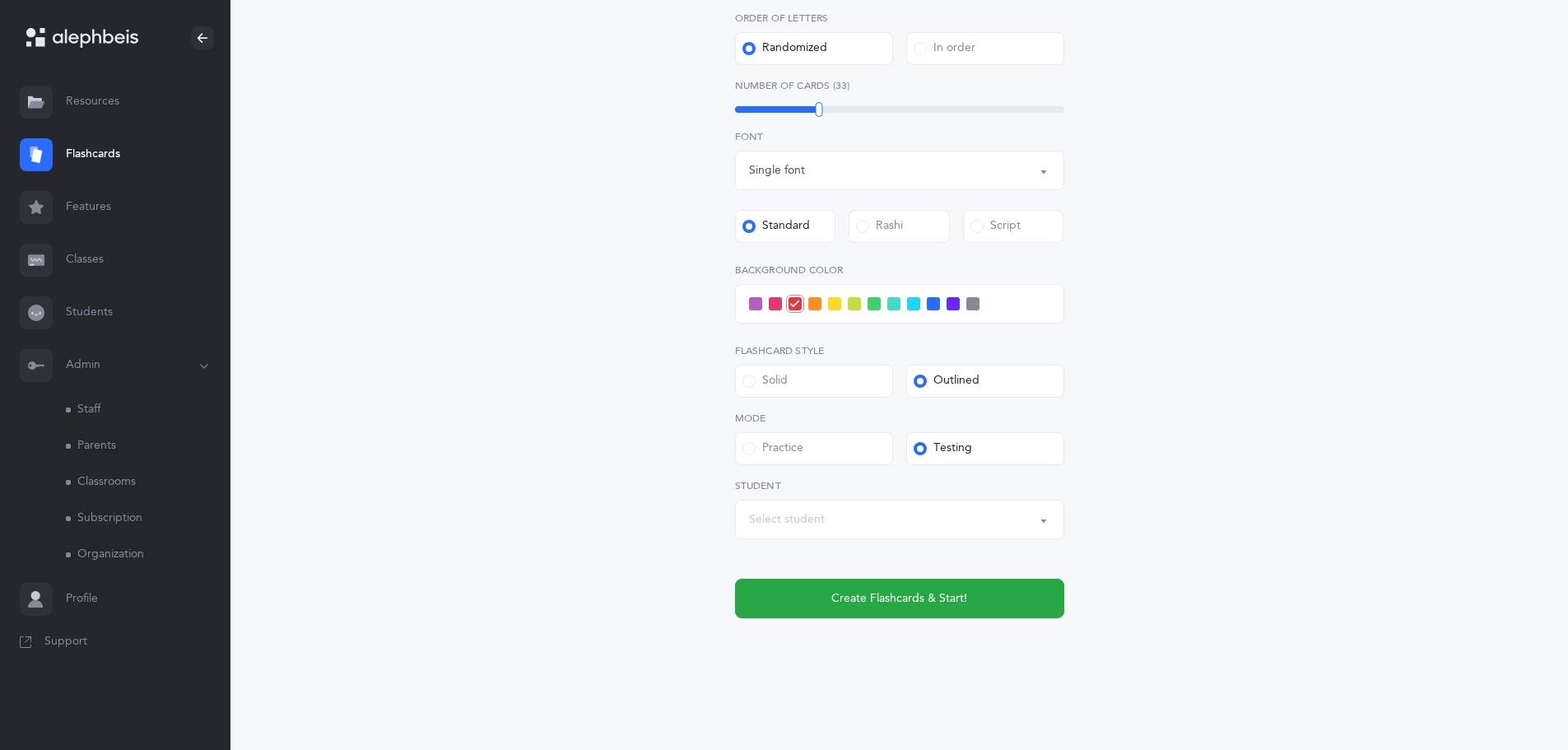
click at [98, 411] on link "Staff" at bounding box center [148, 410] width 165 height 36
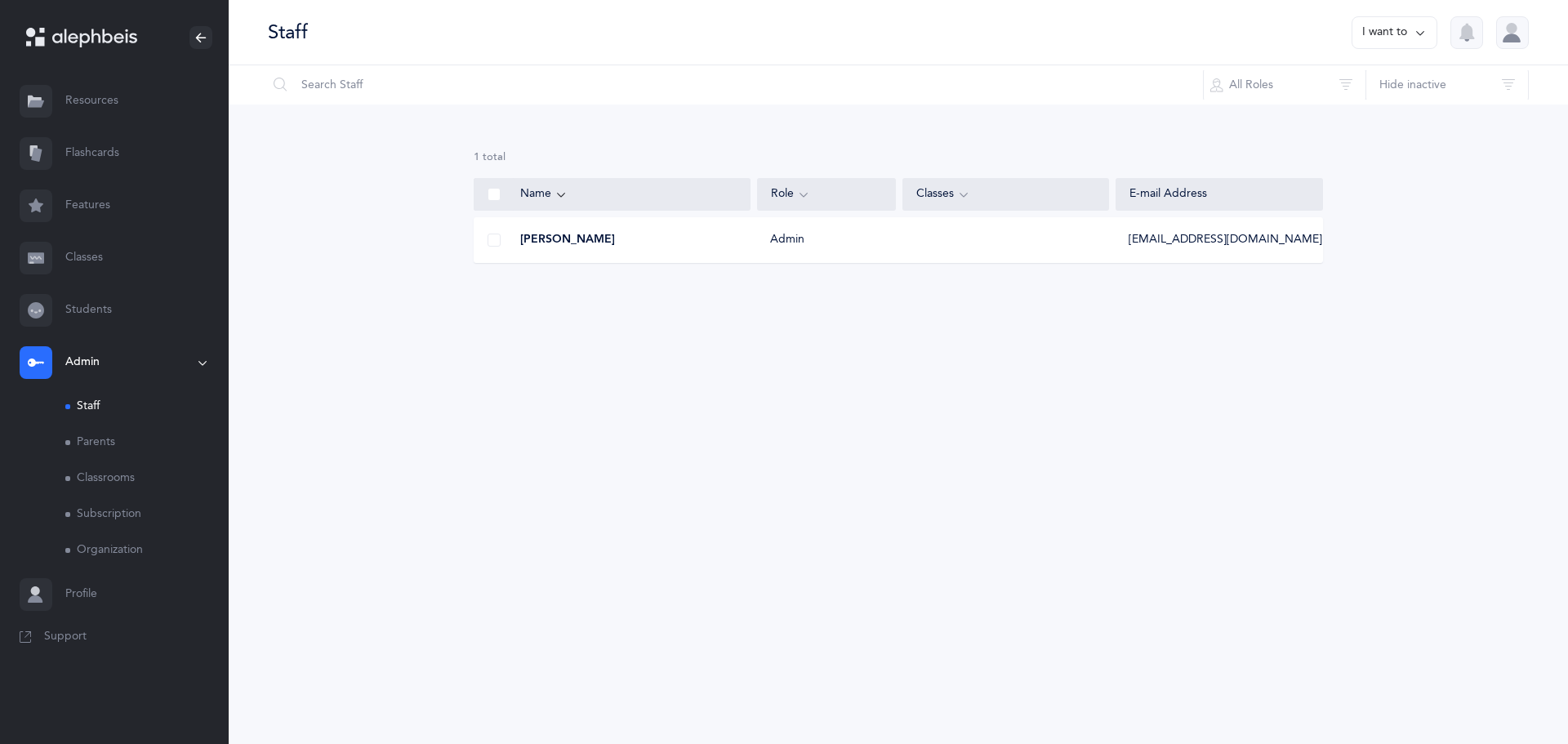
click at [489, 238] on span at bounding box center [494, 241] width 13 height 13
click at [0, 0] on input "checkbox" at bounding box center [0, 0] width 0 height 0
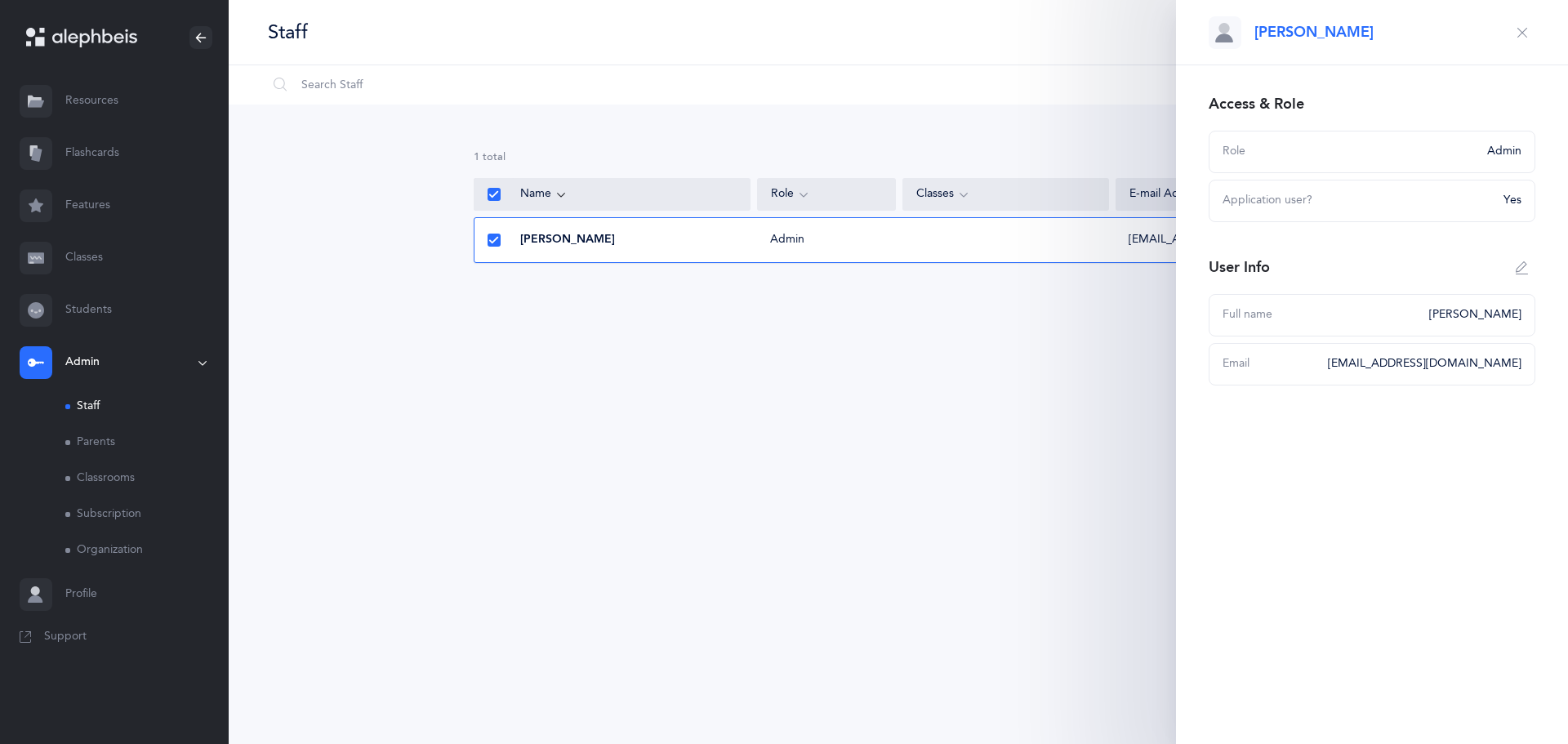
click at [1269, 205] on div "Application user?" at bounding box center [1358, 201] width 271 height 17
click at [1517, 152] on div "Admin" at bounding box center [1499, 152] width 44 height 17
click at [1511, 199] on span "Yes" at bounding box center [1512, 200] width 18 height 13
click at [1023, 105] on div "1 results total Name Role Classes E-mail Address Mrs. Chana Karp Admin chani@ch…" at bounding box center [898, 220] width 1339 height 231
click at [71, 593] on link "Profile" at bounding box center [114, 594] width 229 height 52
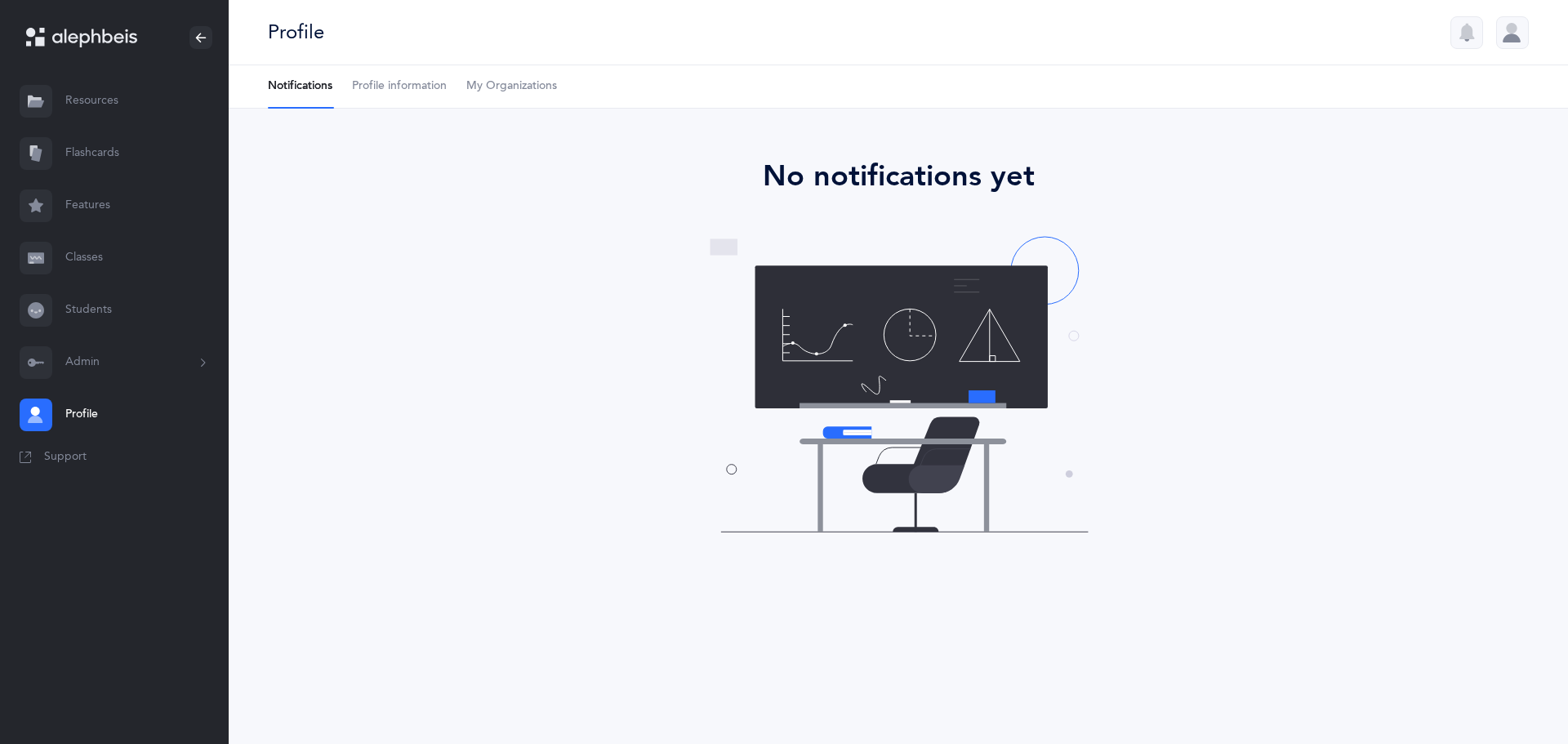
click at [411, 89] on span "Profile information" at bounding box center [399, 87] width 95 height 17
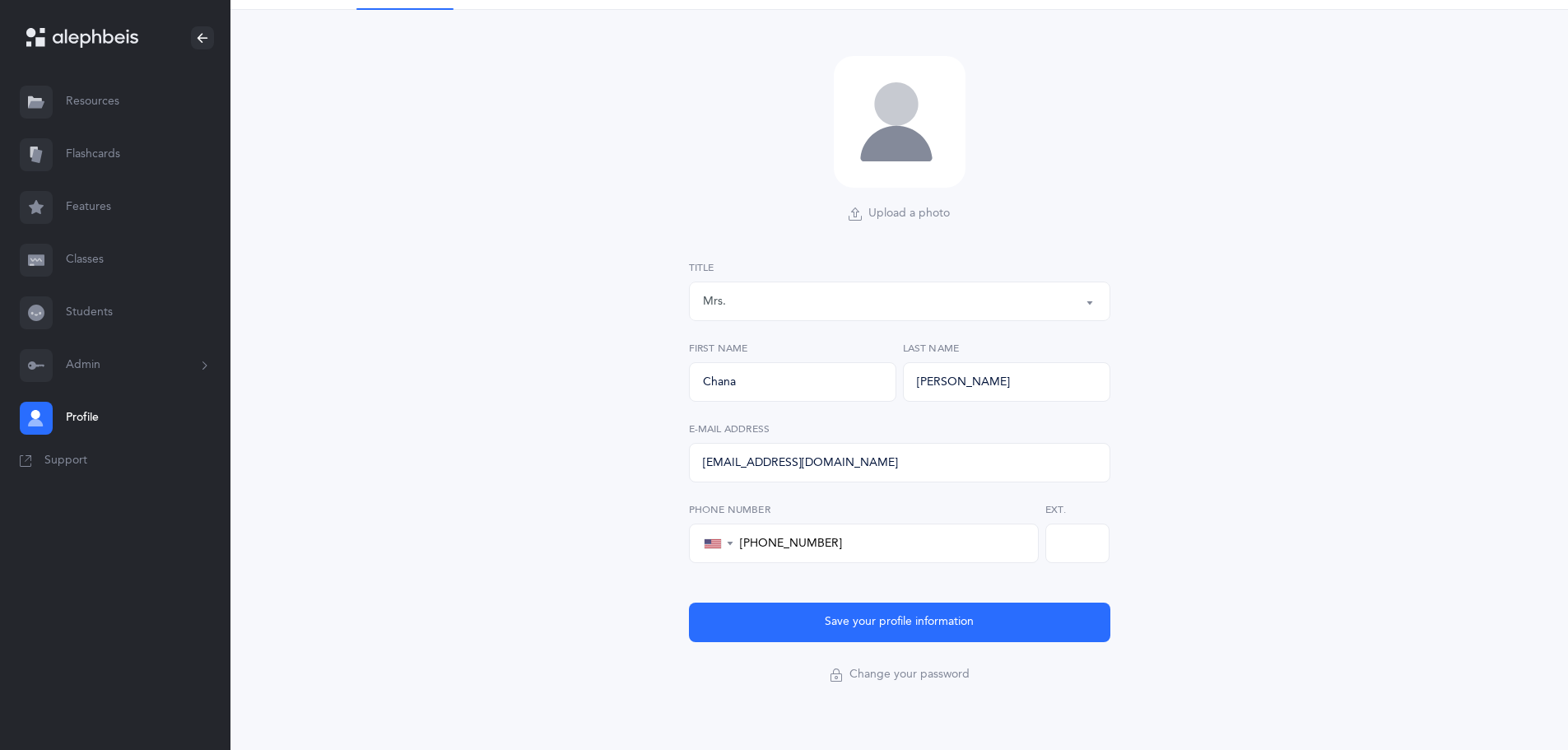
scroll to position [104, 0]
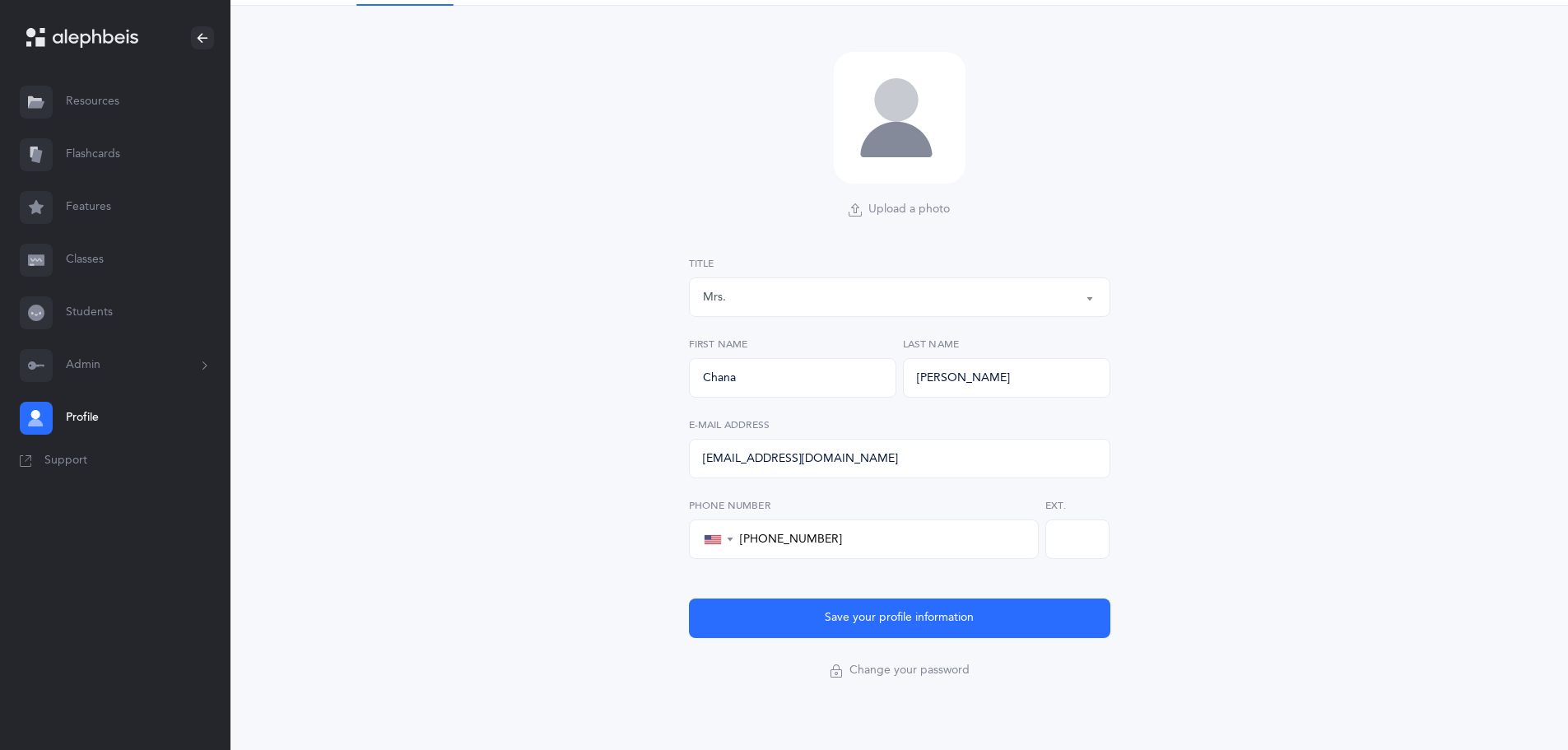
click at [889, 125] on div at bounding box center [900, 118] width 132 height 132
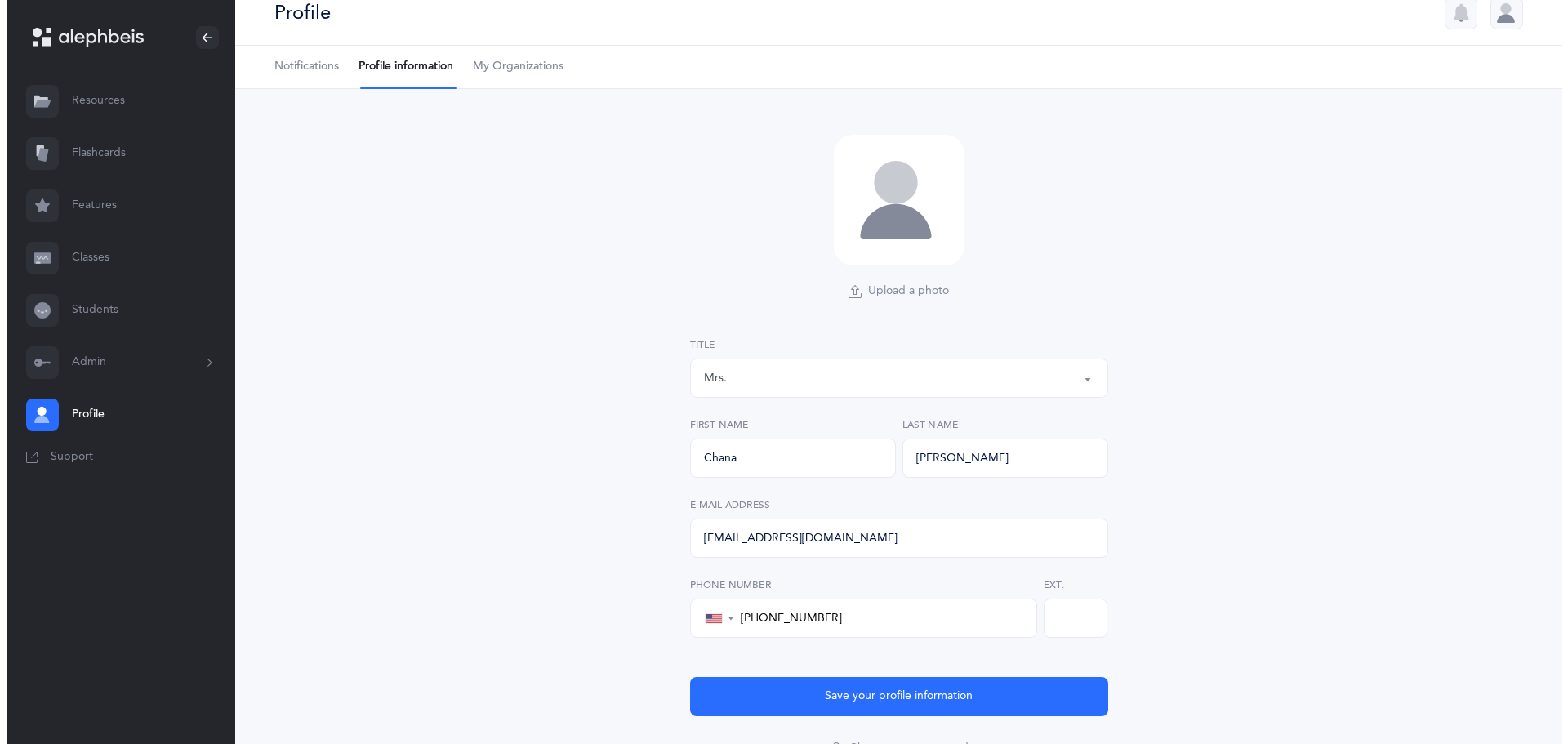
scroll to position [0, 0]
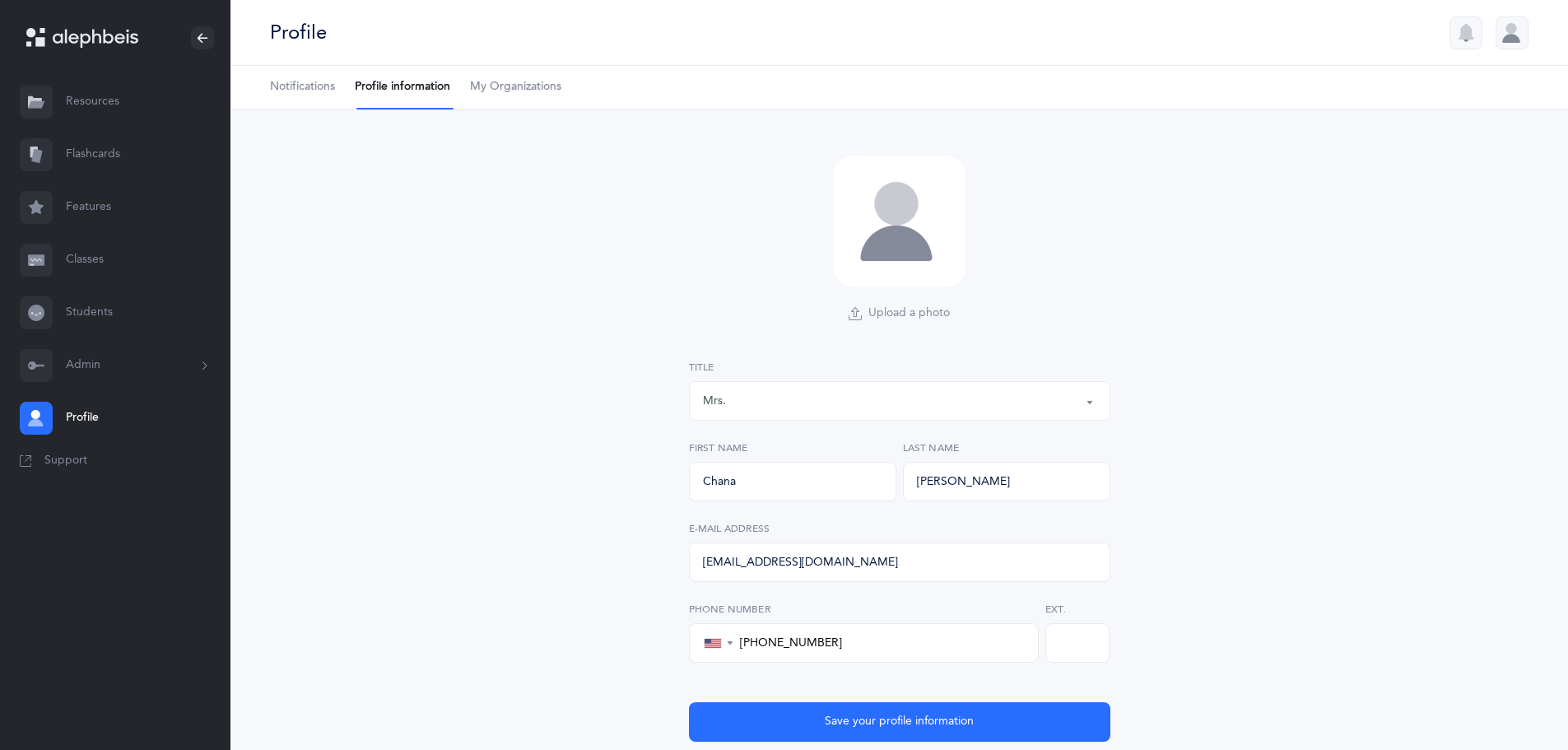
click at [524, 87] on span "My Organizations" at bounding box center [515, 88] width 91 height 17
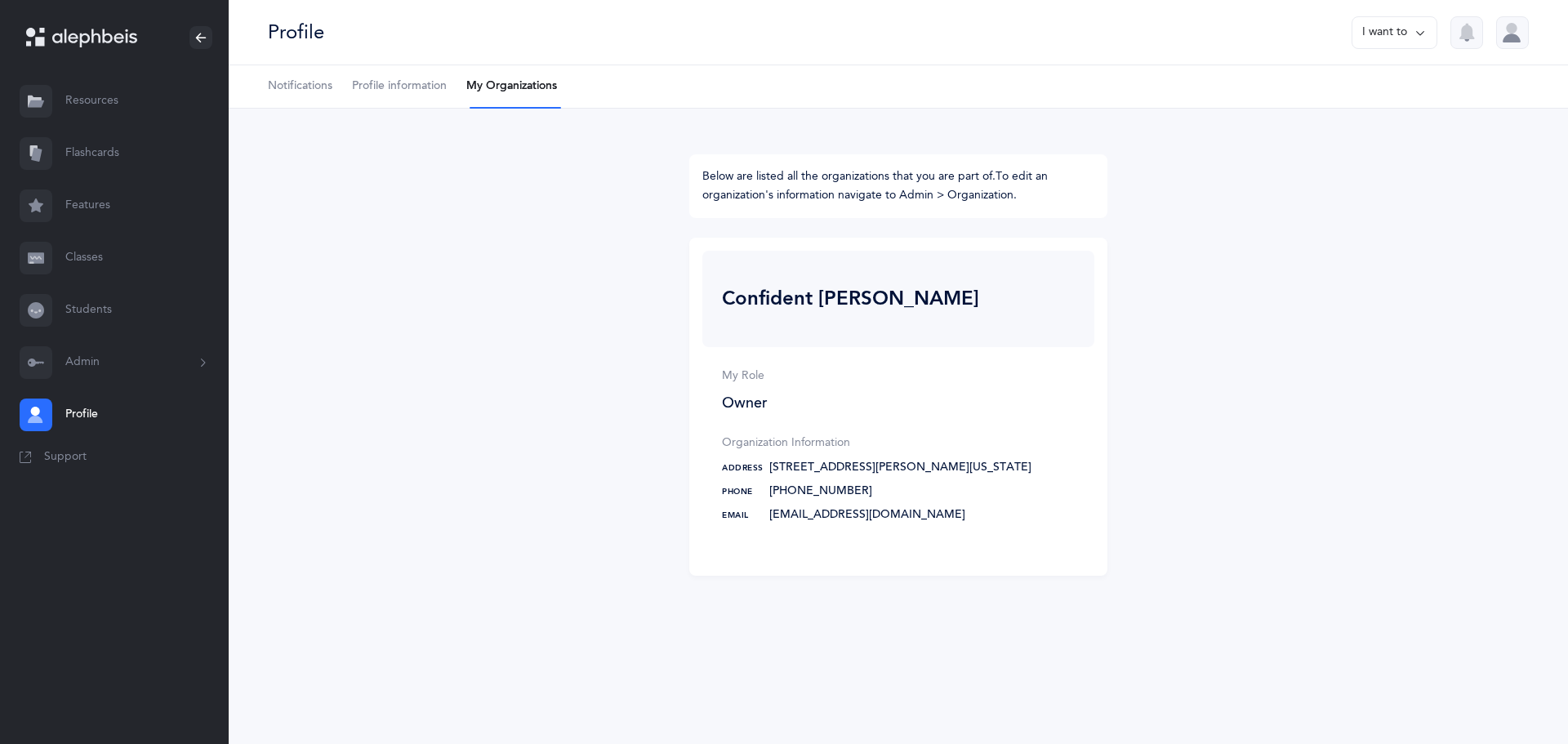
click at [94, 205] on link "Features" at bounding box center [114, 206] width 229 height 52
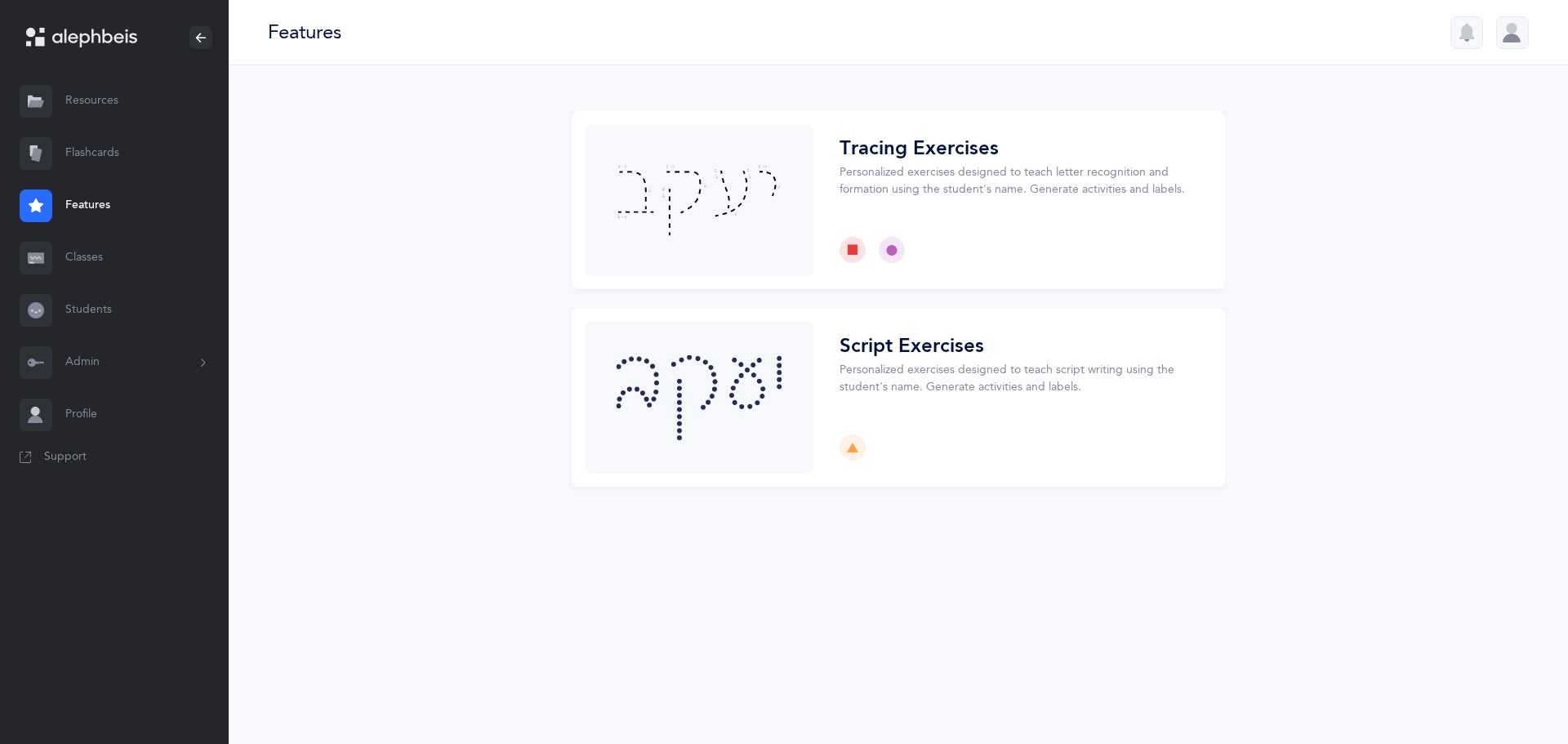
click at [1510, 37] on div at bounding box center [1512, 32] width 32 height 32
click at [67, 458] on span "Support" at bounding box center [65, 457] width 42 height 17
